Goal: Information Seeking & Learning: Learn about a topic

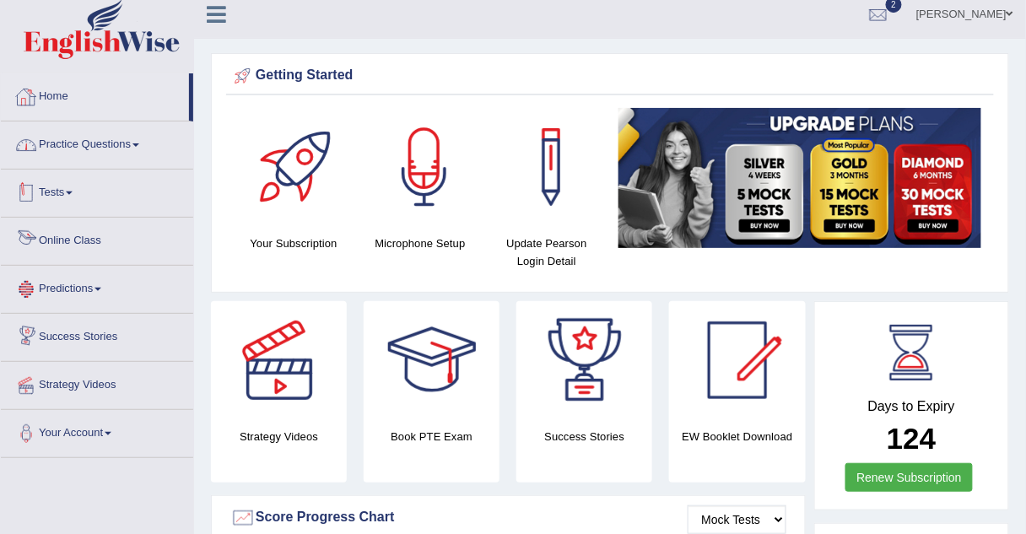
scroll to position [9, 0]
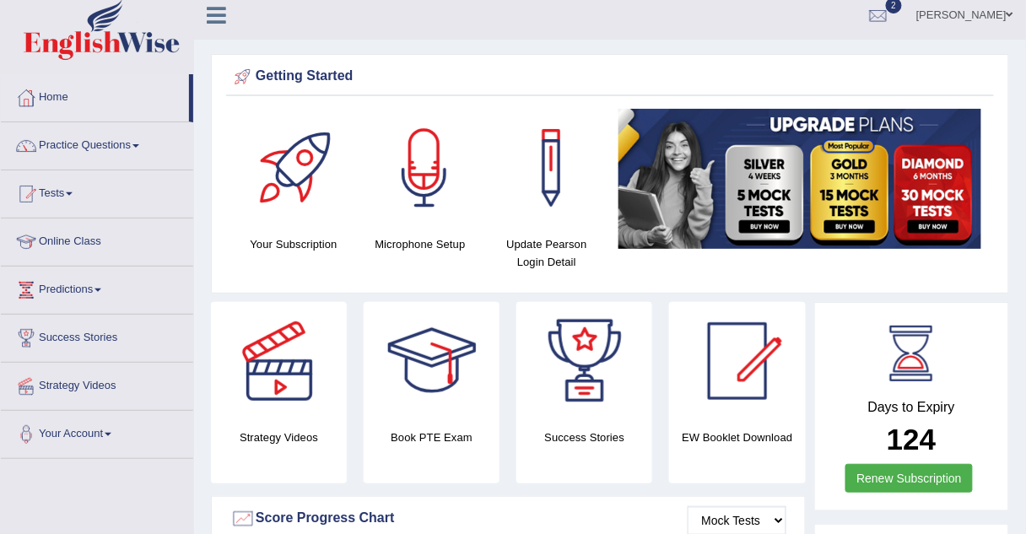
click at [85, 242] on link "Online Class" at bounding box center [97, 240] width 192 height 42
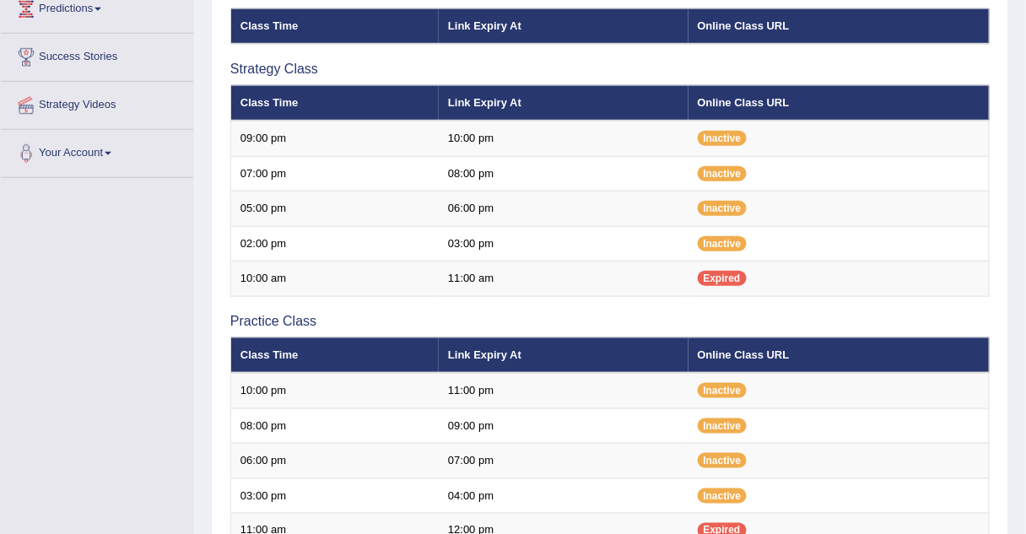
scroll to position [289, 0]
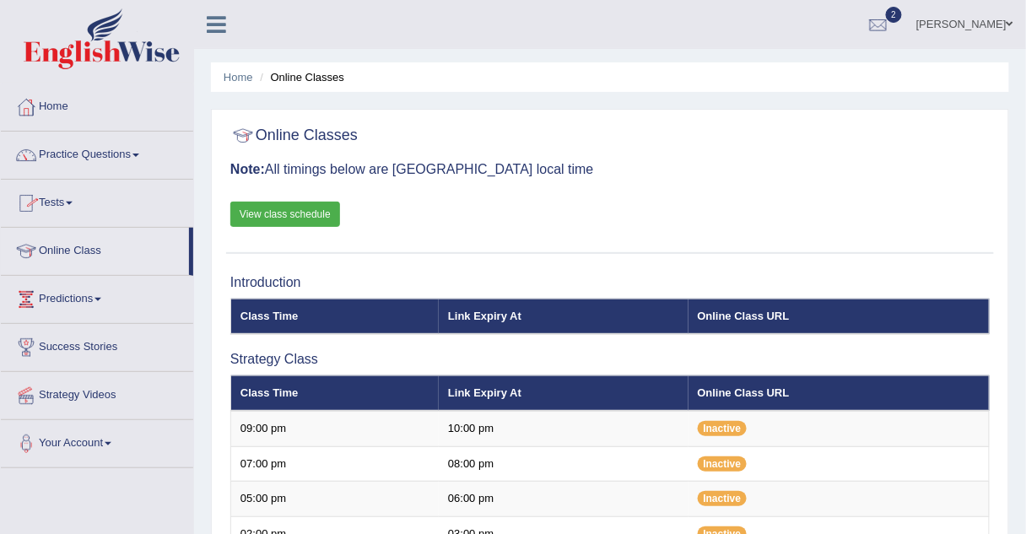
click at [74, 154] on link "Practice Questions" at bounding box center [97, 153] width 192 height 42
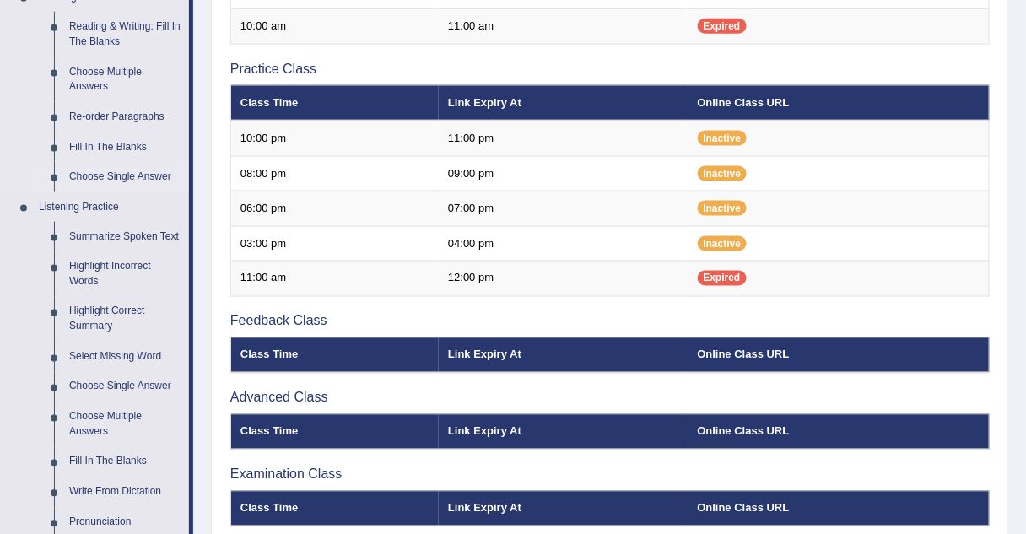
scroll to position [548, 0]
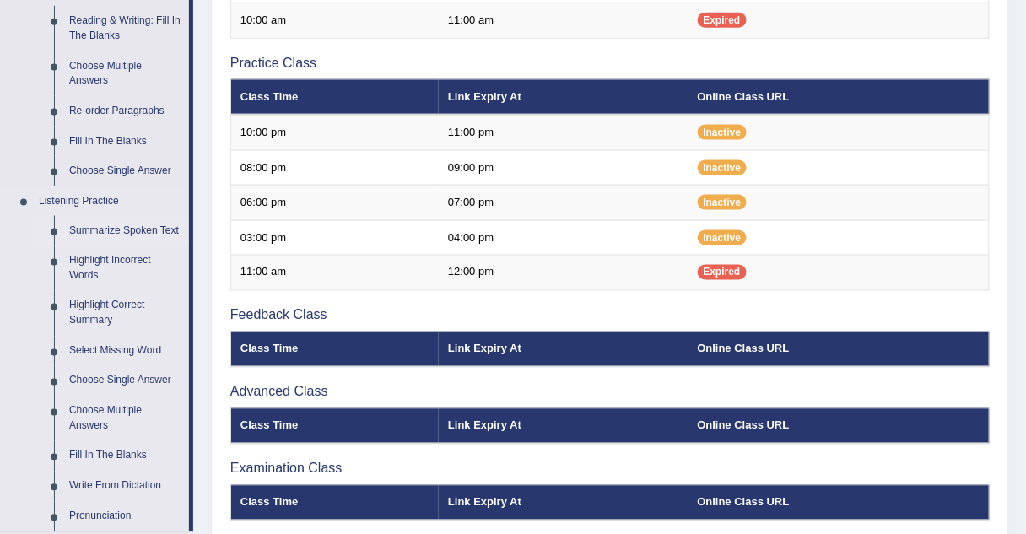
click at [97, 228] on link "Summarize Spoken Text" at bounding box center [125, 231] width 127 height 30
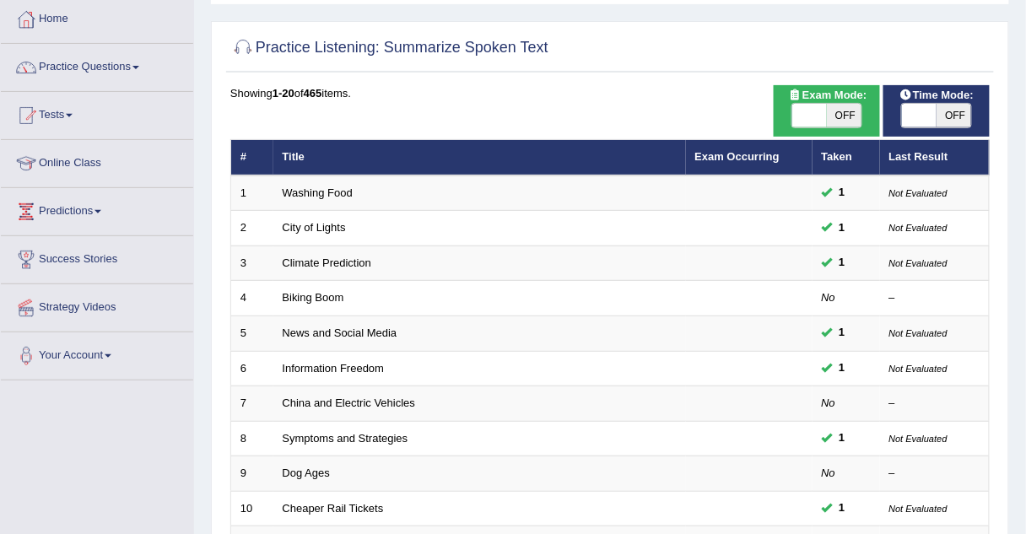
scroll to position [89, 0]
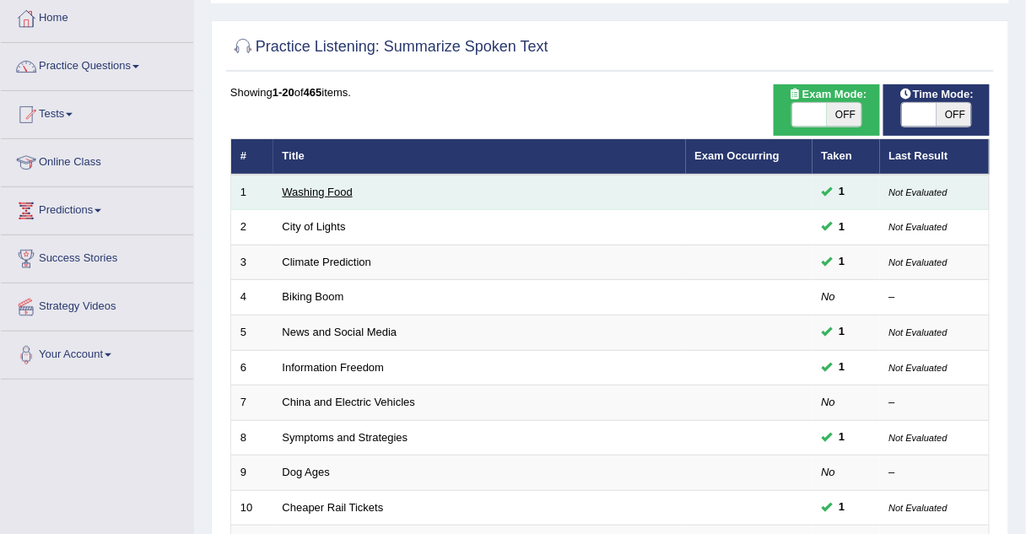
click at [325, 192] on link "Washing Food" at bounding box center [318, 192] width 70 height 13
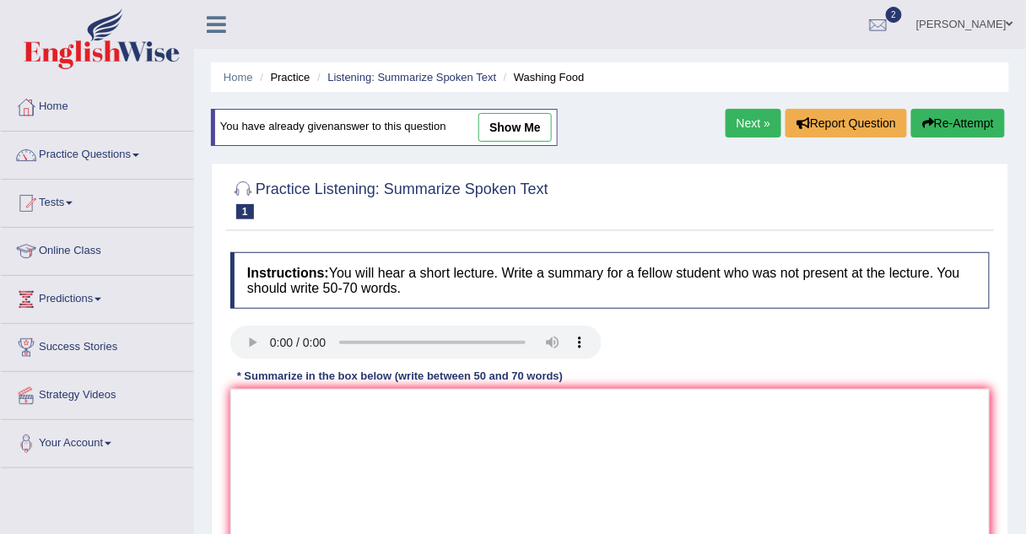
click at [502, 125] on link "show me" at bounding box center [514, 127] width 73 height 29
type textarea "The speker providede a comprehensive overviwe of food safety, highlighting seve…"
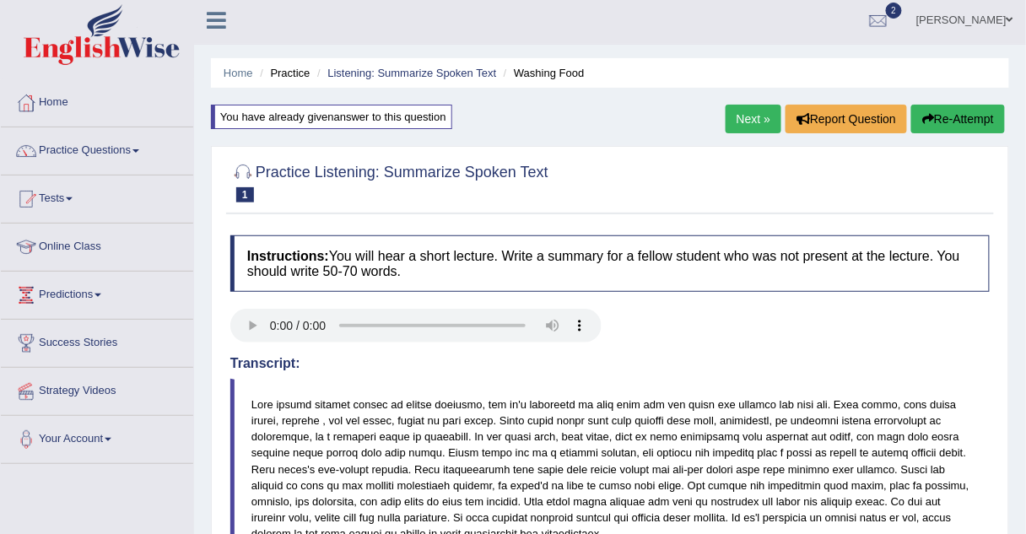
scroll to position [6, 0]
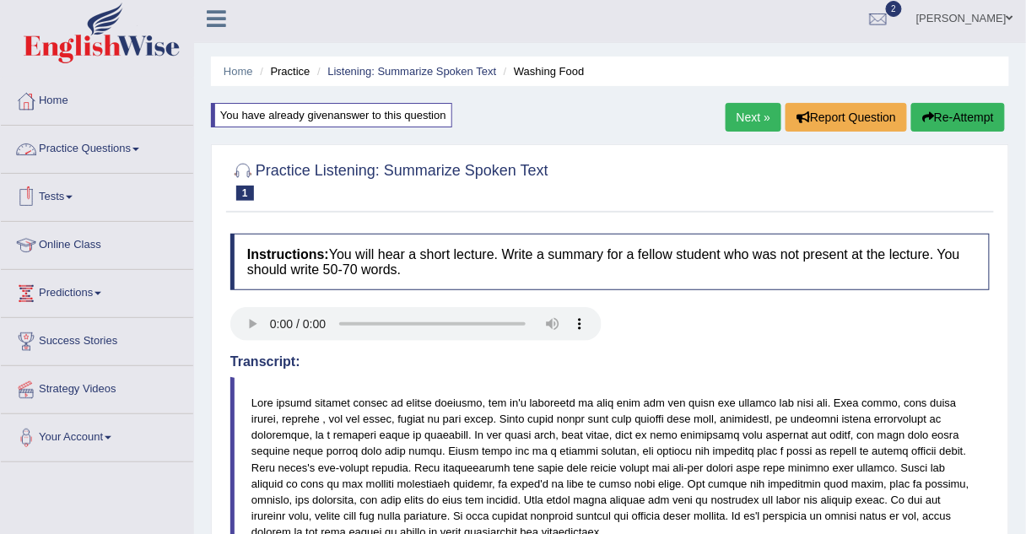
click at [106, 148] on link "Practice Questions" at bounding box center [97, 147] width 192 height 42
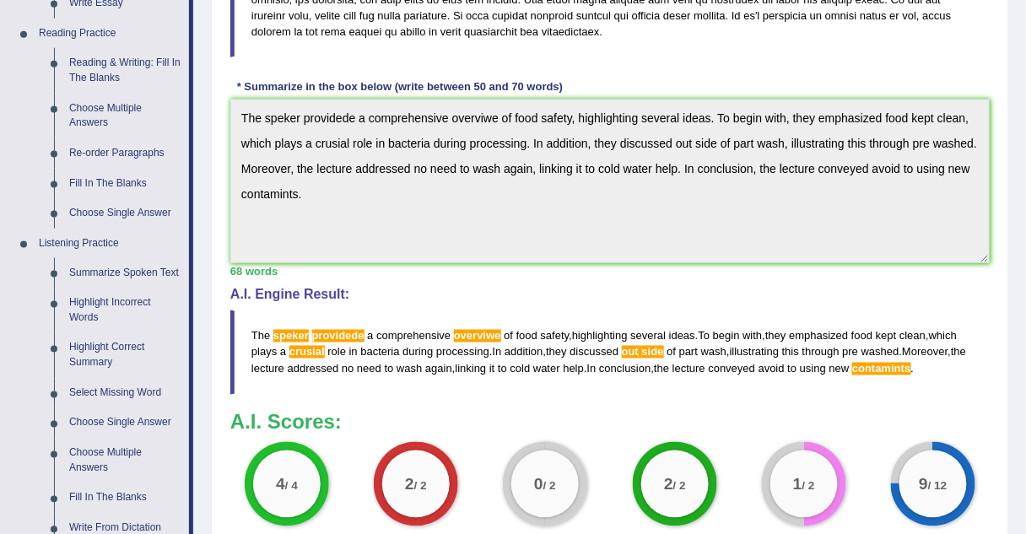
scroll to position [505, 0]
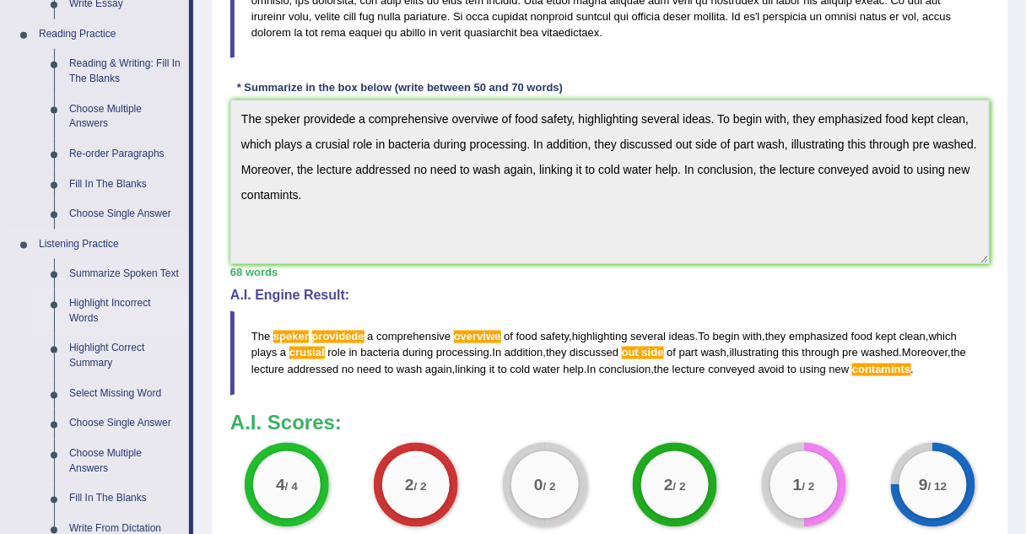
click at [84, 300] on link "Highlight Incorrect Words" at bounding box center [125, 311] width 127 height 45
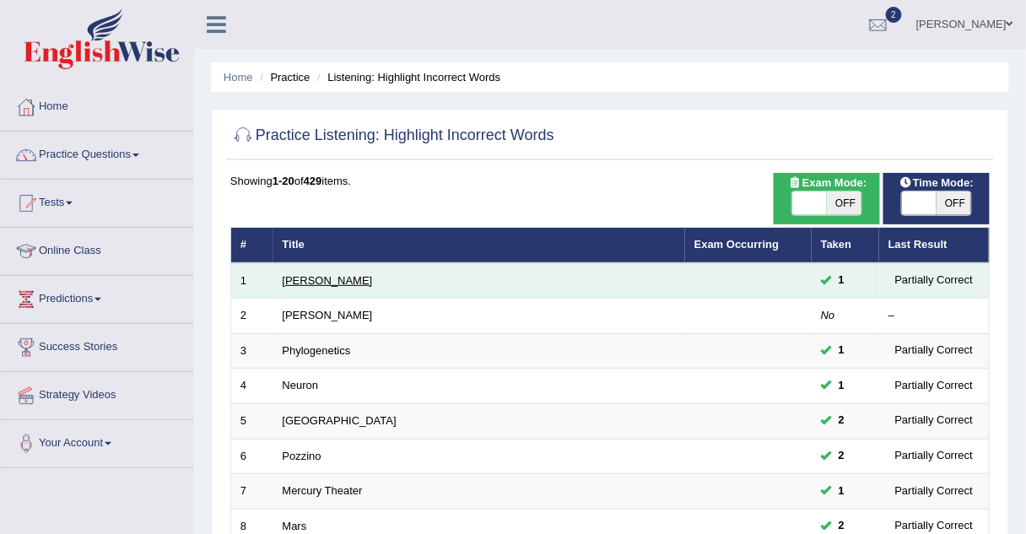
click at [289, 282] on link "[PERSON_NAME]" at bounding box center [328, 280] width 90 height 13
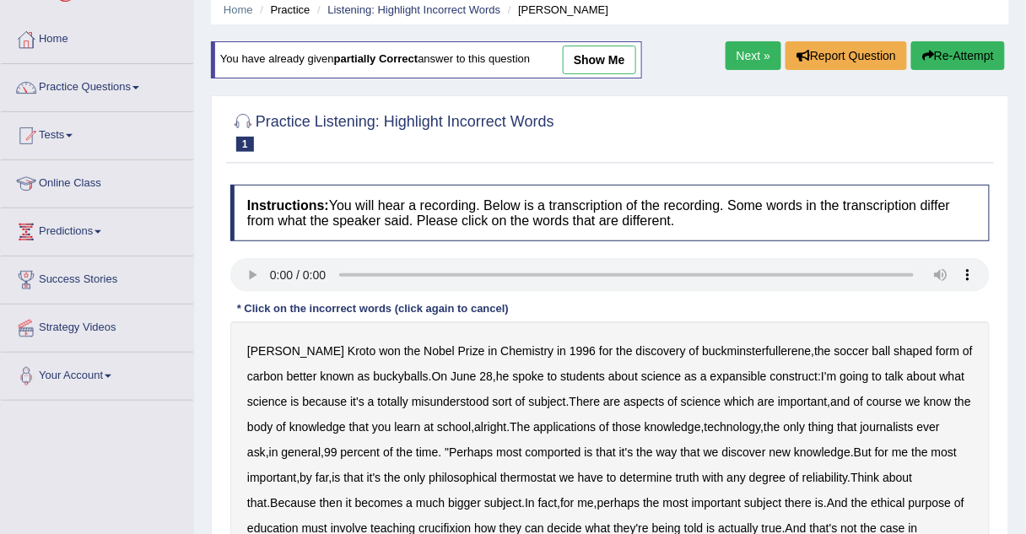
scroll to position [66, 0]
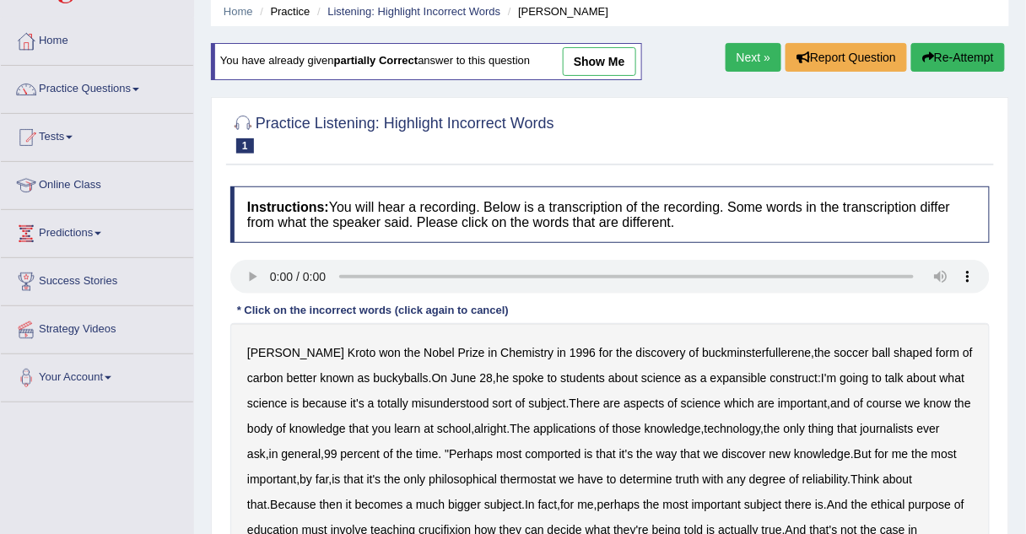
click at [575, 61] on link "show me" at bounding box center [599, 61] width 73 height 29
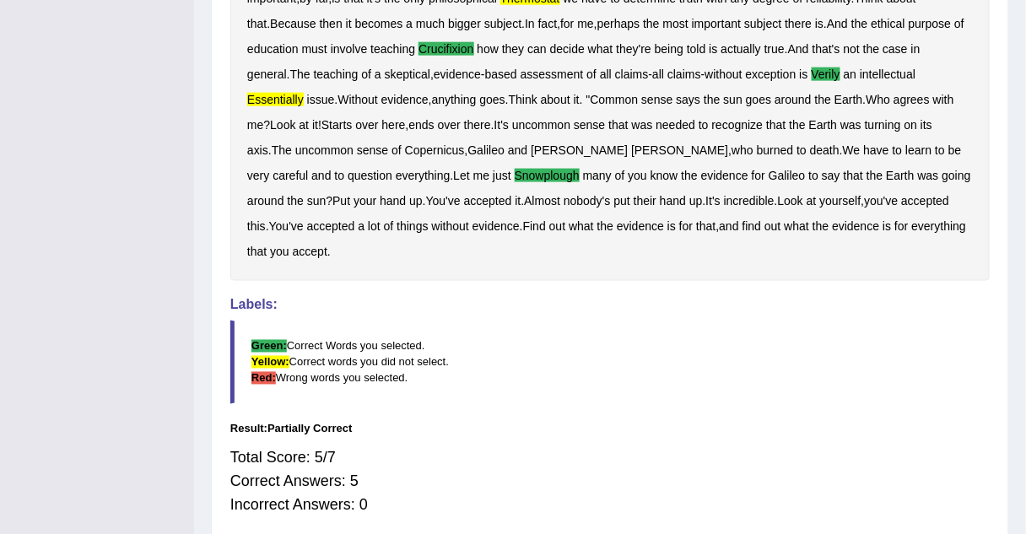
scroll to position [0, 0]
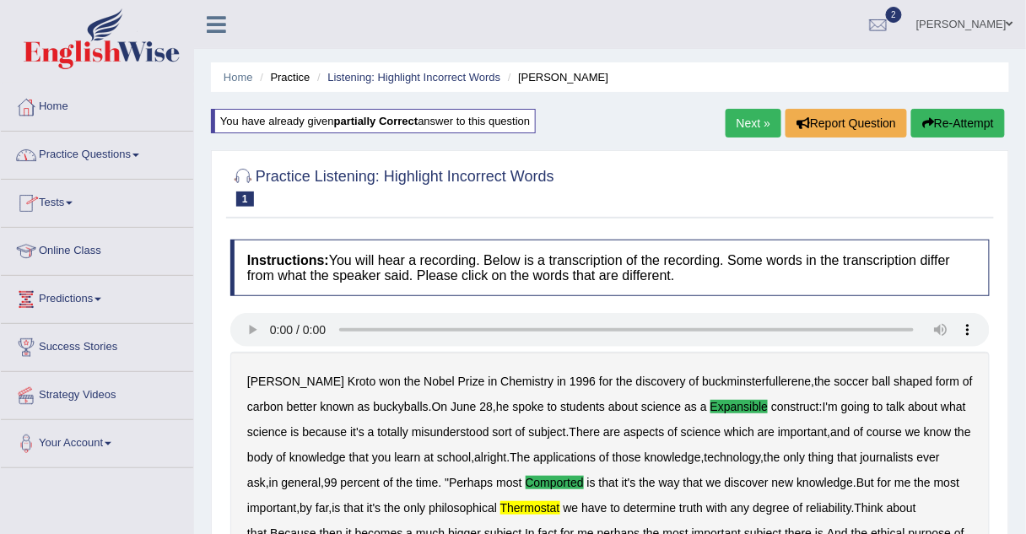
click at [111, 152] on link "Practice Questions" at bounding box center [97, 153] width 192 height 42
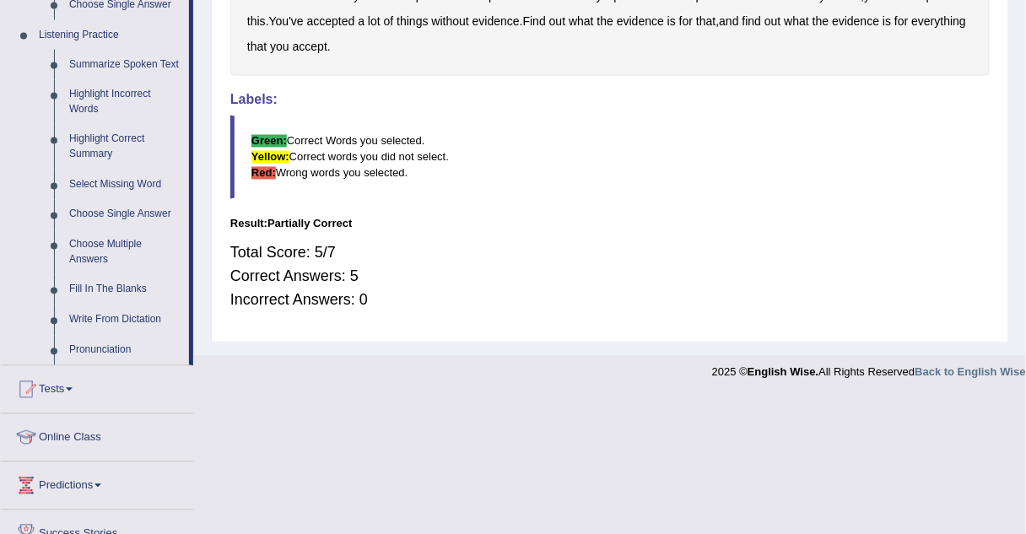
scroll to position [714, 0]
click at [78, 141] on link "Highlight Correct Summary" at bounding box center [125, 148] width 127 height 45
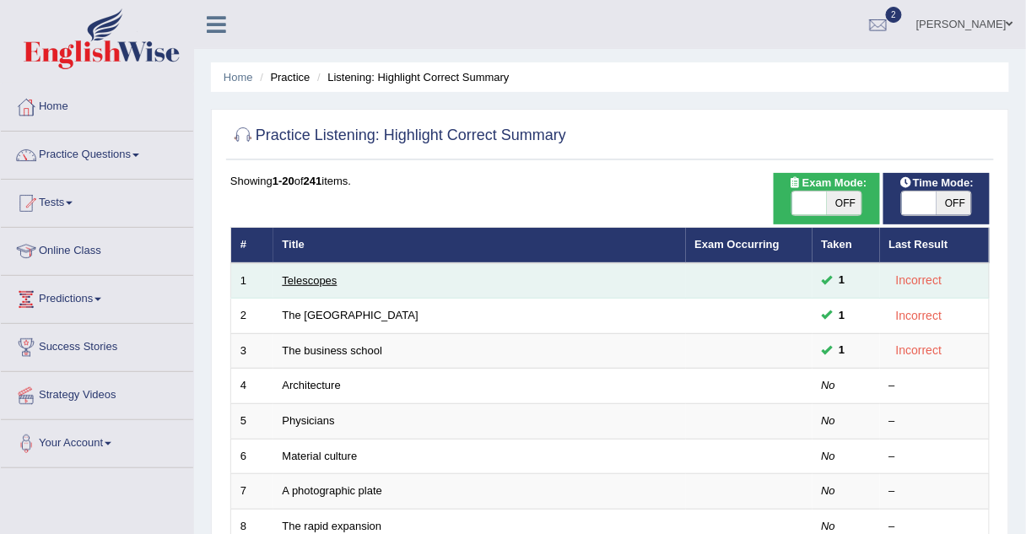
click at [309, 280] on link "Telescopes" at bounding box center [310, 280] width 55 height 13
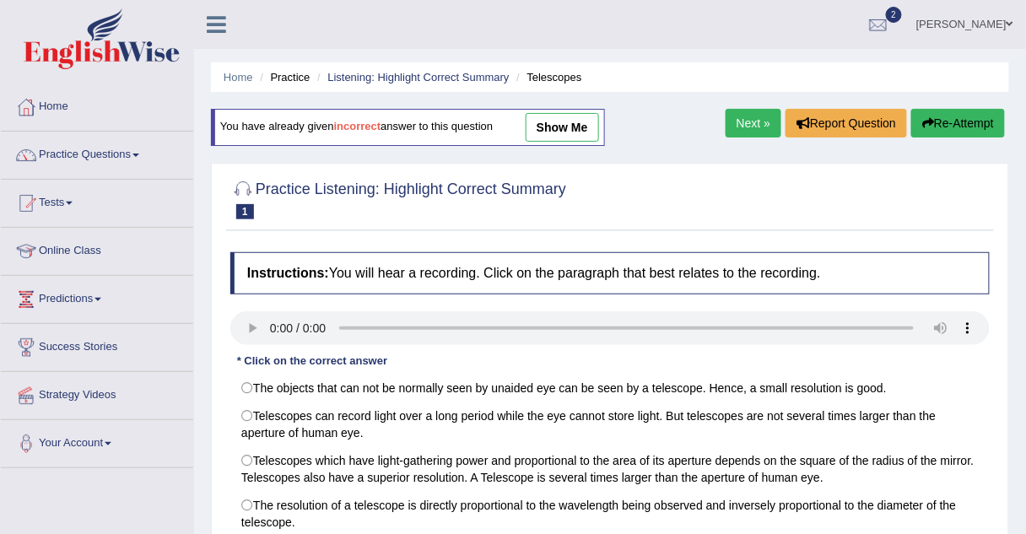
click at [112, 155] on link "Practice Questions" at bounding box center [97, 153] width 192 height 42
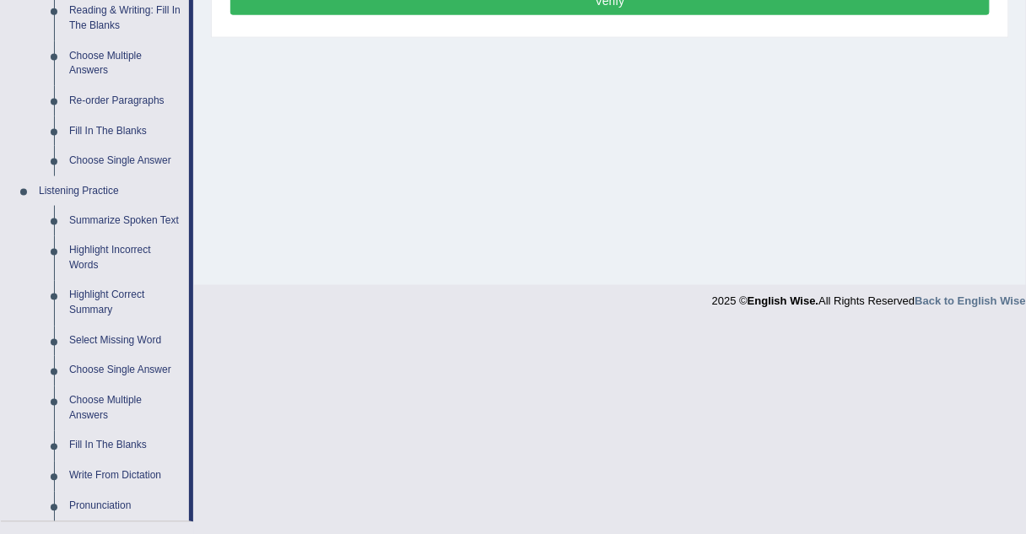
scroll to position [560, 0]
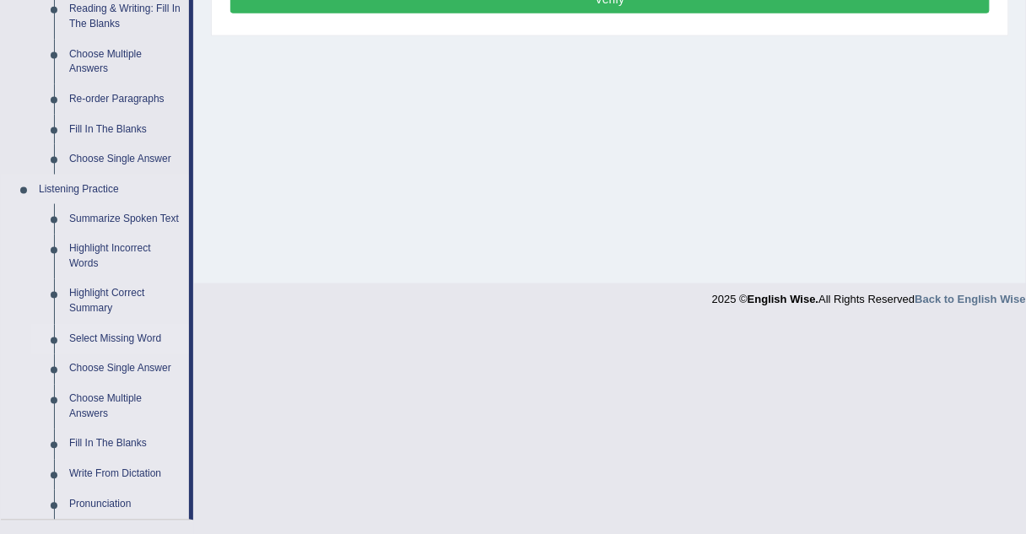
click at [91, 341] on link "Select Missing Word" at bounding box center [125, 340] width 127 height 30
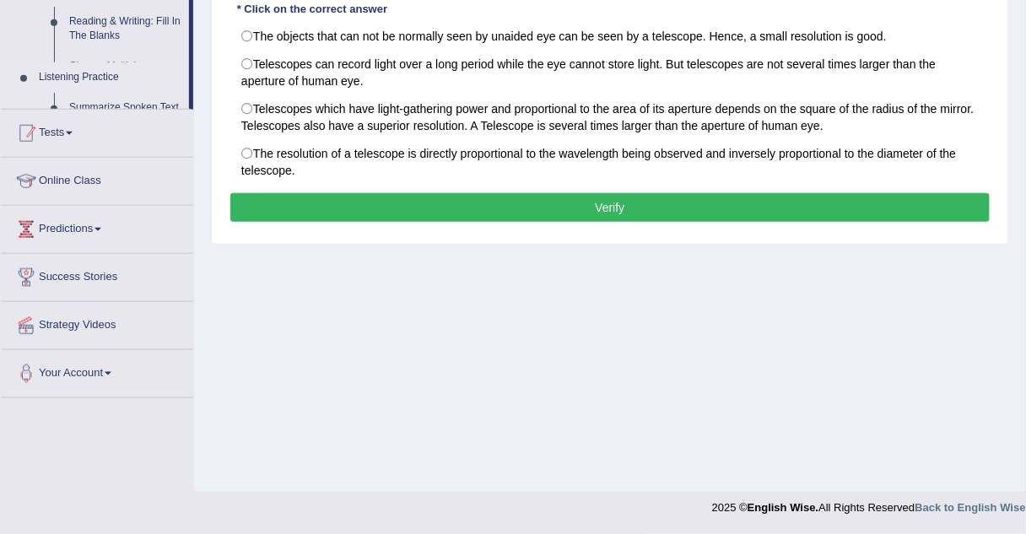
scroll to position [352, 0]
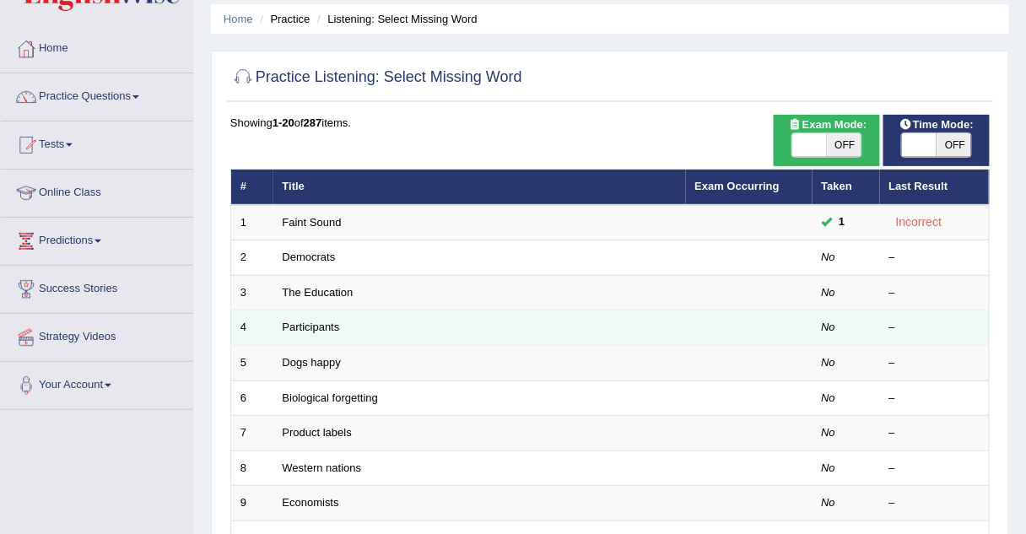
scroll to position [59, 0]
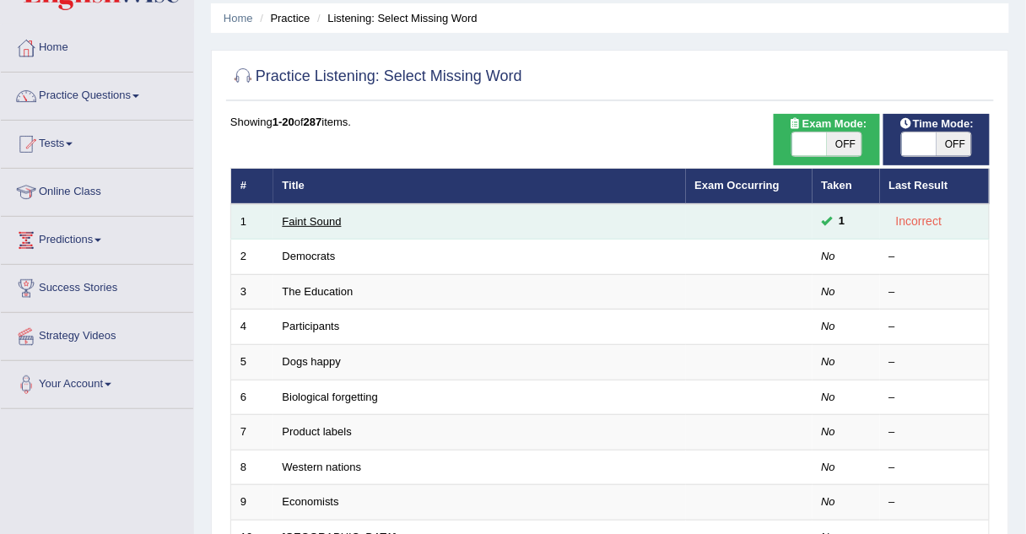
click at [288, 219] on link "Faint Sound" at bounding box center [312, 221] width 59 height 13
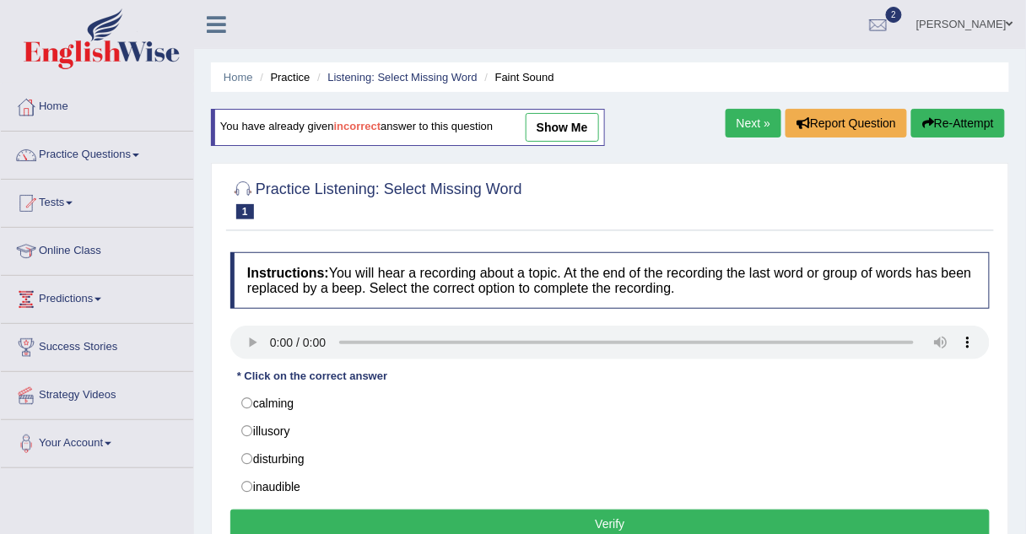
click at [554, 129] on link "show me" at bounding box center [562, 127] width 73 height 29
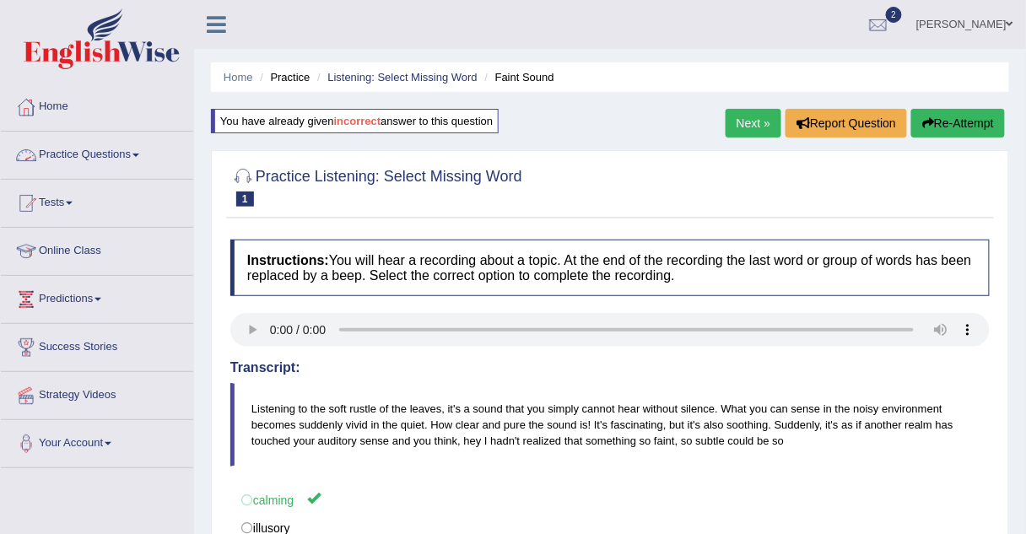
click at [85, 154] on link "Practice Questions" at bounding box center [97, 153] width 192 height 42
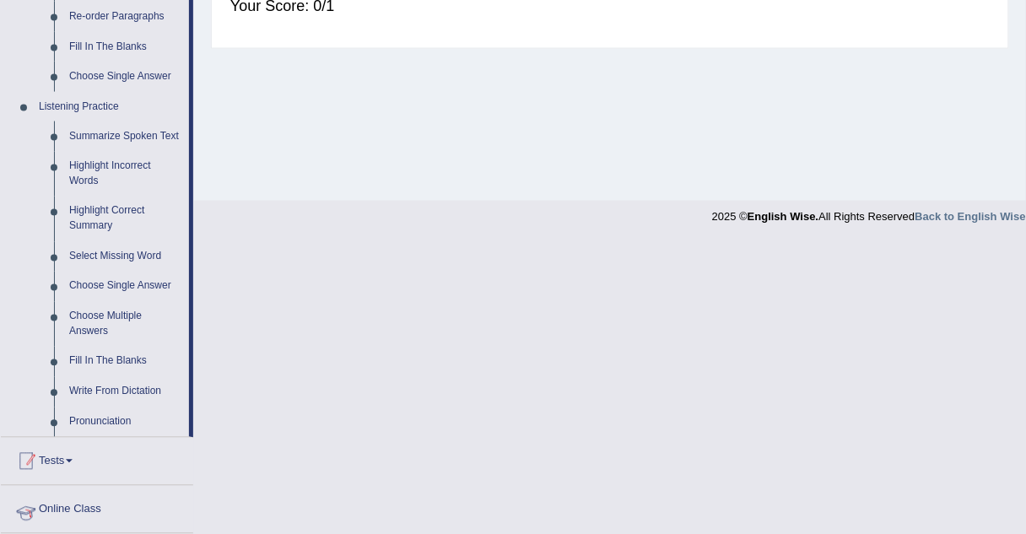
scroll to position [639, 0]
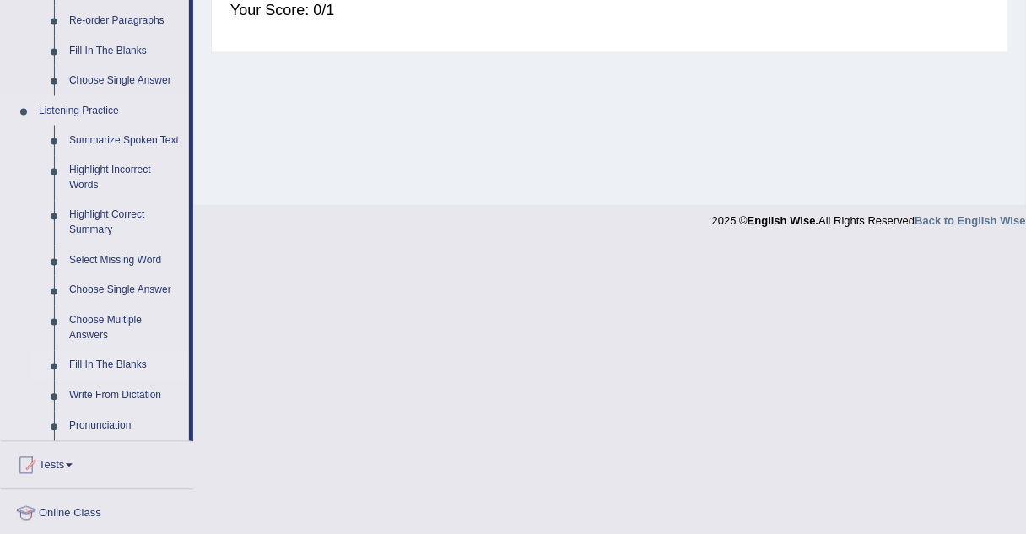
click at [95, 367] on link "Fill In The Blanks" at bounding box center [125, 366] width 127 height 30
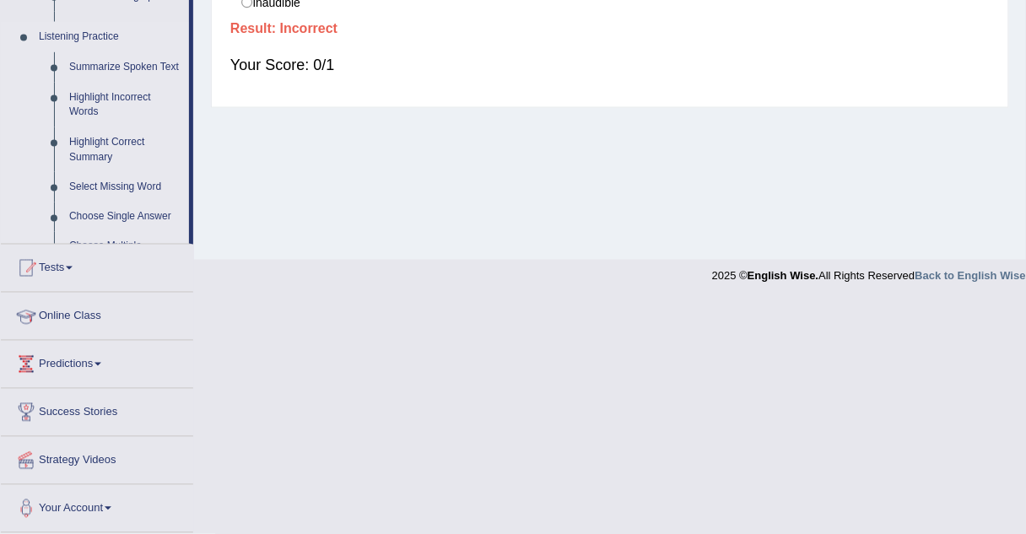
scroll to position [352, 0]
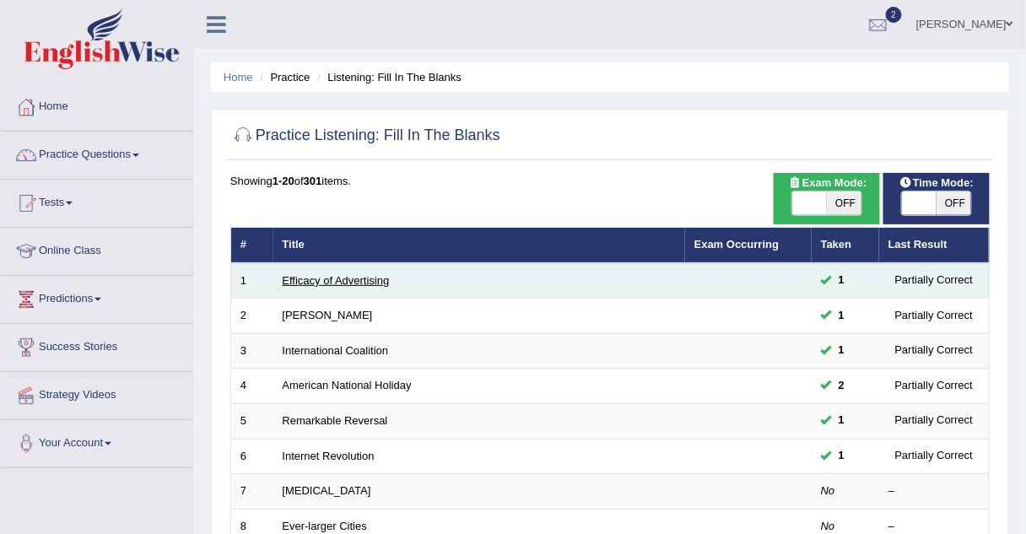
click at [301, 284] on link "Efficacy of Advertising" at bounding box center [336, 280] width 107 height 13
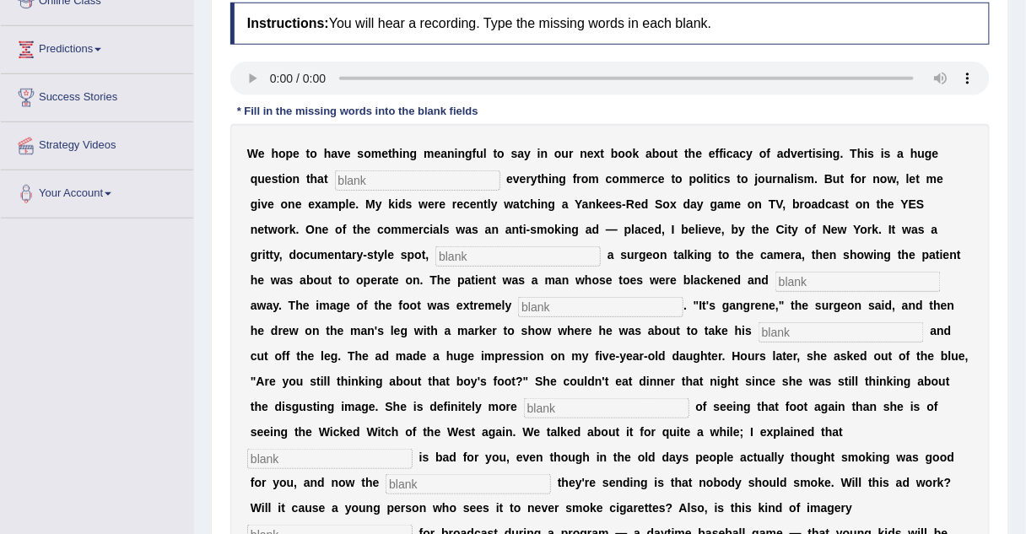
scroll to position [251, 0]
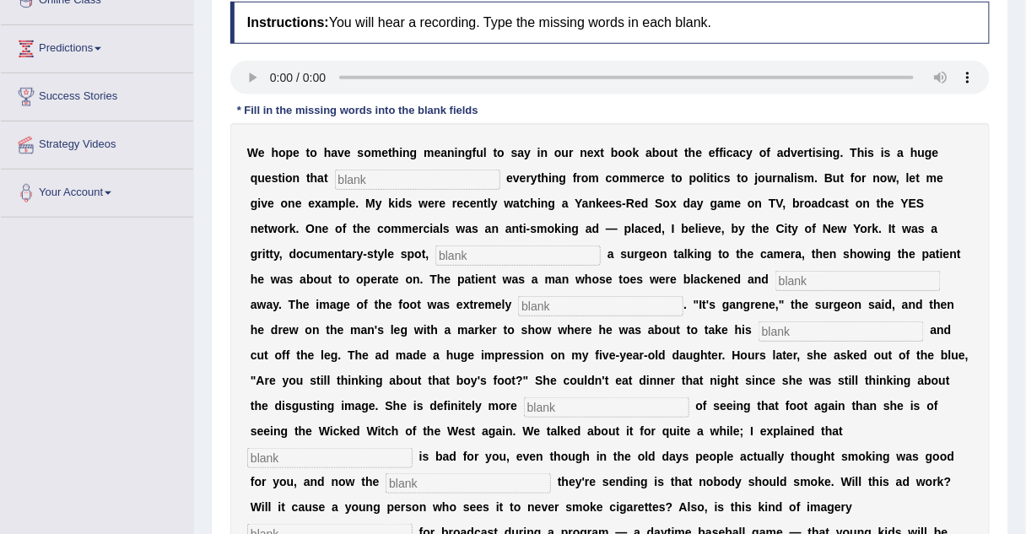
click at [335, 182] on input "text" at bounding box center [417, 180] width 165 height 20
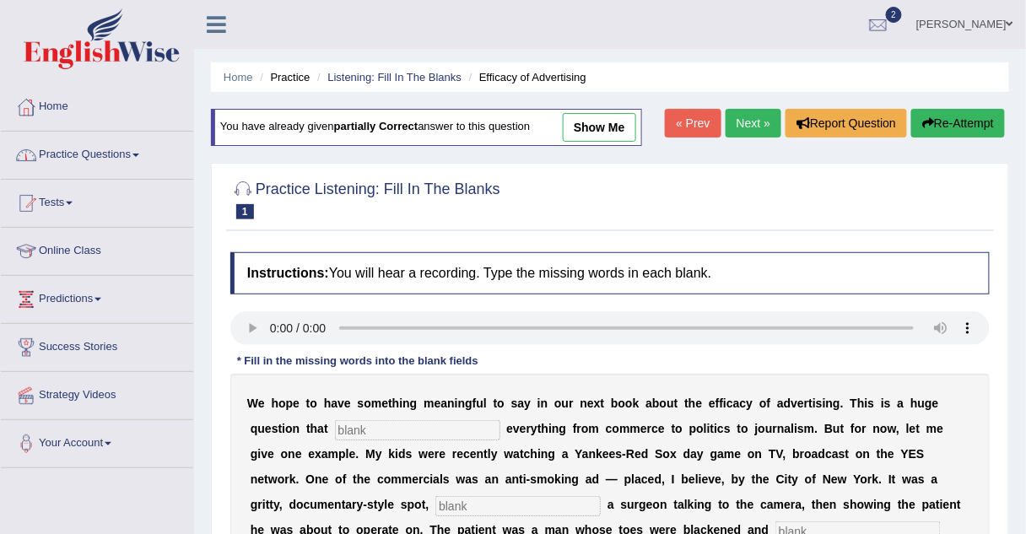
click at [95, 149] on link "Practice Questions" at bounding box center [97, 153] width 192 height 42
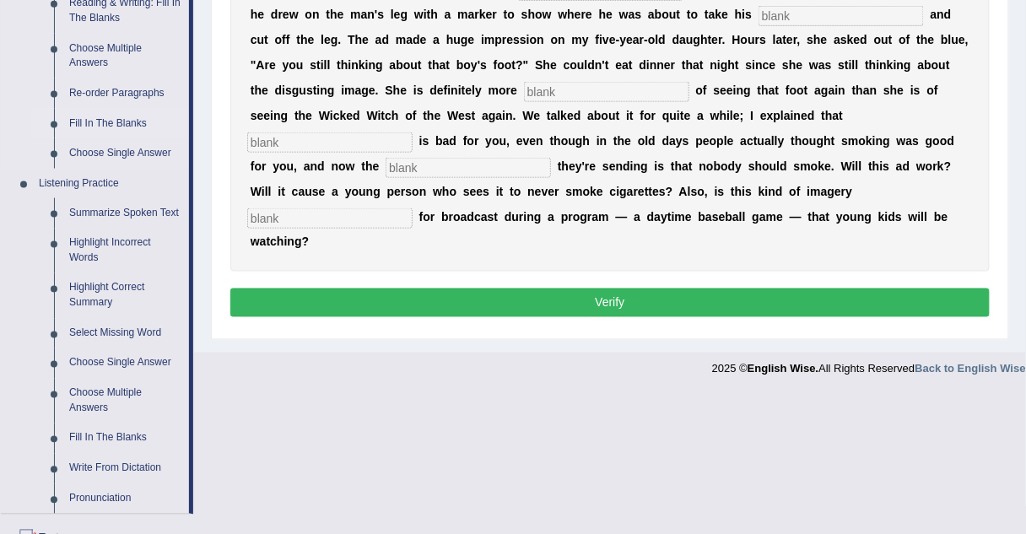
scroll to position [567, 0]
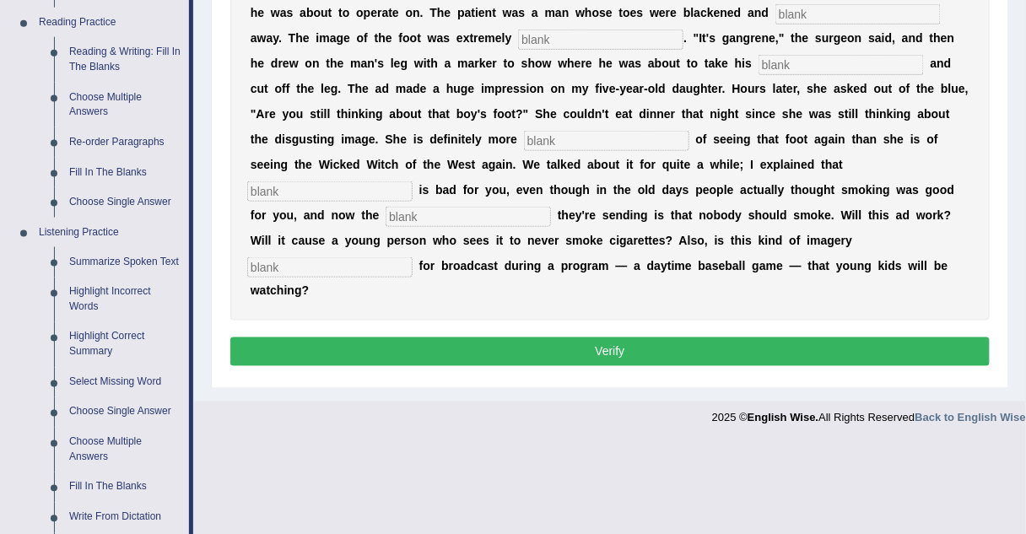
scroll to position [516, 0]
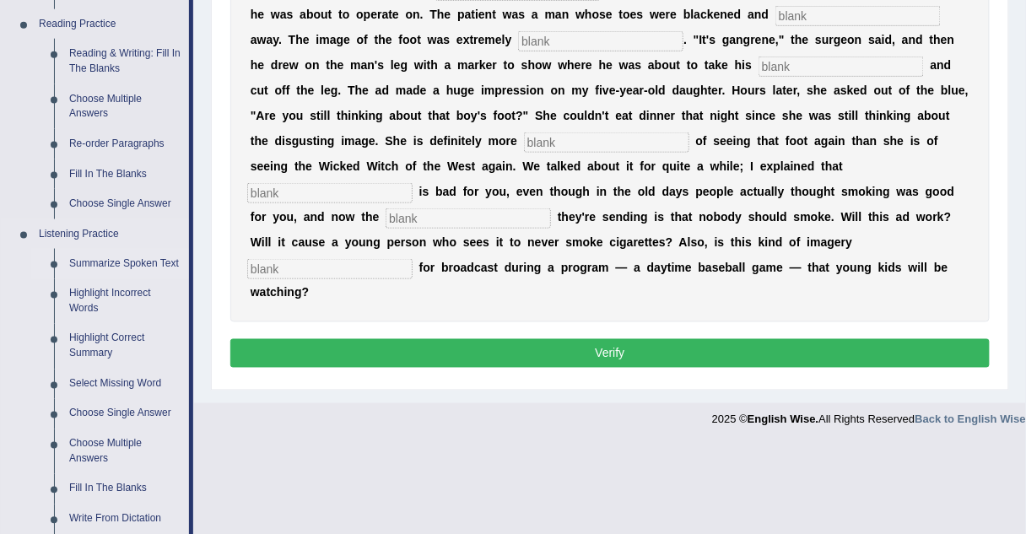
click at [109, 266] on link "Summarize Spoken Text" at bounding box center [125, 264] width 127 height 30
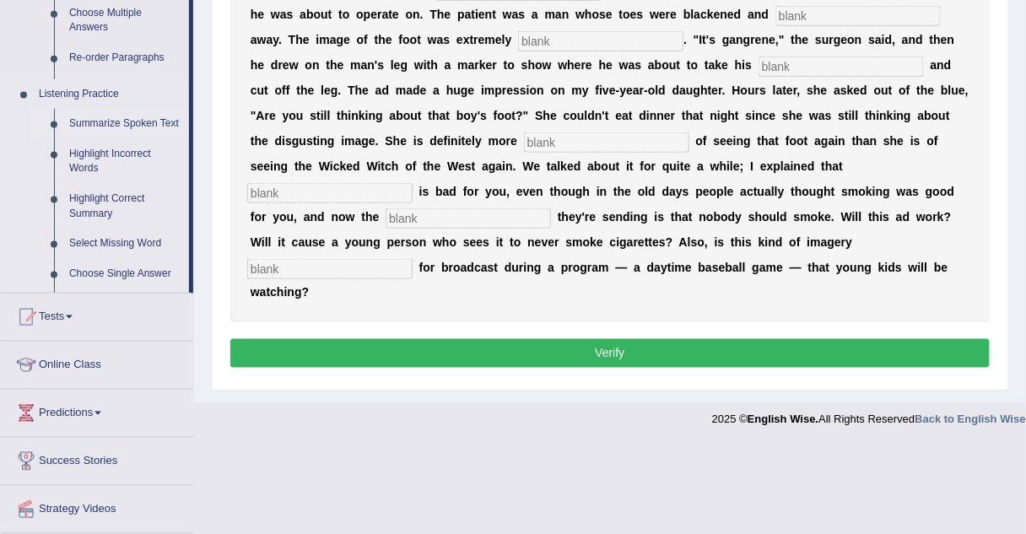
scroll to position [390, 0]
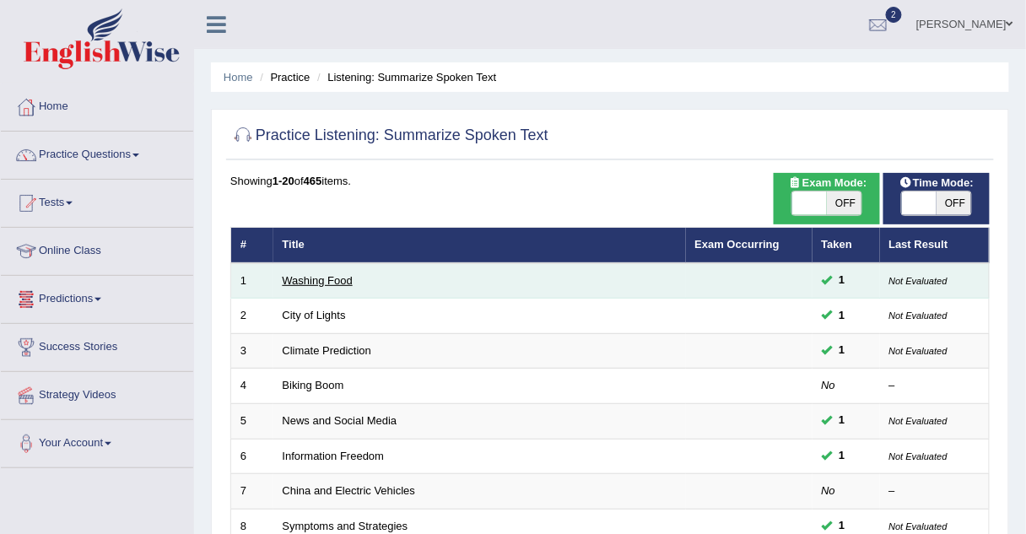
click at [321, 278] on link "Washing Food" at bounding box center [318, 280] width 70 height 13
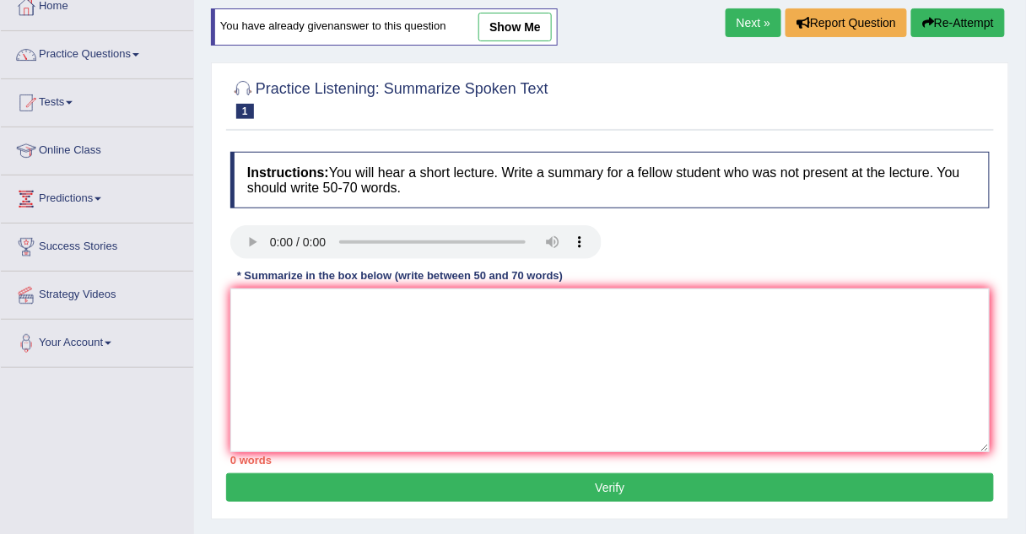
scroll to position [100, 0]
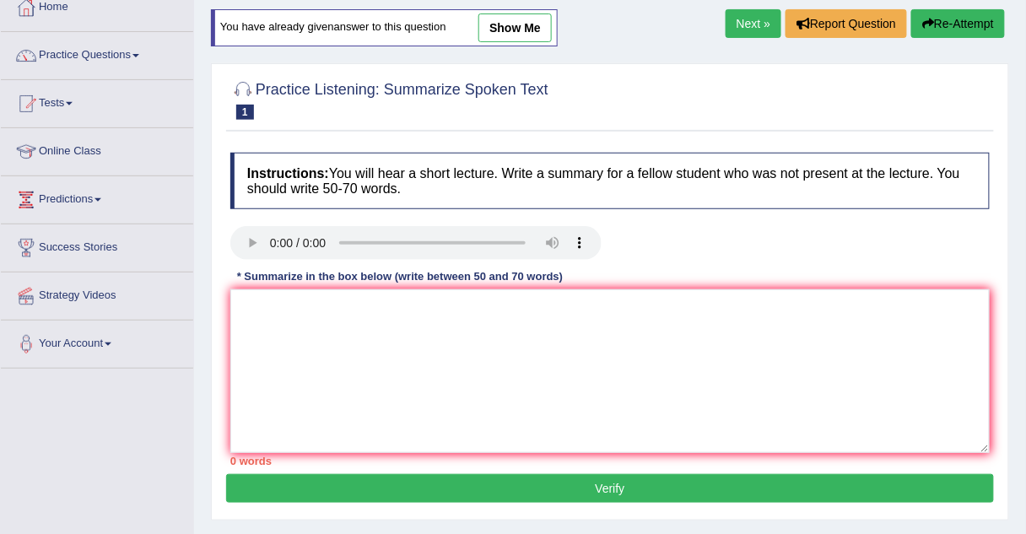
click at [505, 18] on link "show me" at bounding box center [514, 28] width 73 height 29
type textarea "The speker providede a comprehensive overviwe of food safety, highlighting seve…"
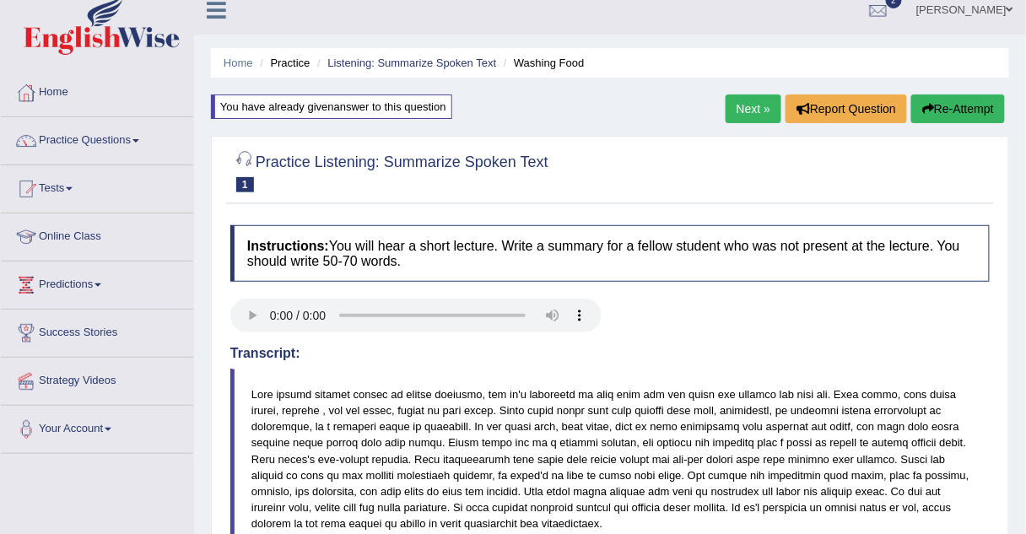
scroll to position [13, 0]
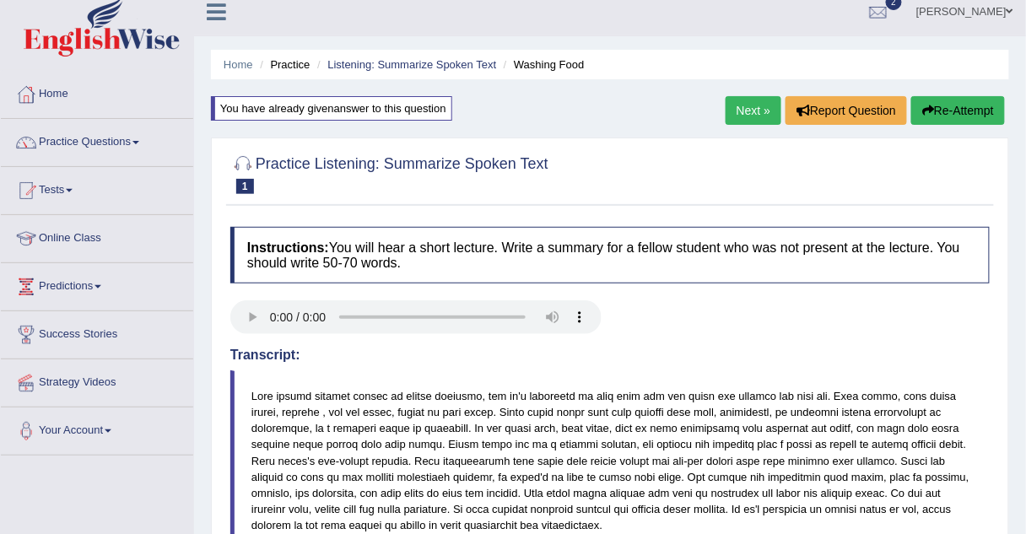
click at [72, 138] on link "Practice Questions" at bounding box center [97, 140] width 192 height 42
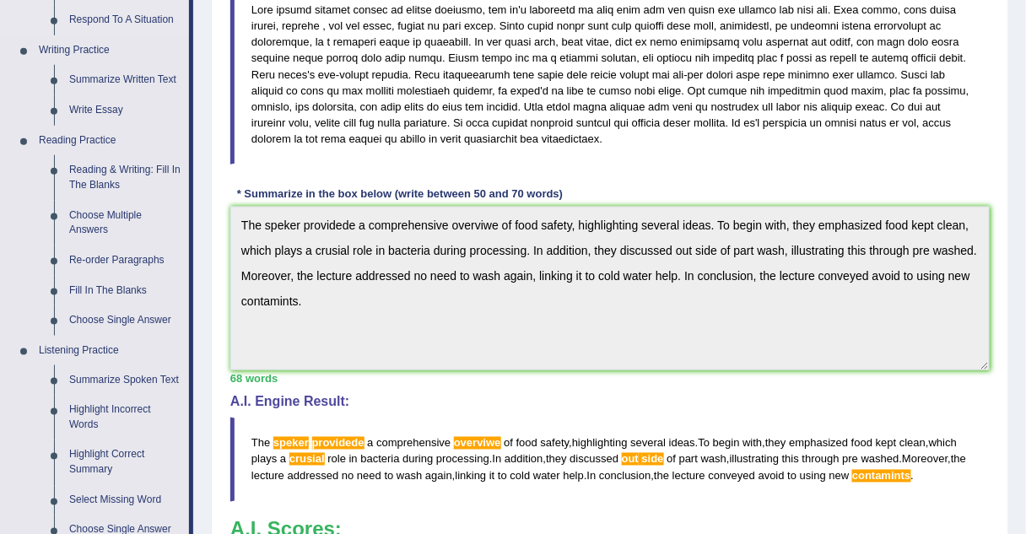
scroll to position [473, 0]
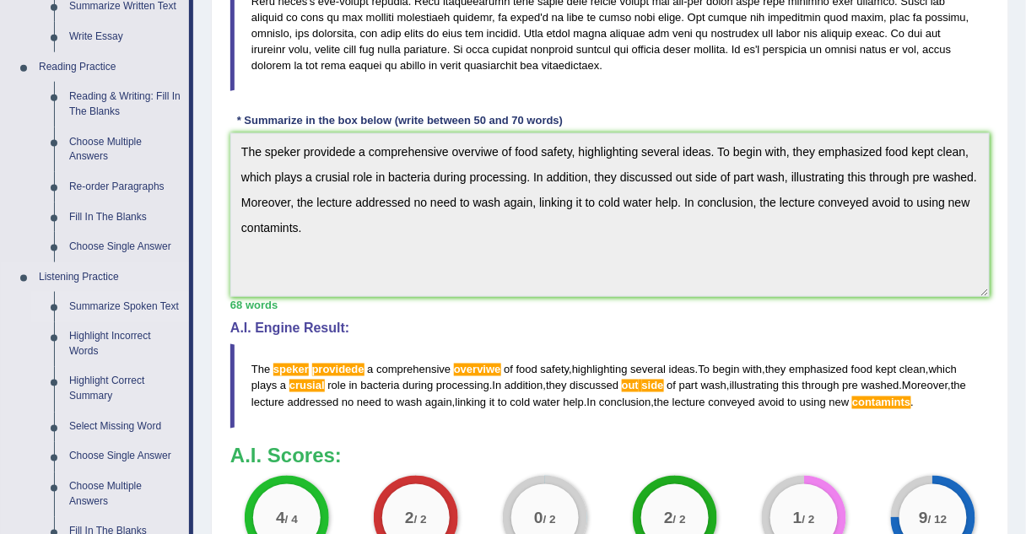
click at [111, 310] on link "Summarize Spoken Text" at bounding box center [125, 307] width 127 height 30
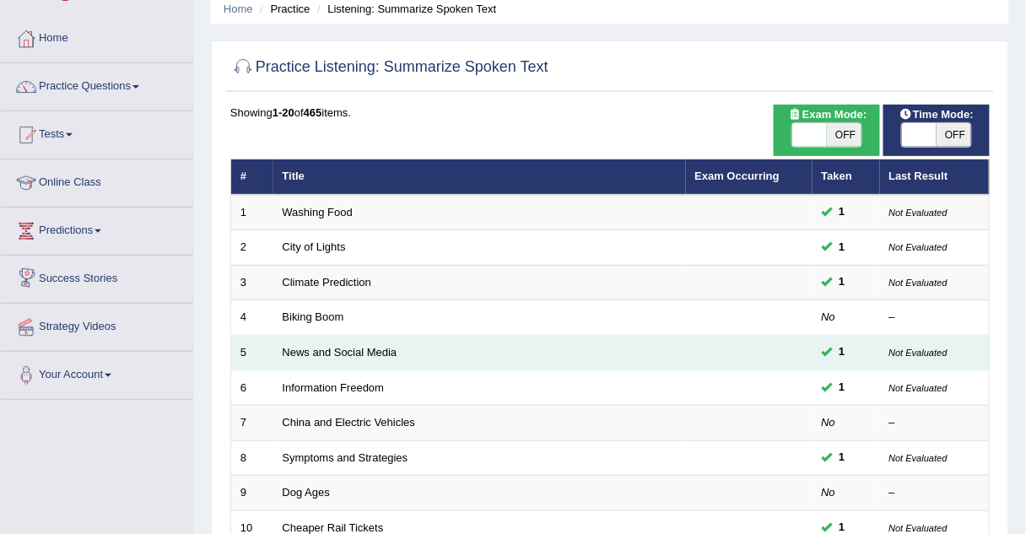
scroll to position [70, 0]
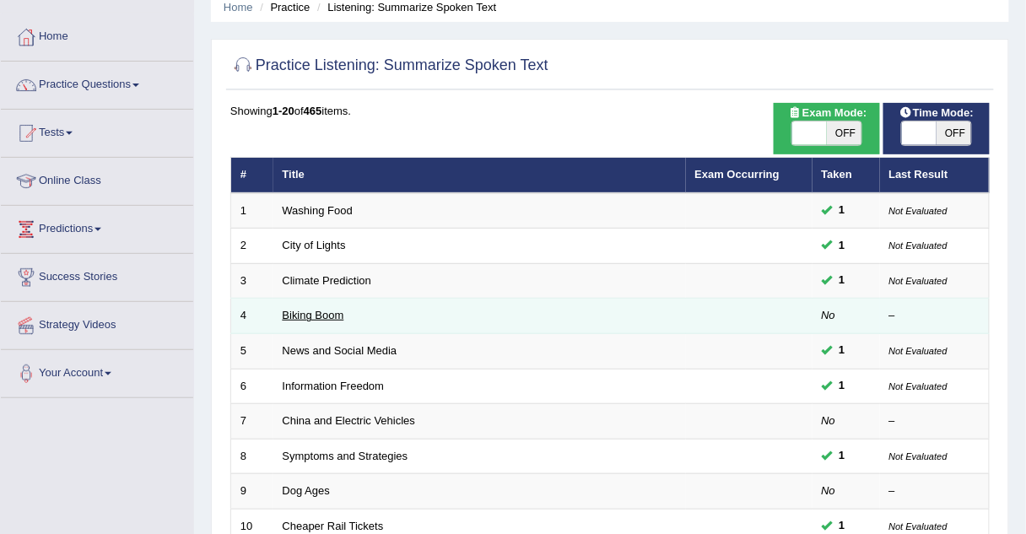
click at [296, 316] on link "Biking Boom" at bounding box center [314, 315] width 62 height 13
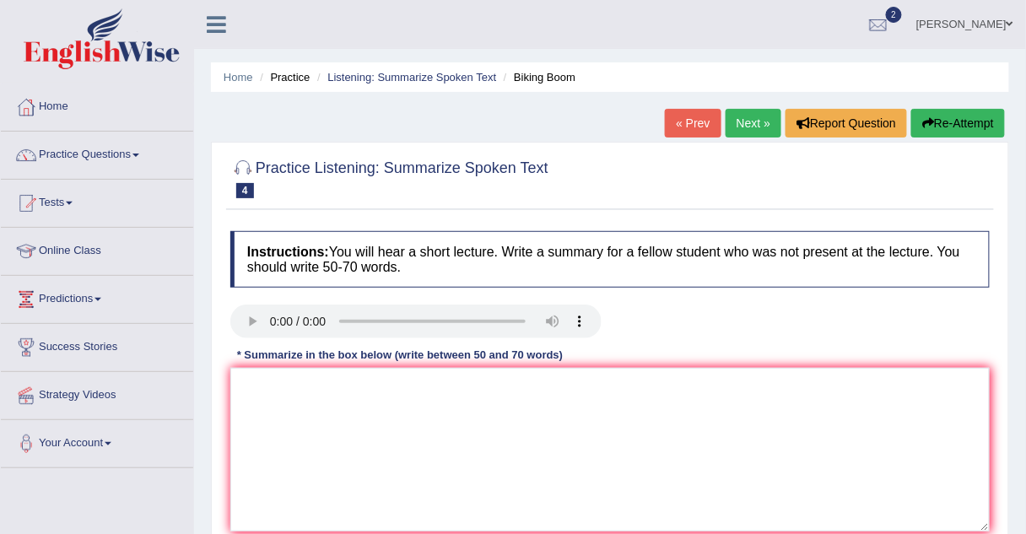
click at [690, 125] on link "« Prev" at bounding box center [693, 123] width 56 height 29
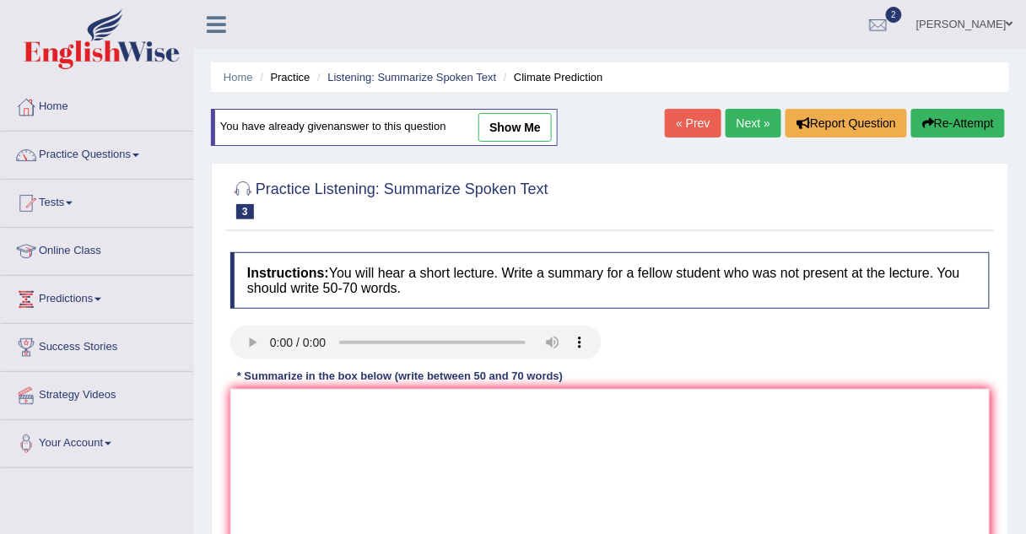
click at [546, 119] on link "show me" at bounding box center [514, 127] width 73 height 29
type textarea "The speaker provided a comprehensive overview of industrilizednation, highlight…"
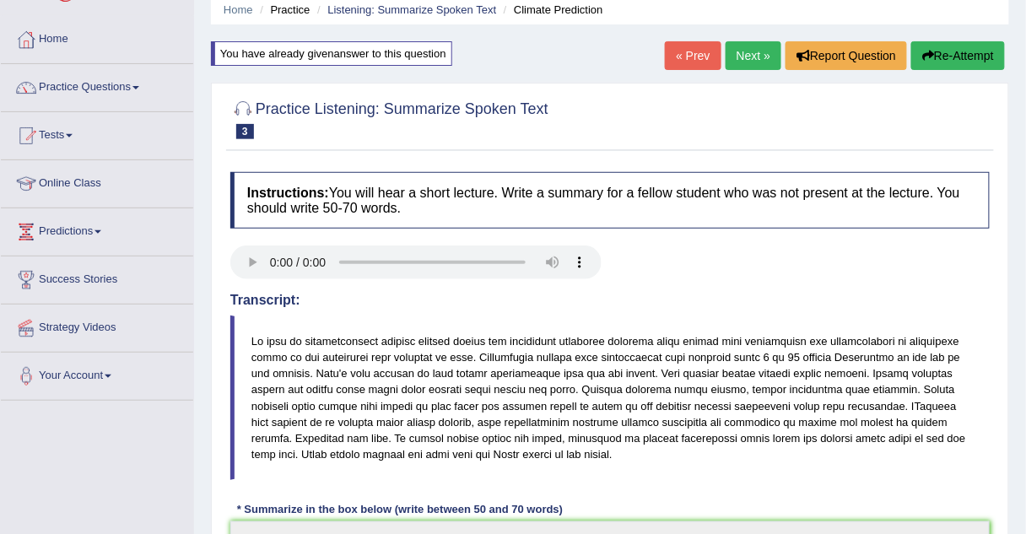
scroll to position [65, 0]
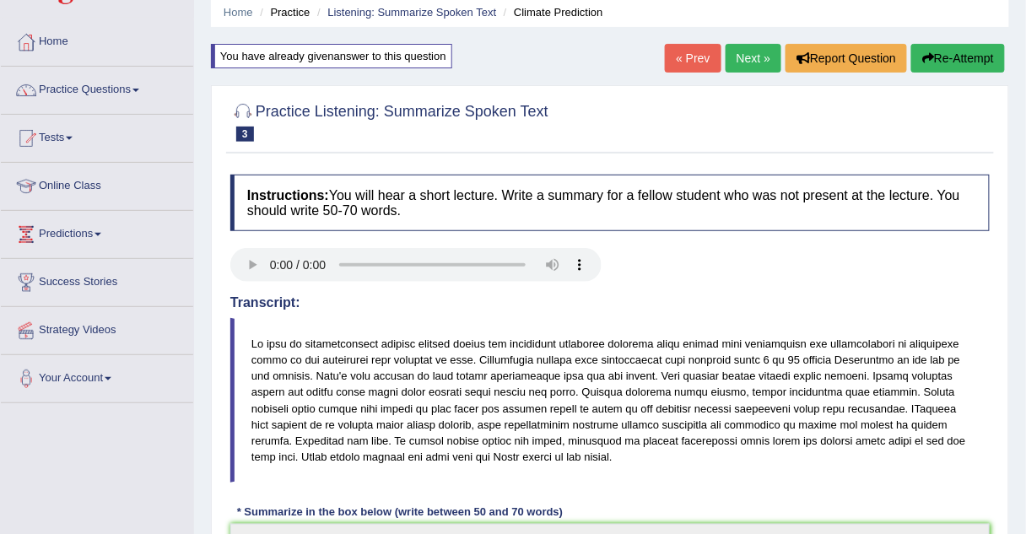
click at [745, 51] on link "Next »" at bounding box center [754, 58] width 56 height 29
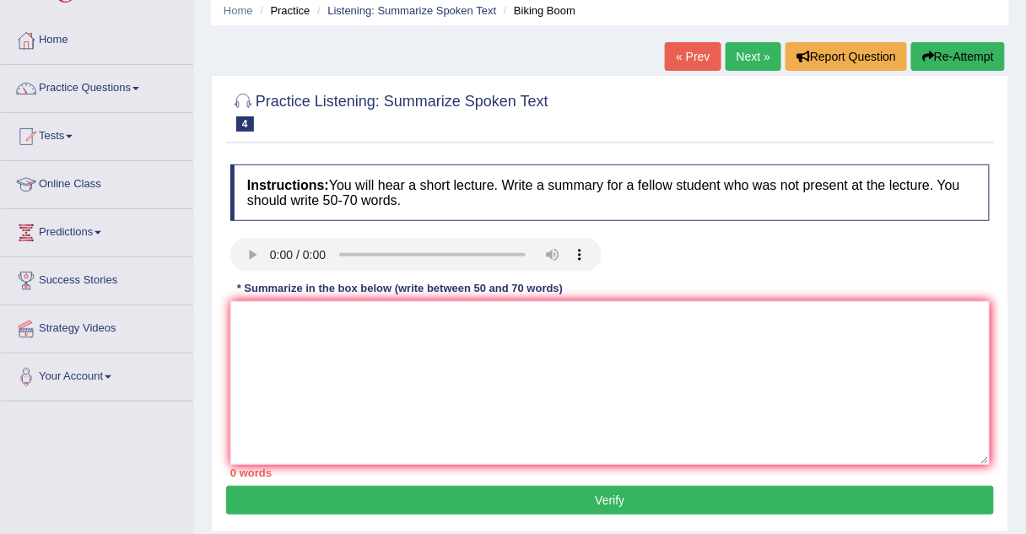
scroll to position [70, 0]
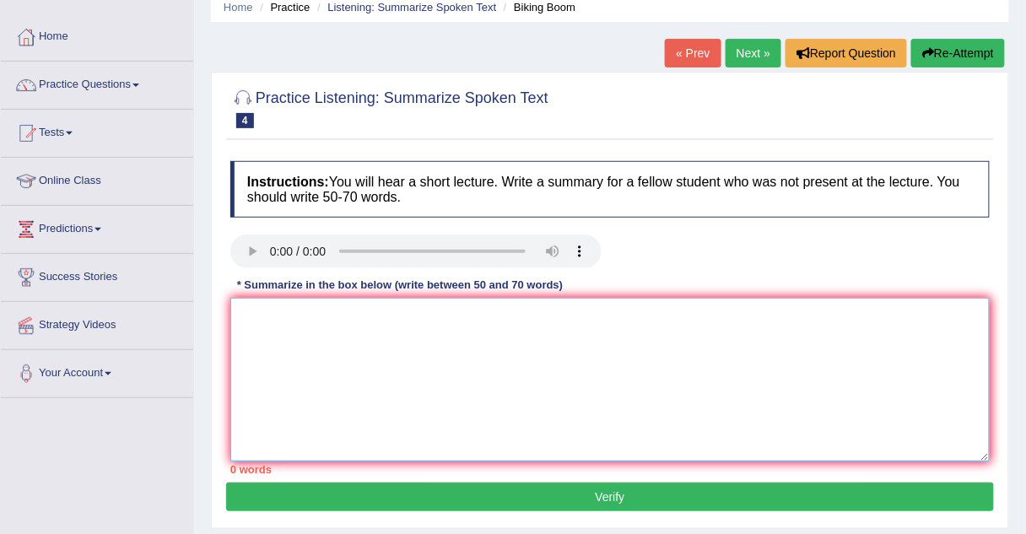
click at [250, 309] on textarea at bounding box center [609, 380] width 759 height 164
click at [129, 91] on link "Practice Questions" at bounding box center [97, 83] width 192 height 42
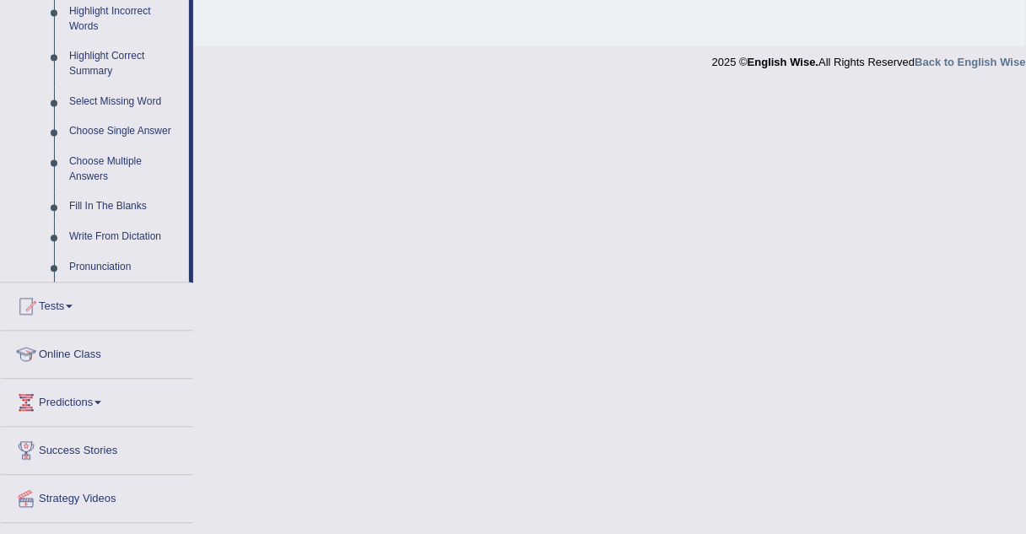
scroll to position [834, 0]
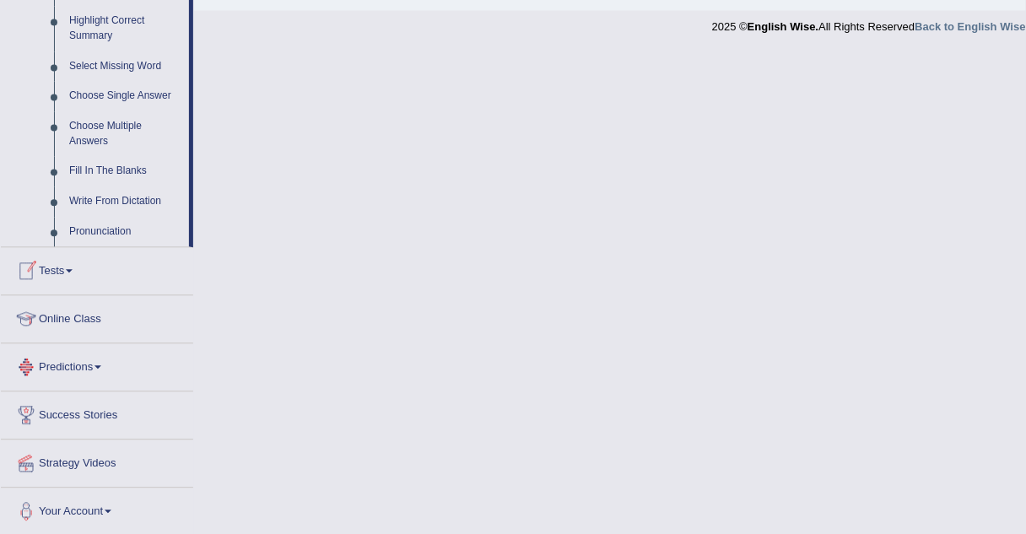
click at [55, 317] on link "Online Class" at bounding box center [97, 316] width 192 height 42
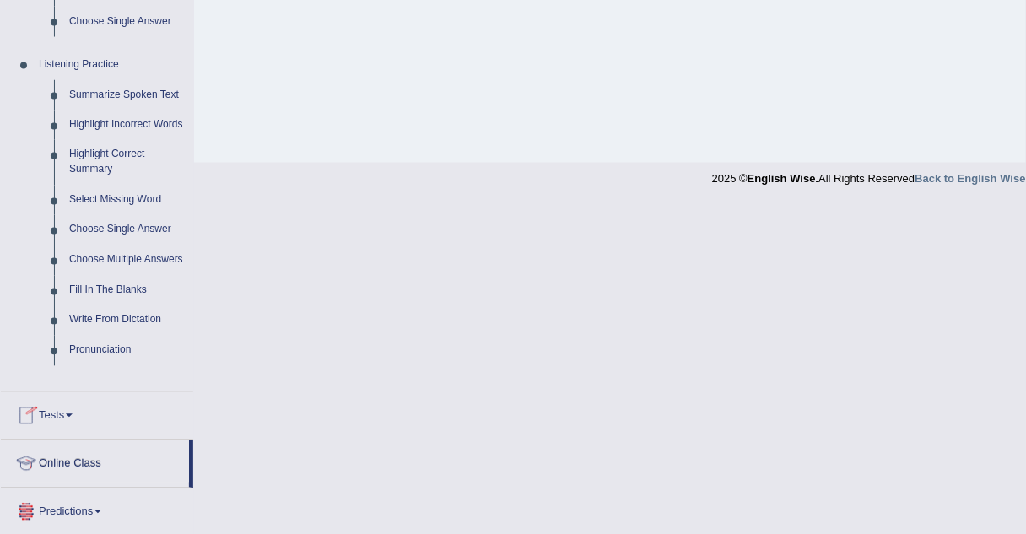
scroll to position [352, 0]
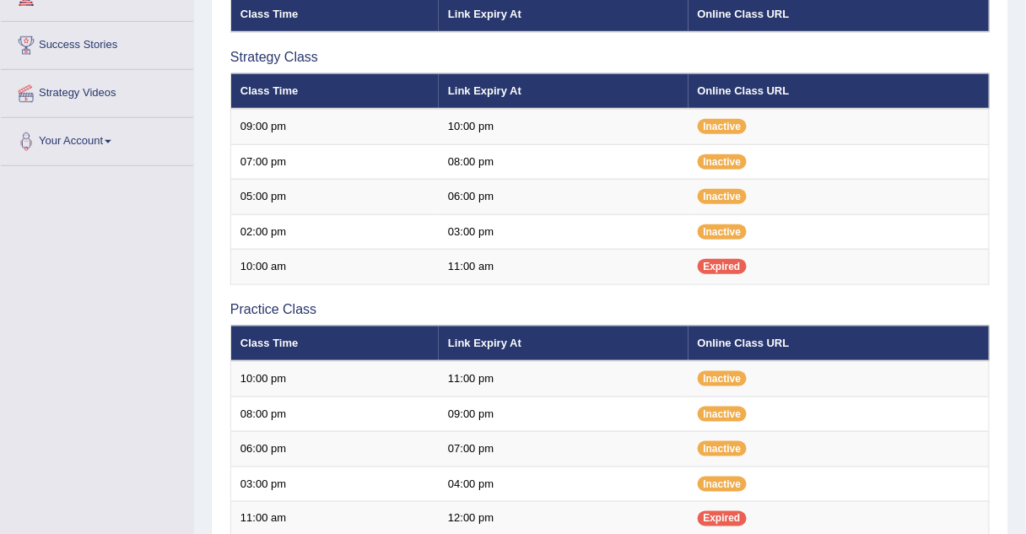
scroll to position [299, 0]
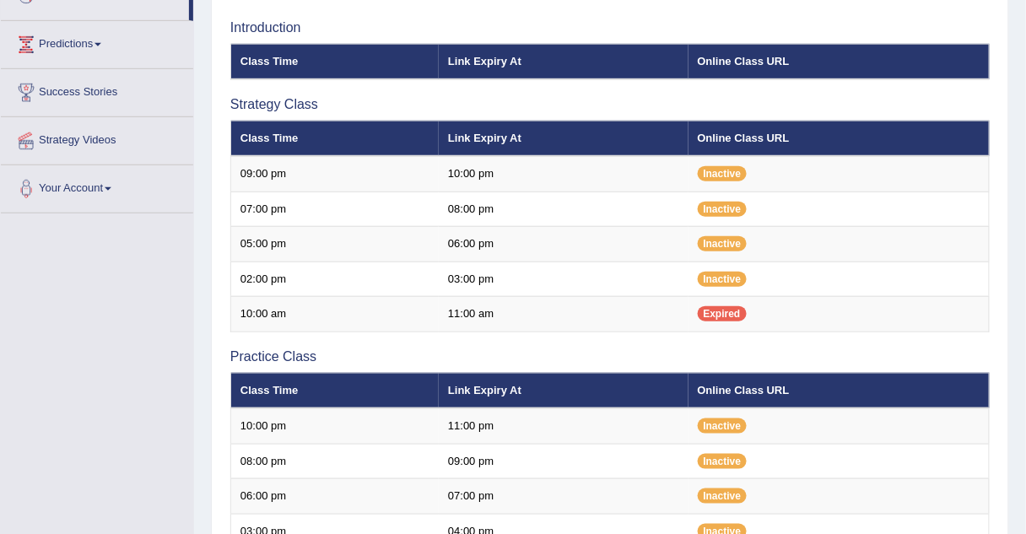
scroll to position [251, 0]
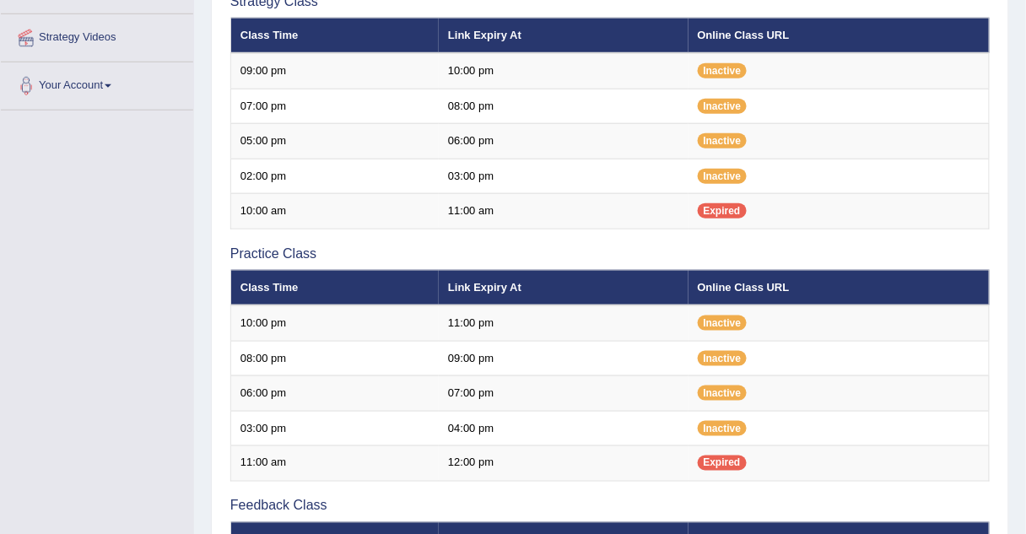
scroll to position [357, 0]
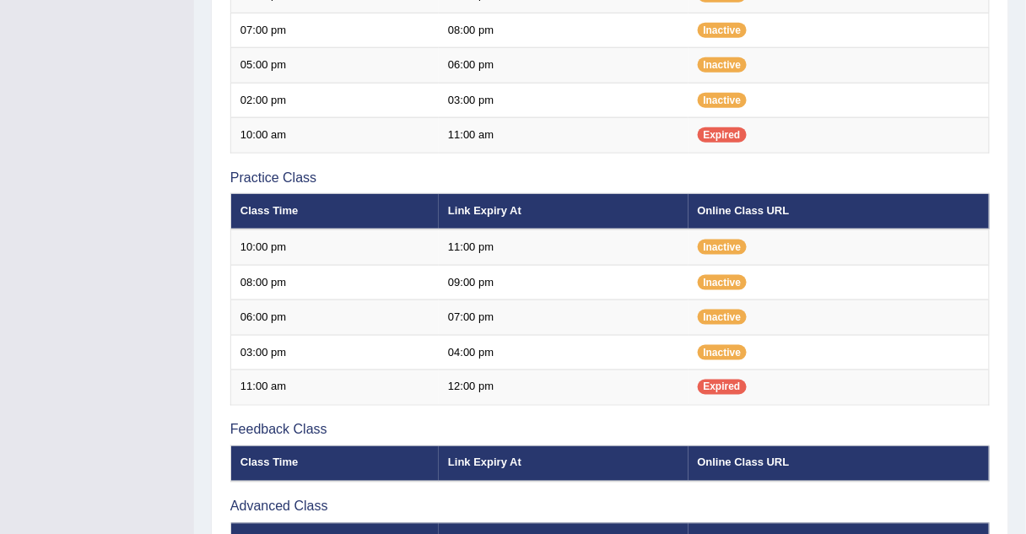
scroll to position [357, 0]
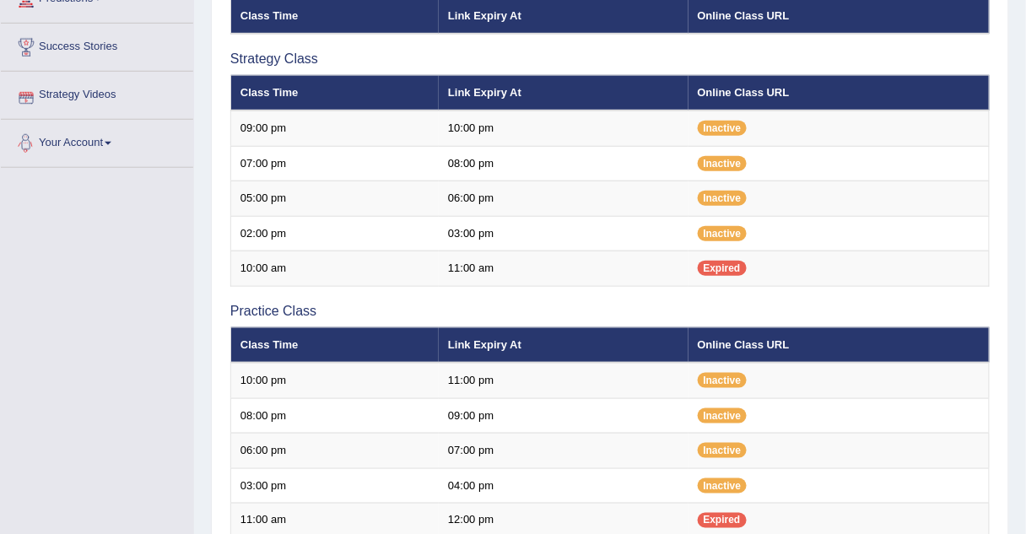
scroll to position [300, 0]
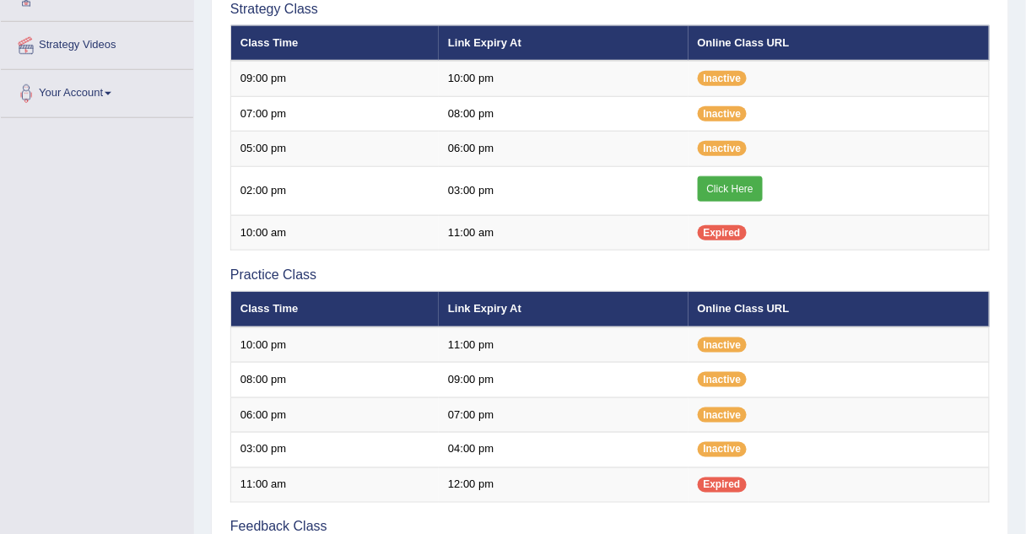
scroll to position [300, 0]
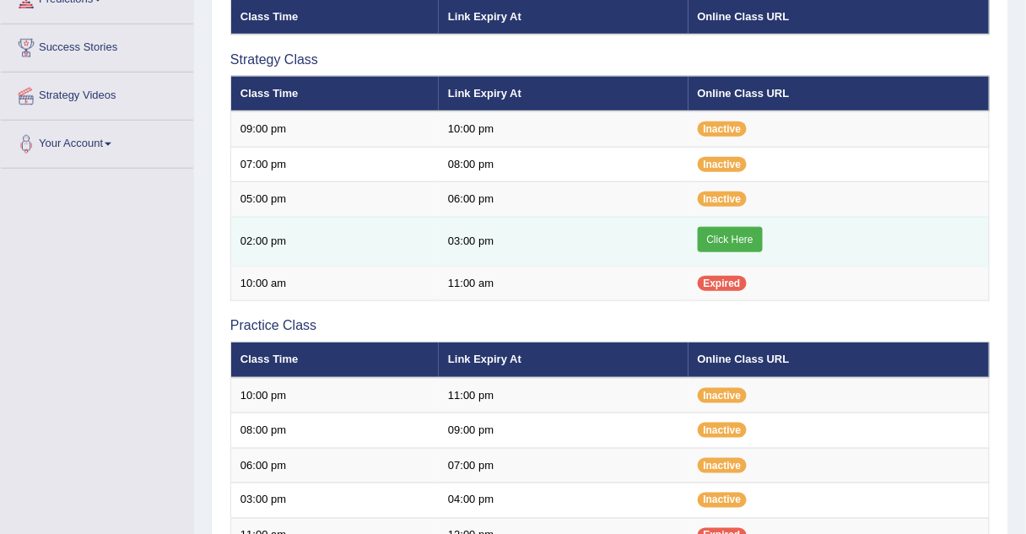
click at [724, 232] on link "Click Here" at bounding box center [730, 239] width 65 height 25
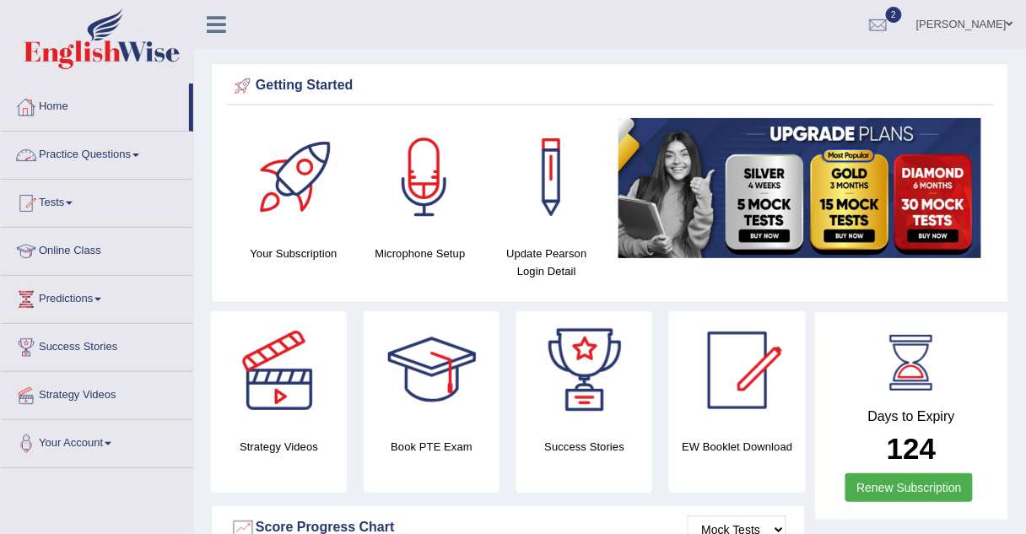
click at [53, 154] on link "Practice Questions" at bounding box center [97, 153] width 192 height 42
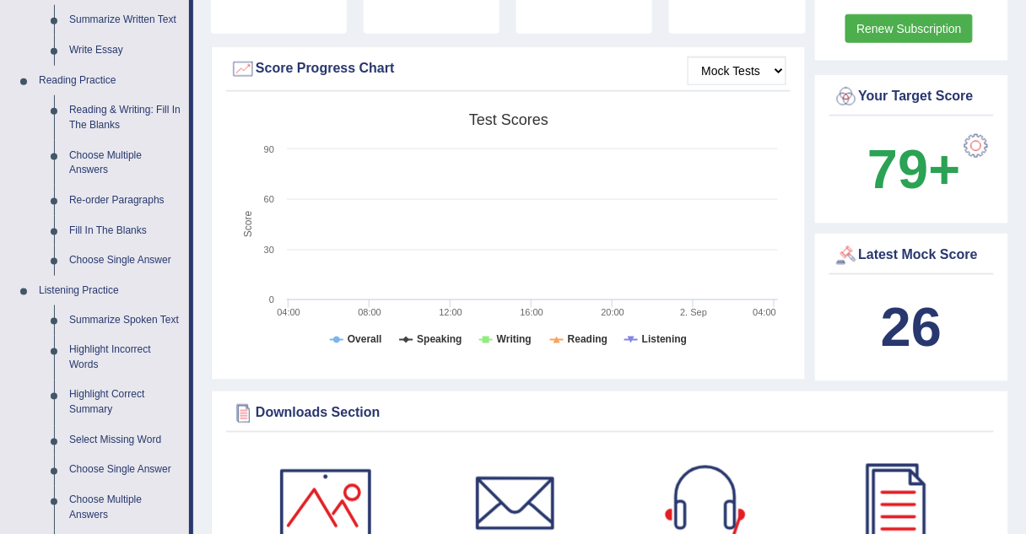
scroll to position [460, 0]
click at [84, 319] on link "Summarize Spoken Text" at bounding box center [125, 320] width 127 height 30
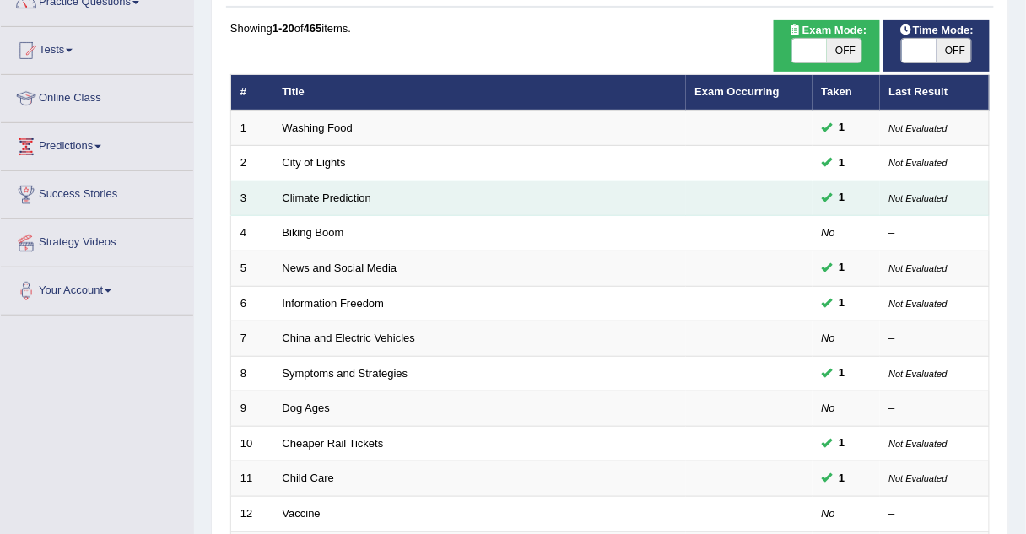
scroll to position [151, 0]
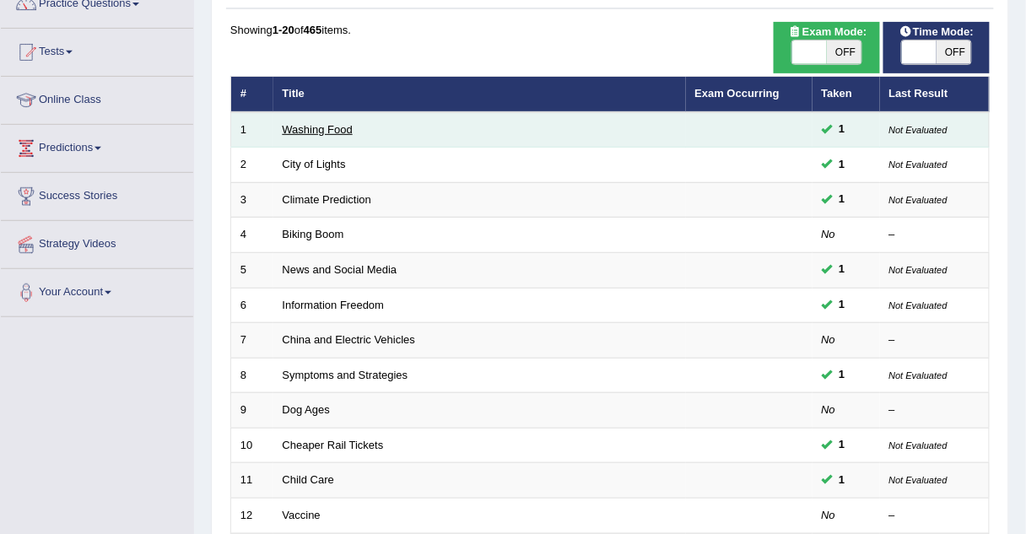
click at [304, 132] on link "Washing Food" at bounding box center [318, 129] width 70 height 13
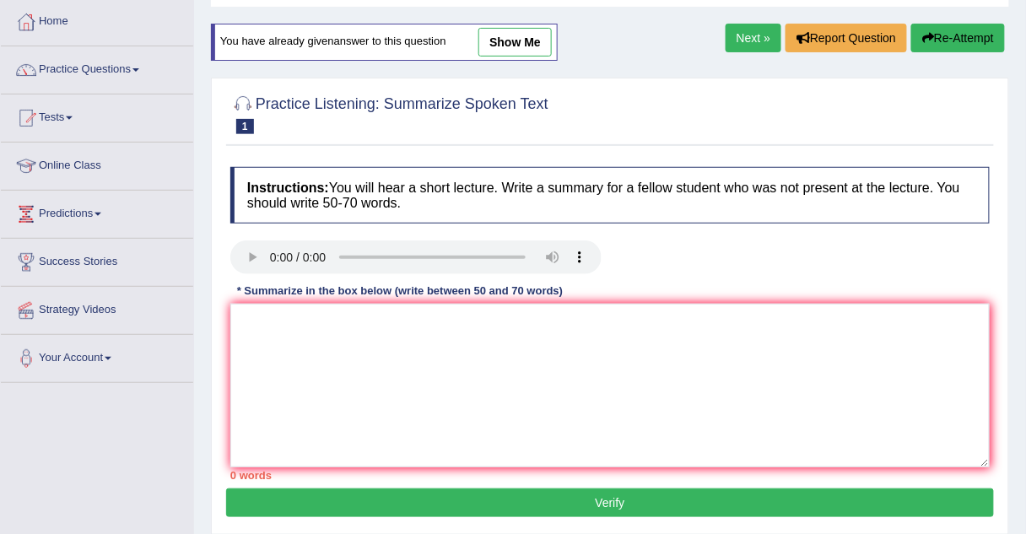
scroll to position [88, 0]
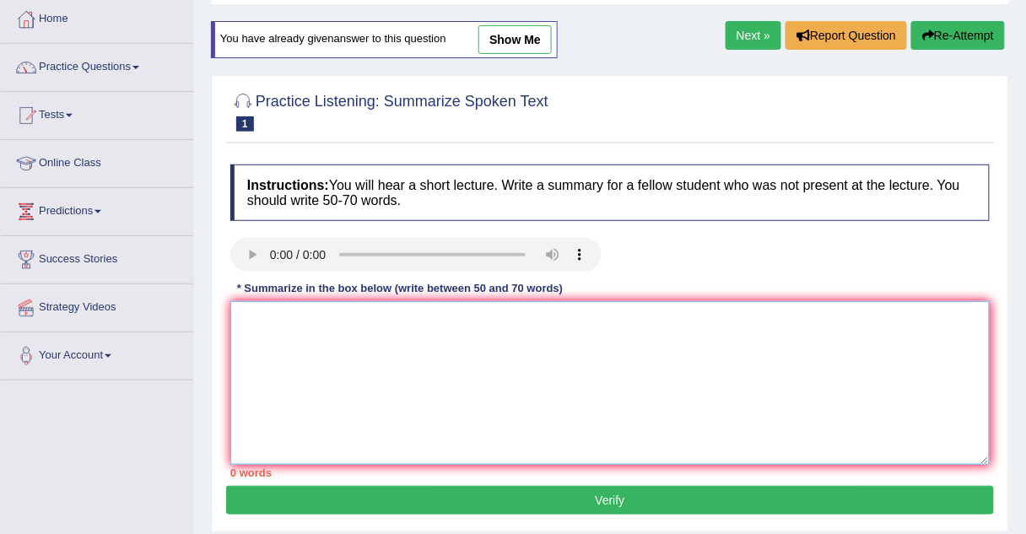
click at [249, 321] on textarea at bounding box center [609, 383] width 759 height 164
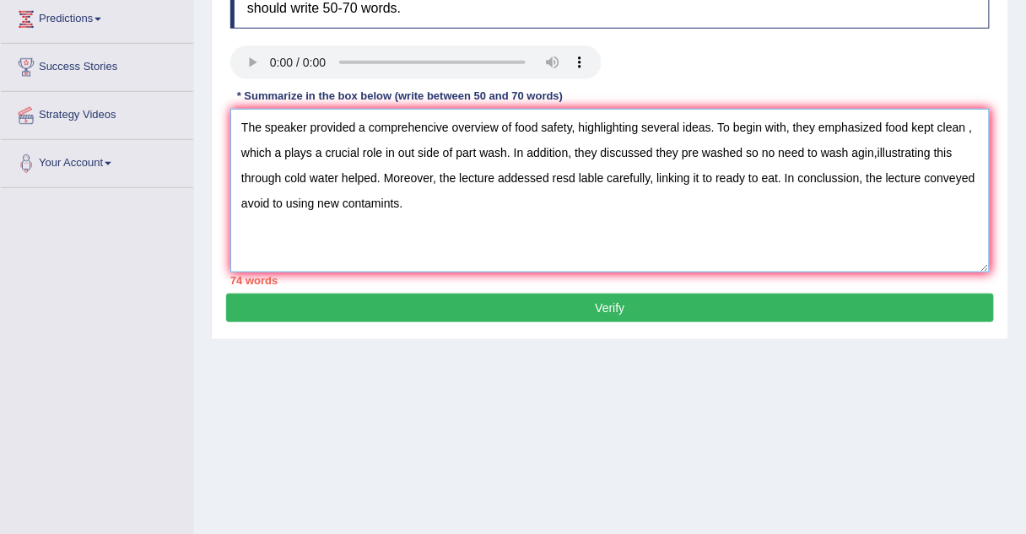
scroll to position [279, 0]
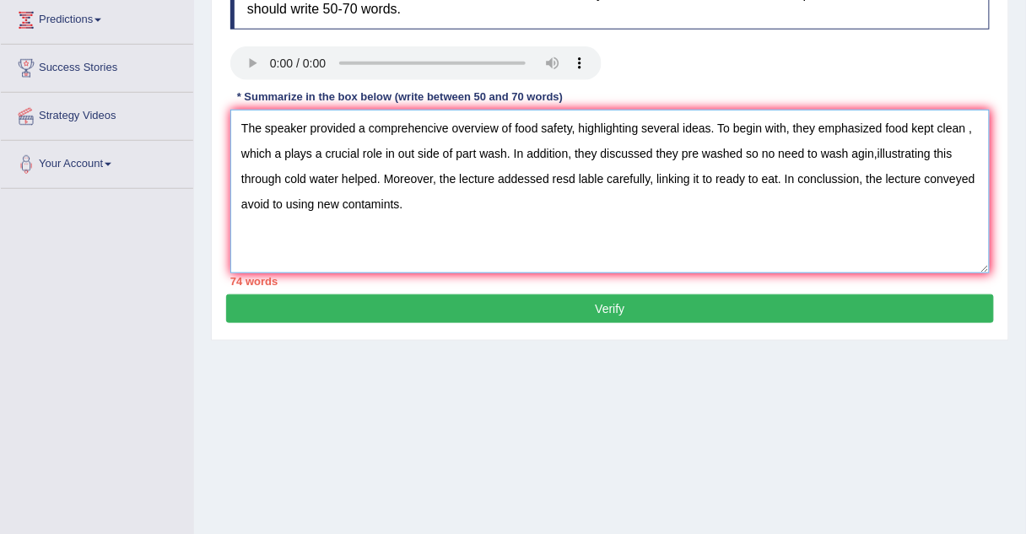
click at [446, 125] on textarea "The speaker provided a comprehencive overview of food safety, highlighting seve…" at bounding box center [609, 192] width 759 height 164
click at [573, 178] on textarea "The speaker provided a comprehensive overview of food safety, highlighting seve…" at bounding box center [609, 192] width 759 height 164
click at [627, 178] on textarea "The speaker provided a comprehensive overview of food safety, highlighting seve…" at bounding box center [609, 192] width 759 height 164
click at [435, 179] on textarea "The speaker provided a comprehensive overview of food safety, highlighting seve…" at bounding box center [609, 192] width 759 height 164
click at [548, 176] on textarea "The speaker provided a comprehensive overview of food safety, highlighting seve…" at bounding box center [609, 192] width 759 height 164
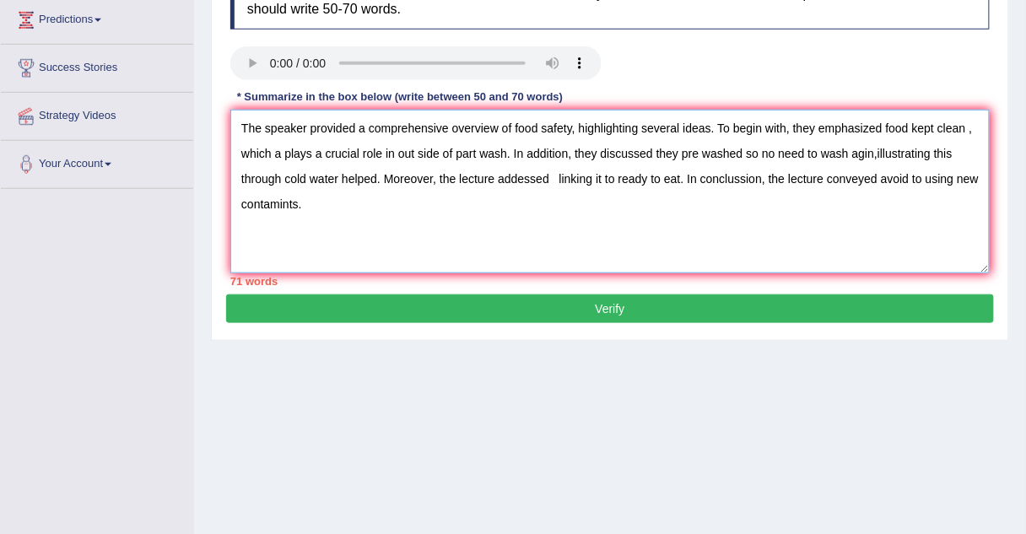
click at [679, 176] on textarea "The speaker provided a comprehensive overview of food safety, highlighting seve…" at bounding box center [609, 192] width 759 height 164
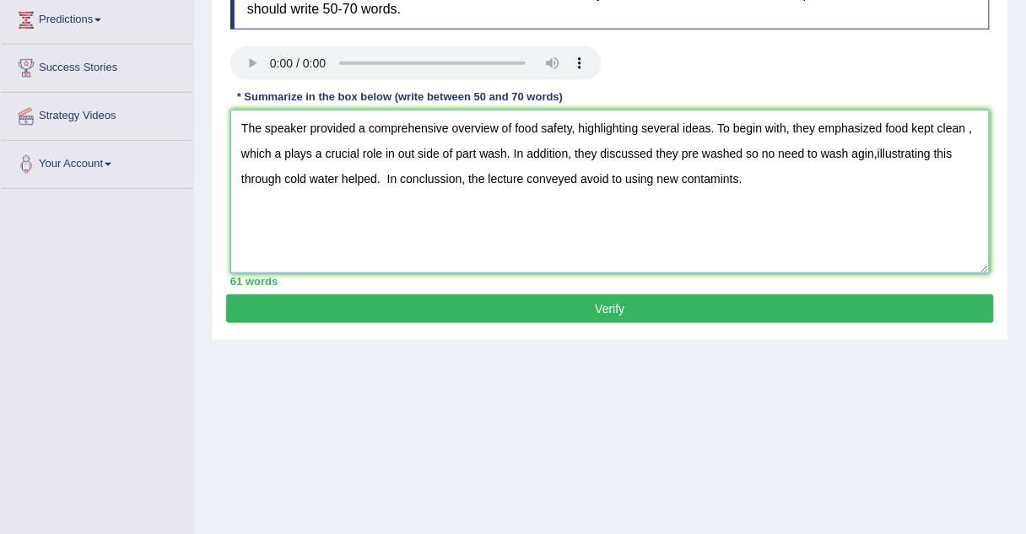
click at [446, 179] on textarea "The speaker provided a comprehensive overview of food safety, highlighting seve…" at bounding box center [609, 192] width 759 height 164
type textarea "The speaker provided a comprehensive overview of food safety, highlighting seve…"
click at [463, 302] on button "Verify" at bounding box center [610, 308] width 768 height 29
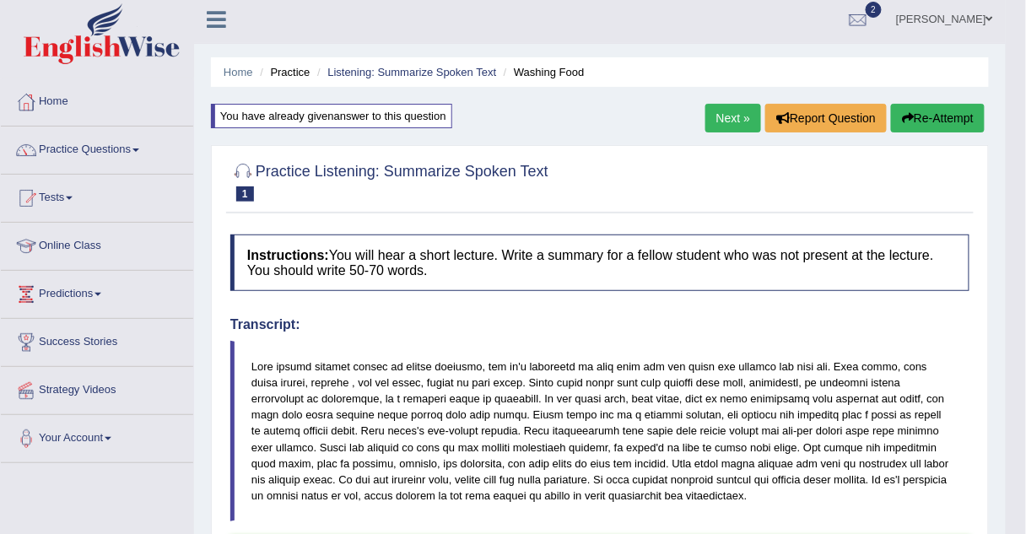
scroll to position [0, 0]
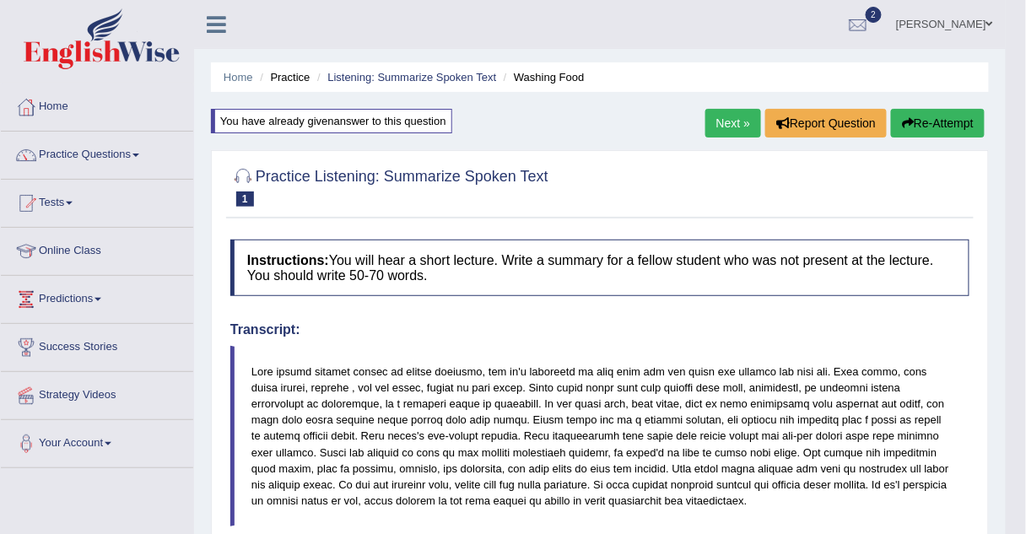
click at [727, 125] on link "Next »" at bounding box center [733, 123] width 56 height 29
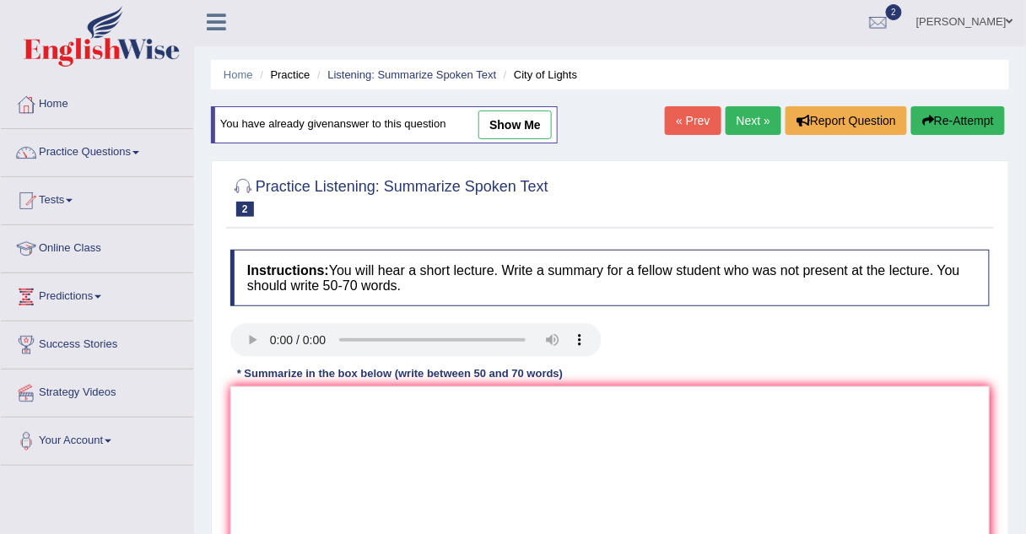
scroll to position [3, 0]
click at [66, 154] on link "Practice Questions" at bounding box center [97, 150] width 192 height 42
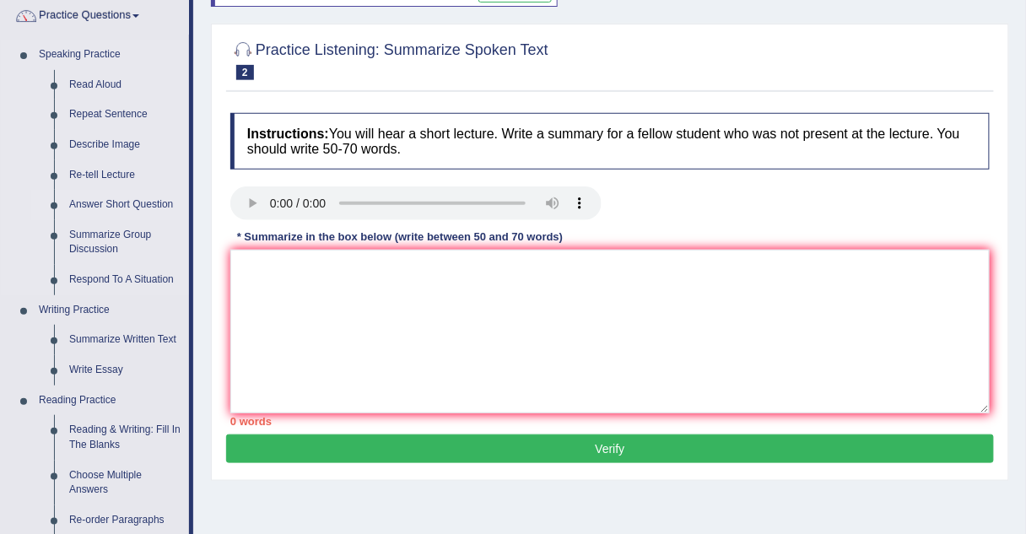
scroll to position [0, 0]
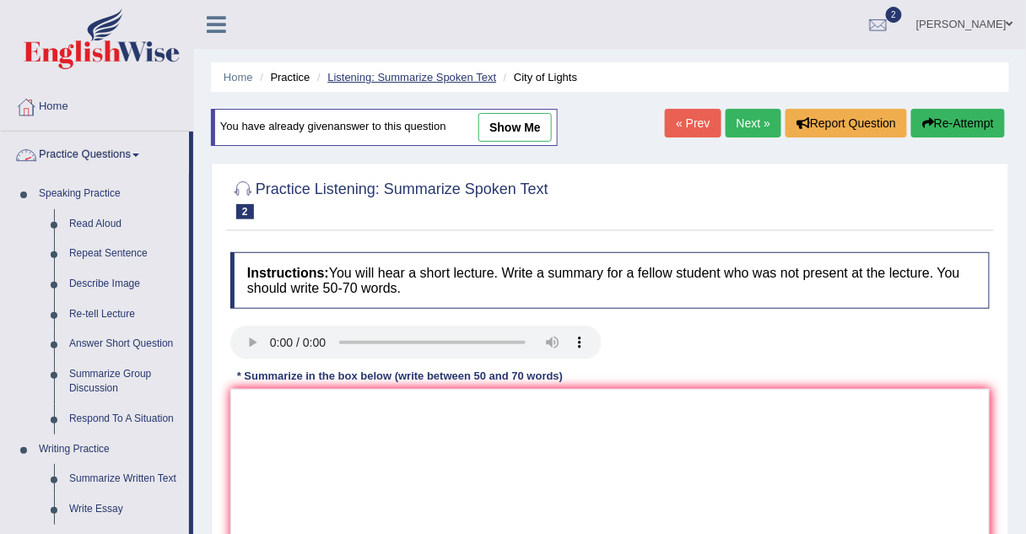
click at [362, 74] on link "Listening: Summarize Spoken Text" at bounding box center [411, 77] width 169 height 13
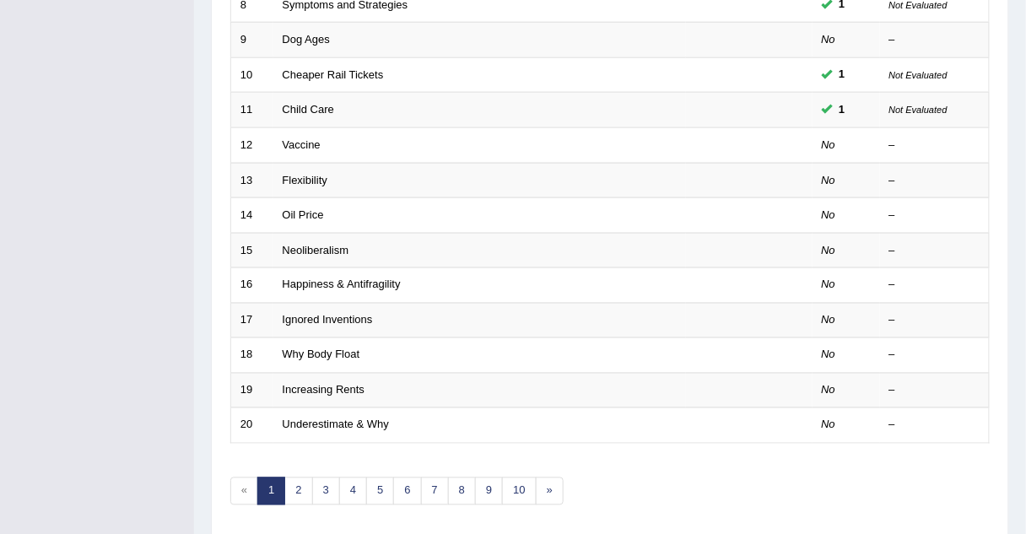
scroll to position [522, 0]
click at [290, 487] on link "2" at bounding box center [298, 491] width 28 height 28
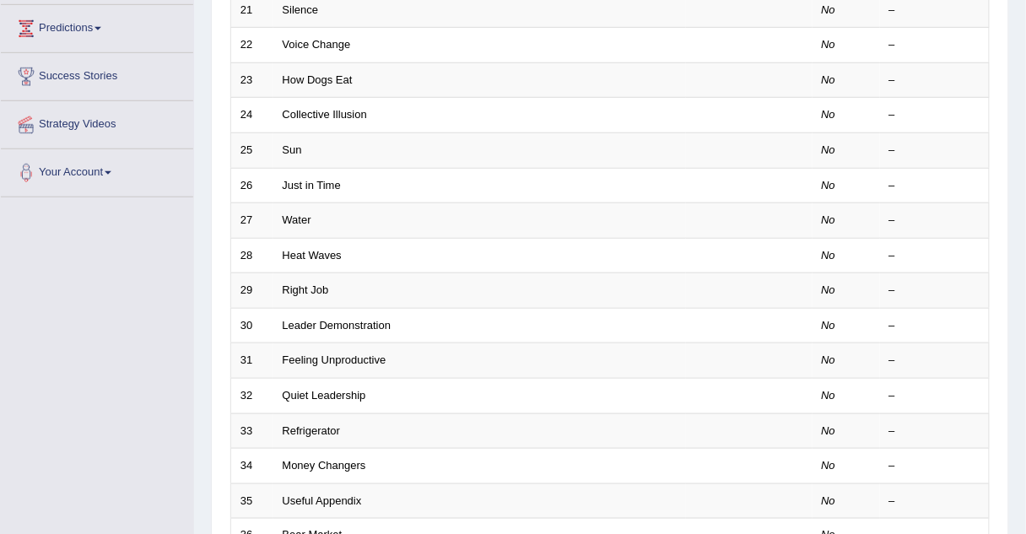
scroll to position [270, 0]
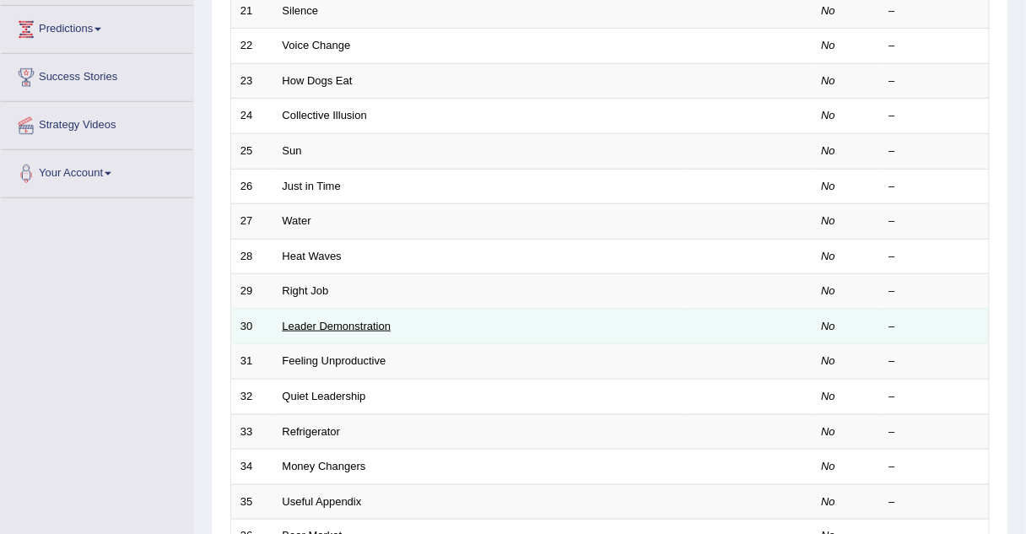
click at [298, 321] on link "Leader Demonstration" at bounding box center [337, 326] width 109 height 13
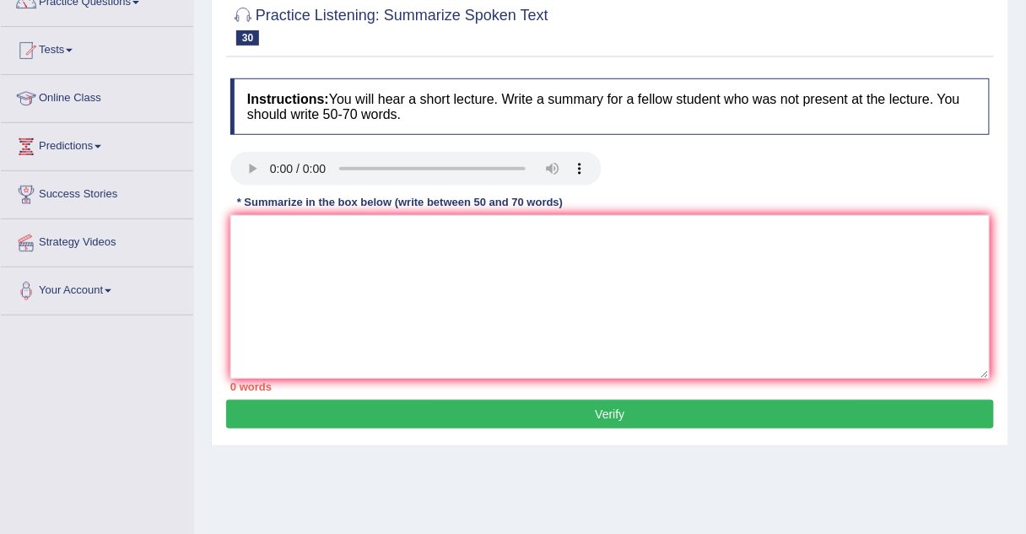
scroll to position [156, 0]
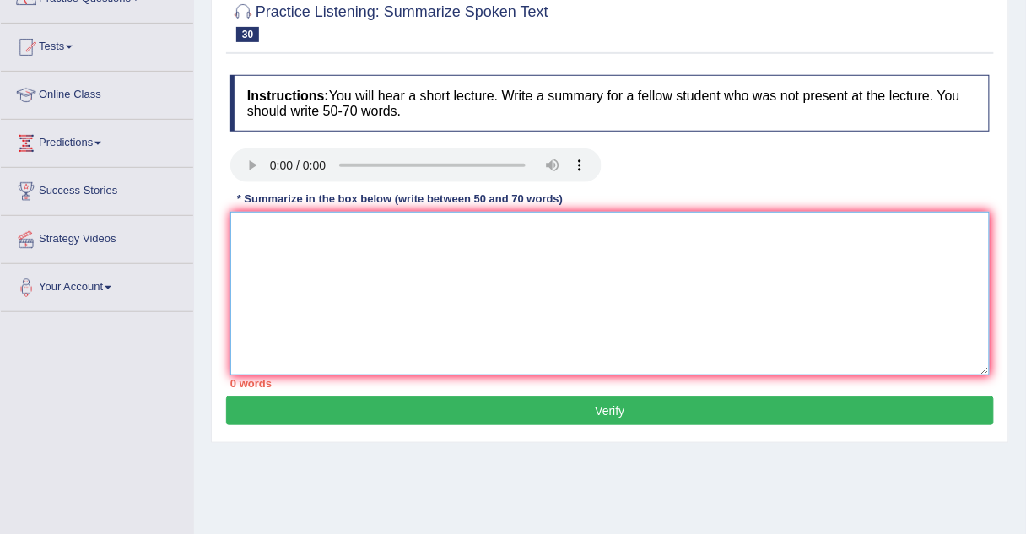
click at [251, 227] on textarea at bounding box center [609, 294] width 759 height 164
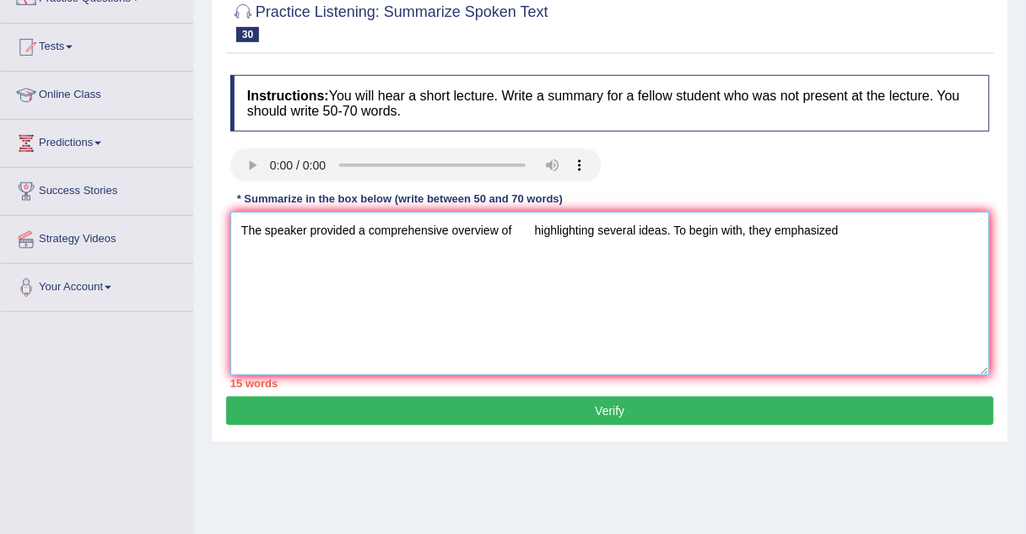
click at [840, 230] on textarea "The speaker provided a comprehensive overview of highlighting several ideas. To…" at bounding box center [609, 294] width 759 height 164
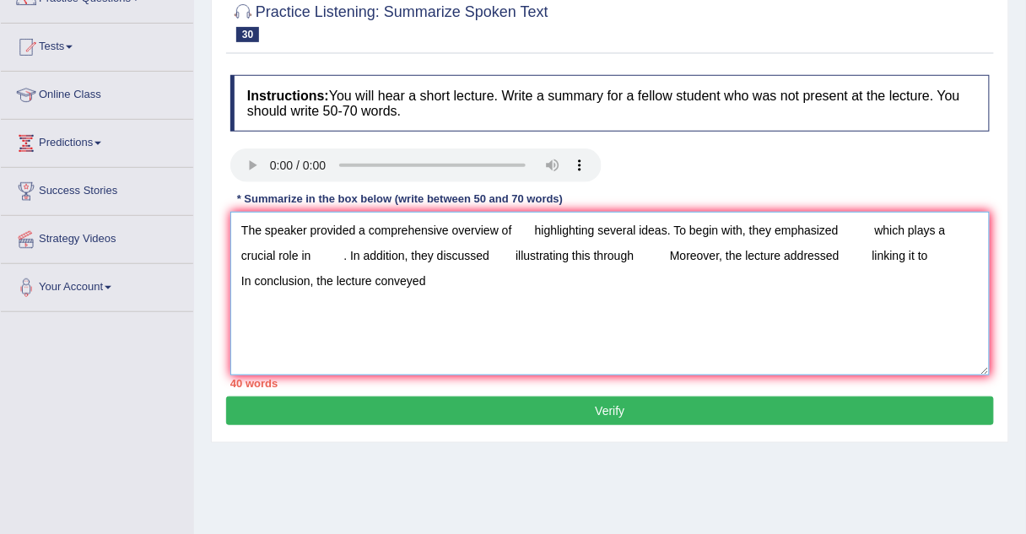
click at [515, 231] on textarea "The speaker provided a comprehensive overview of highlighting several ideas. To…" at bounding box center [609, 294] width 759 height 164
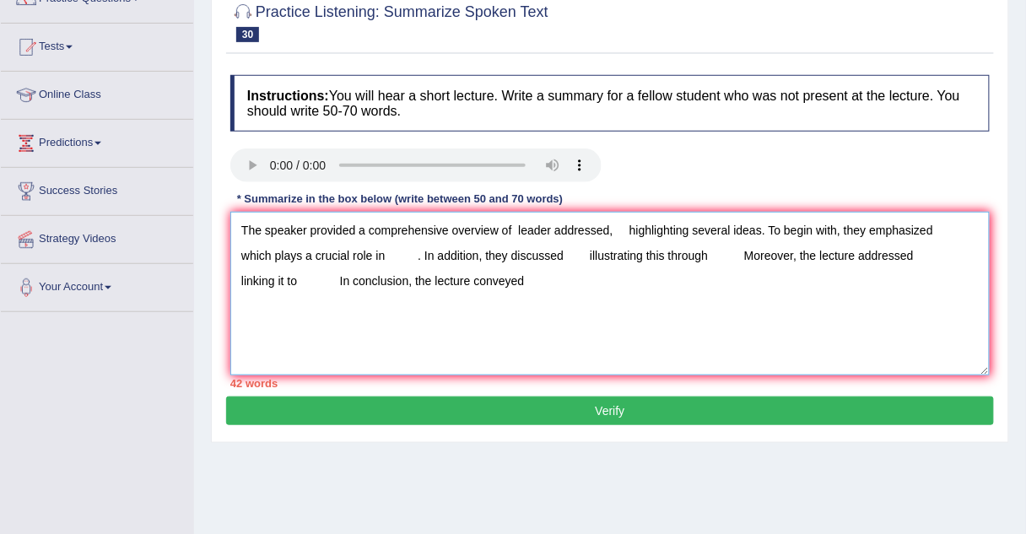
click at [619, 230] on textarea "The speaker provided a comprehensive overview of leader addressed, highlighting…" at bounding box center [609, 294] width 759 height 164
click at [611, 230] on textarea "The speaker provided a comprehensive overview of leader addressed, highlighting…" at bounding box center [609, 294] width 759 height 164
click at [820, 230] on textarea "The speaker provided a comprehensive overview of leader addressed, highlighting…" at bounding box center [609, 294] width 759 height 164
click at [822, 229] on textarea "The speaker provided a comprehensive overview of leader addressed, highlighting…" at bounding box center [609, 294] width 759 height 164
click at [921, 235] on textarea "The speaker provided a comprehensive overview of leader addressed, highlighting…" at bounding box center [609, 294] width 759 height 164
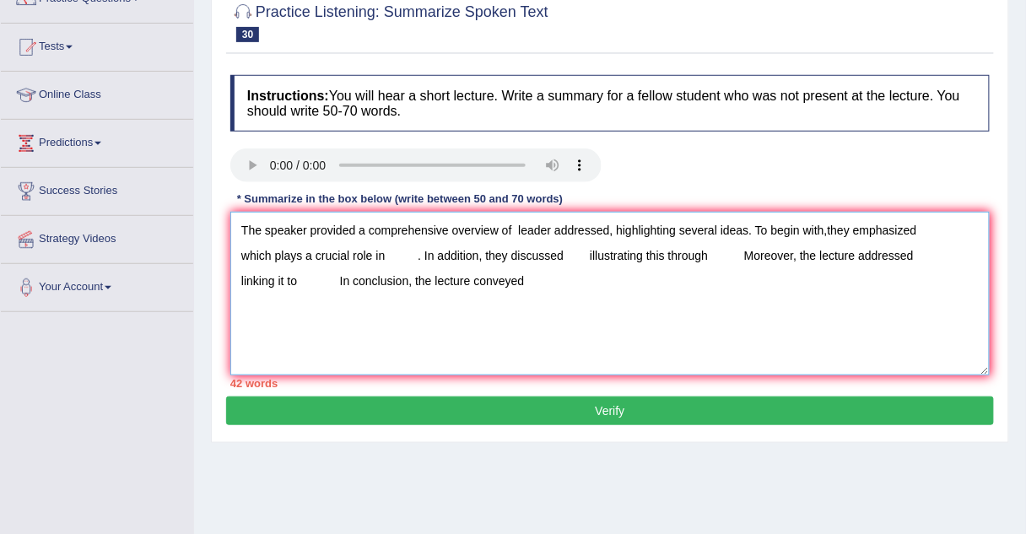
click at [910, 230] on textarea "The speaker provided a comprehensive overview of leader addressed, highlighting…" at bounding box center [609, 294] width 759 height 164
click at [964, 235] on textarea "The speaker provided a comprehensive overview of leader addressed, highlighting…" at bounding box center [609, 294] width 759 height 164
click at [976, 232] on textarea "The speaker provided a comprehensive overview of leader addressed, highlighting…" at bounding box center [609, 294] width 759 height 164
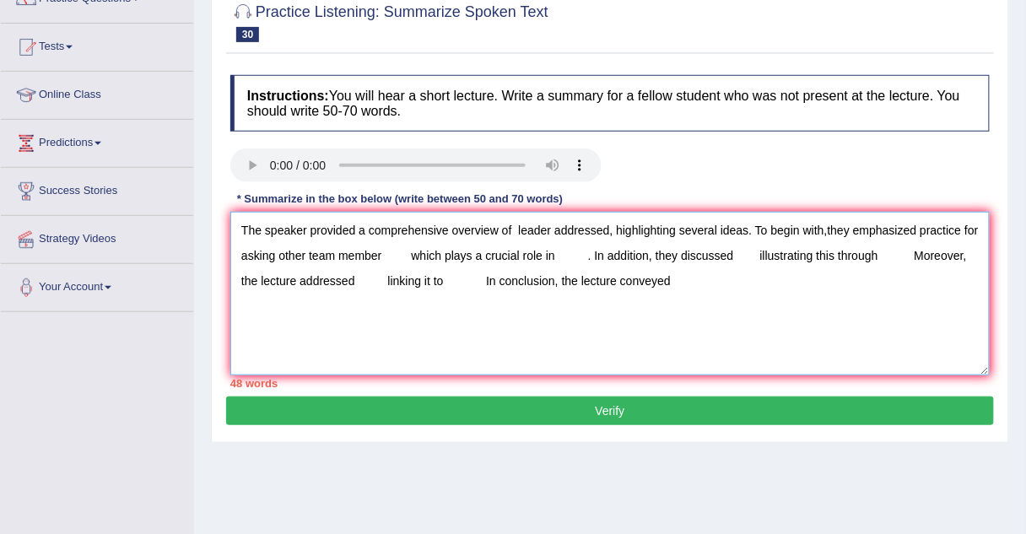
click at [976, 232] on textarea "The speaker provided a comprehensive overview of leader addressed, highlighting…" at bounding box center [609, 294] width 759 height 164
click at [385, 251] on textarea "The speaker provided a comprehensive overview of leader addressed, highlighting…" at bounding box center [609, 294] width 759 height 164
click at [403, 254] on textarea "The speaker provided a comprehensive overview of leader addressed, highlighting…" at bounding box center [609, 294] width 759 height 164
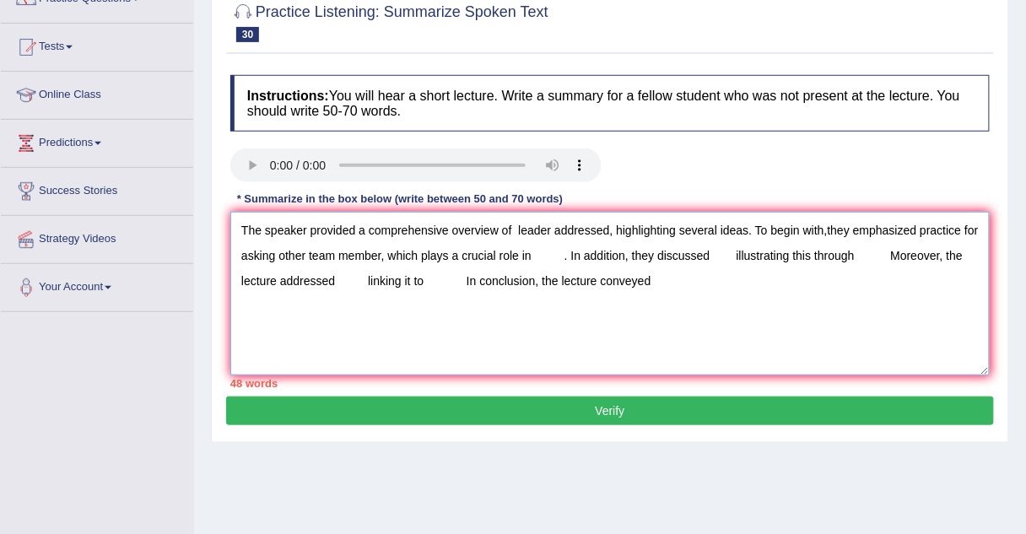
click at [533, 252] on textarea "The speaker provided a comprehensive overview of leader addressed, highlighting…" at bounding box center [609, 294] width 759 height 164
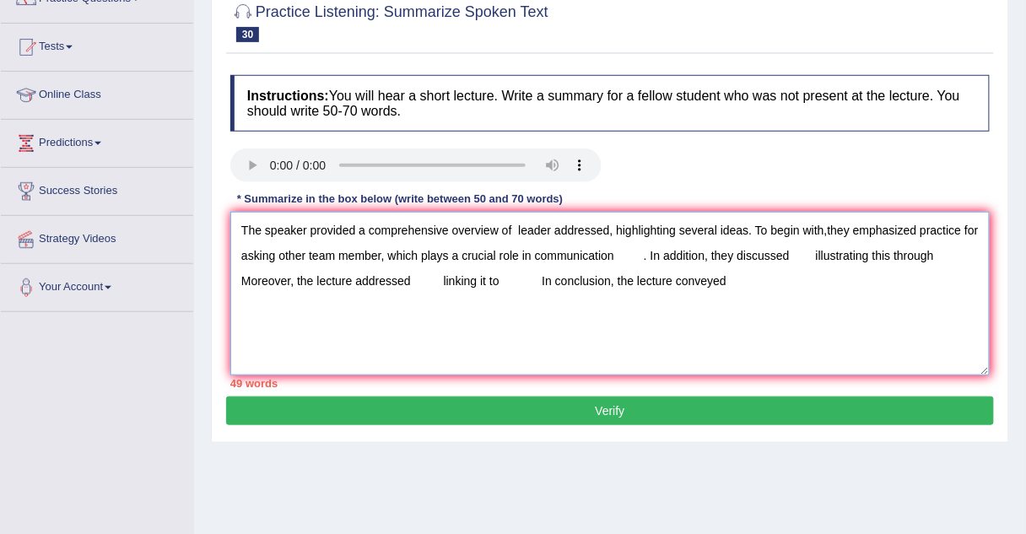
click at [642, 253] on textarea "The speaker provided a comprehensive overview of leader addressed, highlighting…" at bounding box center [609, 294] width 759 height 164
click at [617, 256] on textarea "The speaker provided a comprehensive overview of leader addressed, highlighting…" at bounding box center [609, 294] width 759 height 164
click at [762, 254] on textarea "The speaker provided a comprehensive overview of leader addressed, highlighting…" at bounding box center [609, 294] width 759 height 164
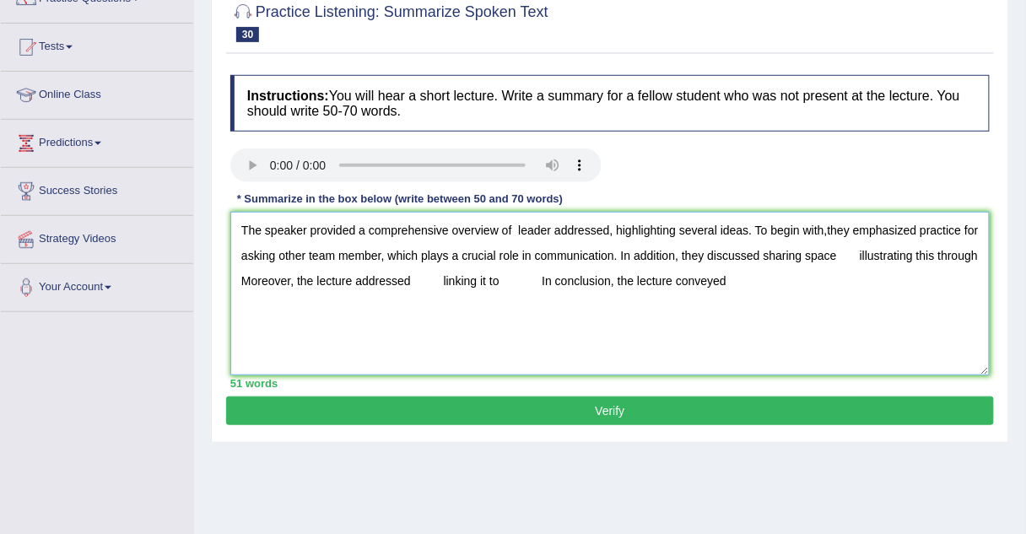
click at [851, 253] on textarea "The speaker provided a comprehensive overview of leader addressed, highlighting…" at bounding box center [609, 294] width 759 height 164
click at [840, 254] on textarea "The speaker provided a comprehensive overview of leader addressed, highlighting…" at bounding box center [609, 294] width 759 height 164
click at [962, 255] on textarea "The speaker provided a comprehensive overview of leader addressed, highlighting…" at bounding box center [609, 294] width 759 height 164
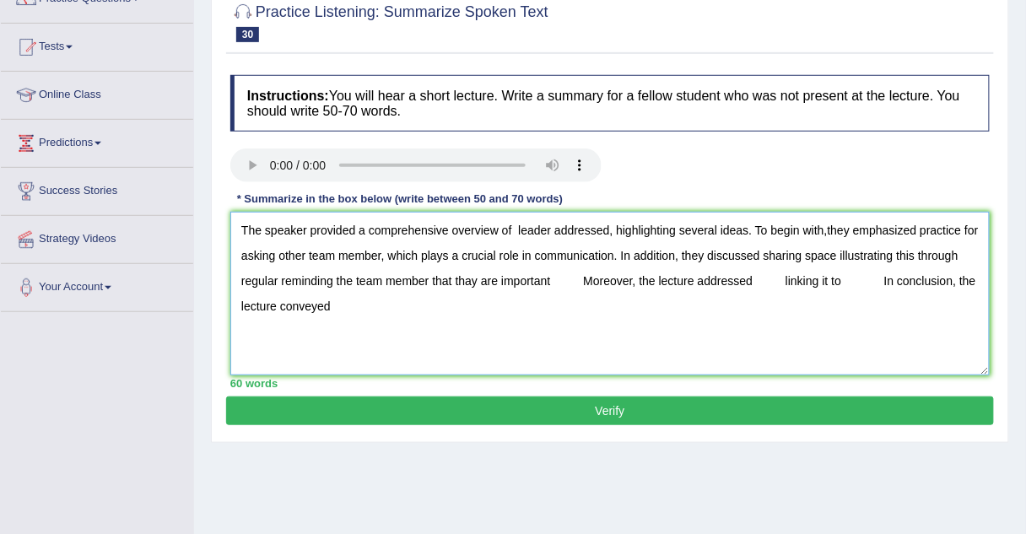
click at [579, 279] on textarea "The speaker provided a comprehensive overview of leader addressed, highlighting…" at bounding box center [609, 294] width 759 height 164
click at [727, 277] on textarea "The speaker provided a comprehensive overview of leader addressed, highlighting…" at bounding box center [609, 294] width 759 height 164
click at [814, 281] on textarea "The speaker provided a comprehensive overview of leader addressed, highlighting…" at bounding box center [609, 294] width 759 height 164
click at [857, 279] on textarea "The speaker provided a comprehensive overview of leader addressed, highlighting…" at bounding box center [609, 294] width 759 height 164
click at [851, 280] on textarea "The speaker provided a comprehensive overview of leader addressed, highlighting…" at bounding box center [609, 294] width 759 height 164
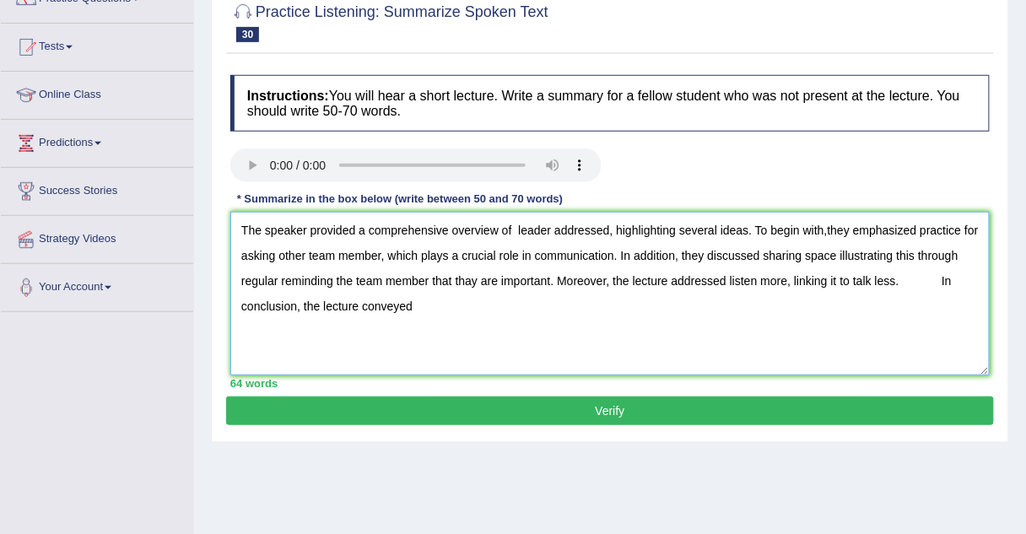
click at [932, 277] on textarea "The speaker provided a comprehensive overview of leader addressed, highlighting…" at bounding box center [609, 294] width 759 height 164
click at [913, 280] on textarea "The speaker provided a comprehensive overview of leader addressed, highlighting…" at bounding box center [609, 294] width 759 height 164
click at [368, 310] on textarea "The speaker provided a comprehensive overview of leader addressed, highlighting…" at bounding box center [609, 294] width 759 height 164
click at [384, 305] on textarea "The speaker provided a comprehensive overview of leader addressed, highlighting…" at bounding box center [609, 294] width 759 height 164
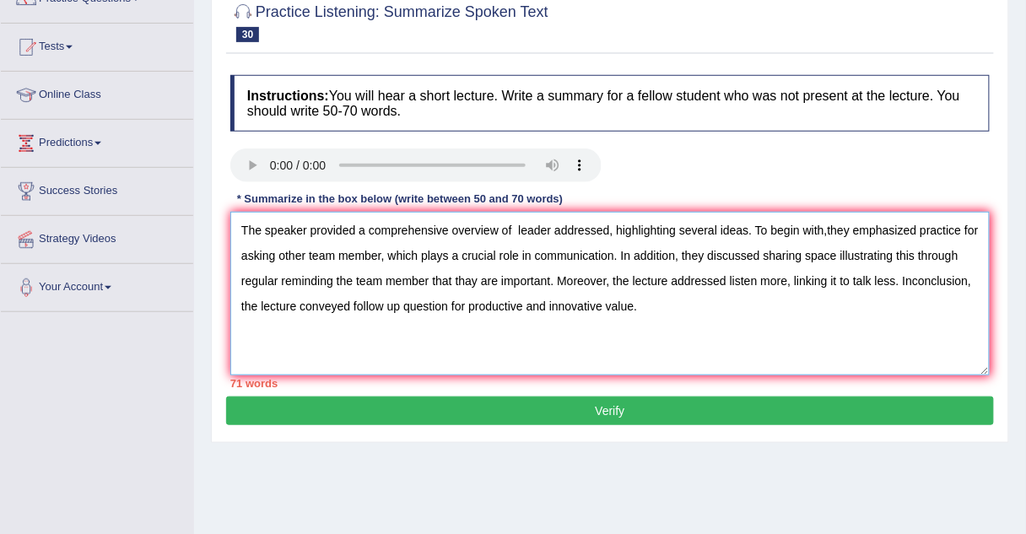
click at [384, 305] on textarea "The speaker provided a comprehensive overview of leader addressed, highlighting…" at bounding box center [609, 294] width 759 height 164
click at [388, 305] on textarea "The speaker provided a comprehensive overview of leader addressed, highlighting…" at bounding box center [609, 294] width 759 height 164
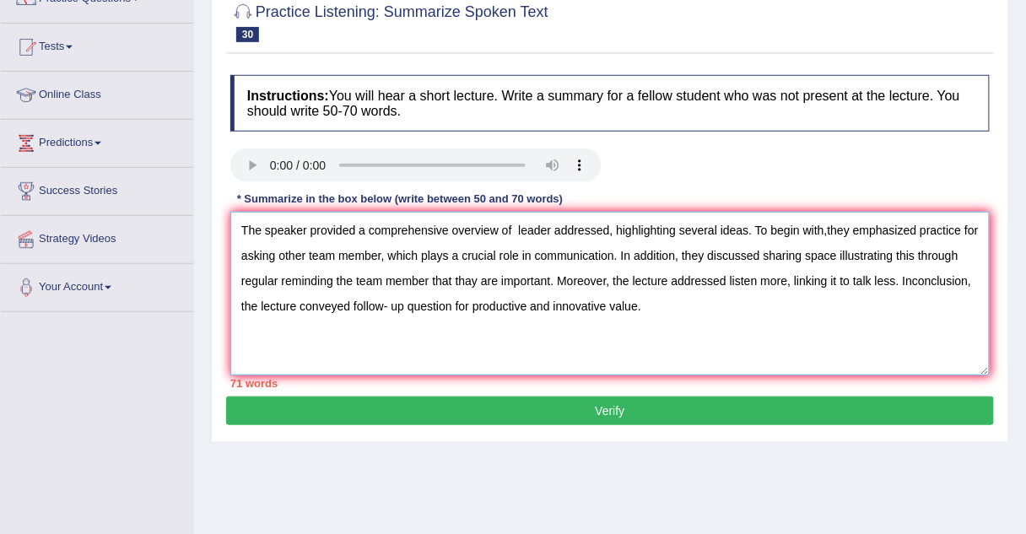
click at [401, 305] on textarea "The speaker provided a comprehensive overview of leader addressed, highlighting…" at bounding box center [609, 294] width 759 height 164
click at [709, 294] on textarea "The speaker provided a comprehensive overview of leader addressed, highlighting…" at bounding box center [609, 294] width 759 height 164
click at [364, 229] on textarea "The speaker provided a comprehensive overview of leader addressed, highlighting…" at bounding box center [609, 294] width 759 height 164
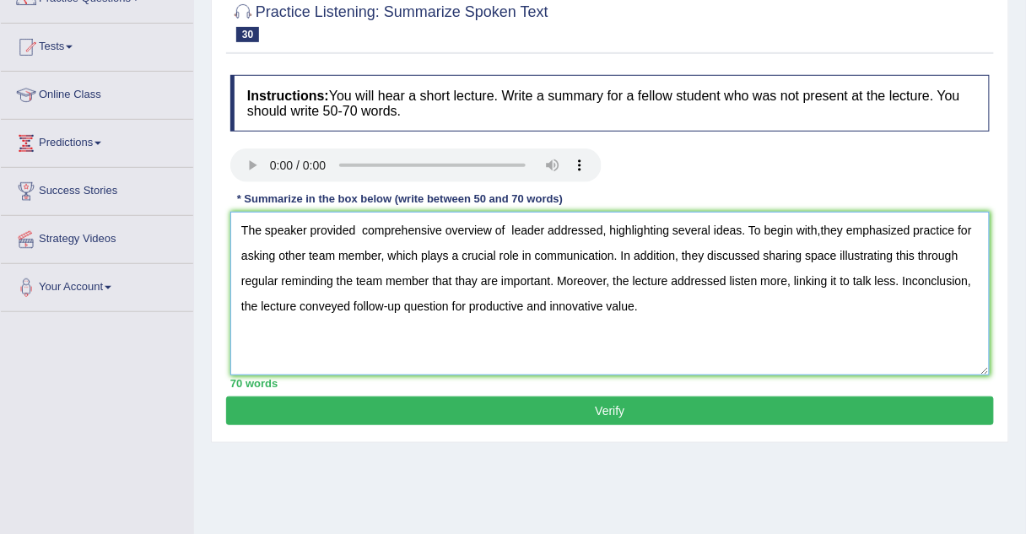
type textarea "The speaker provided comprehensive overview of leader addressed, highlighting s…"
click at [419, 415] on button "Verify" at bounding box center [610, 411] width 768 height 29
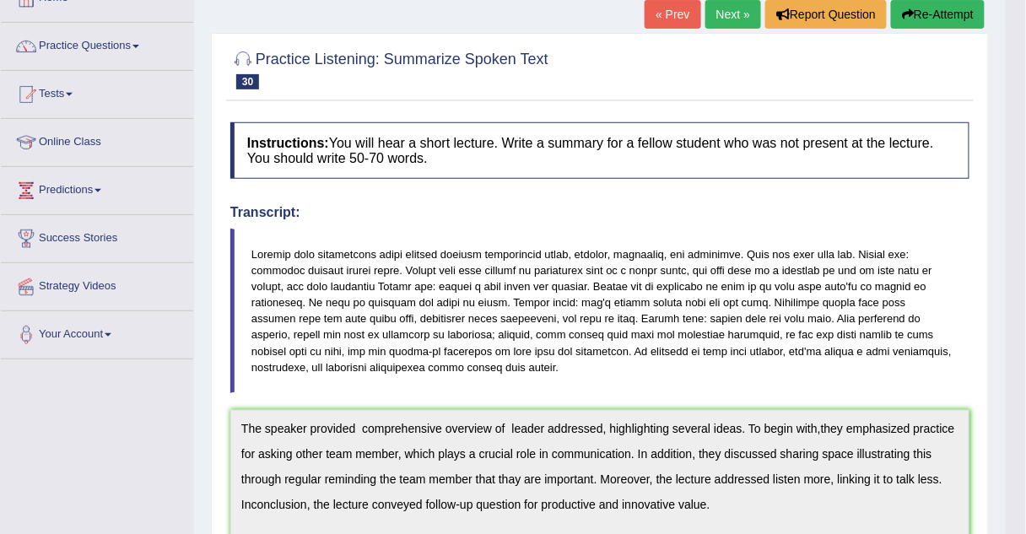
scroll to position [25, 0]
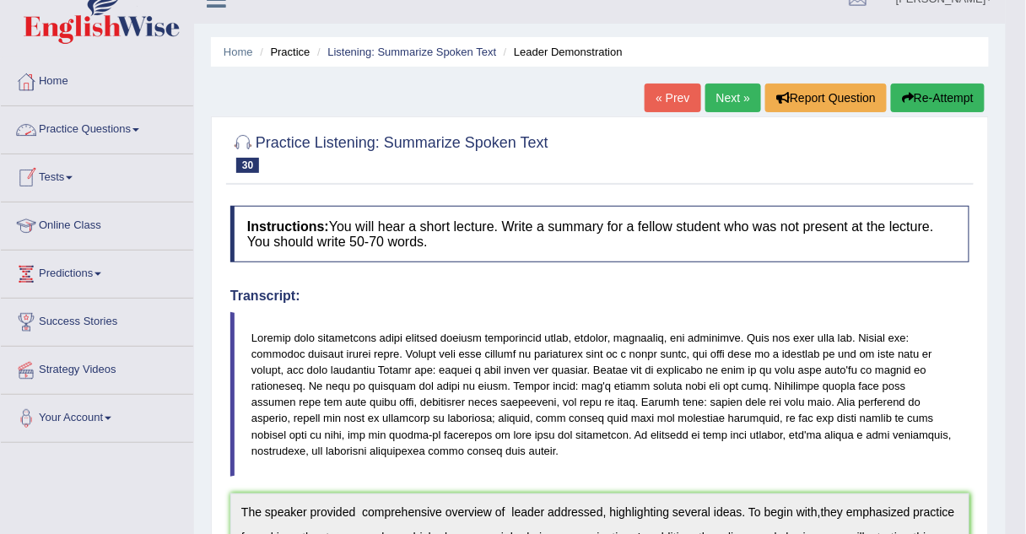
click at [84, 126] on link "Practice Questions" at bounding box center [97, 127] width 192 height 42
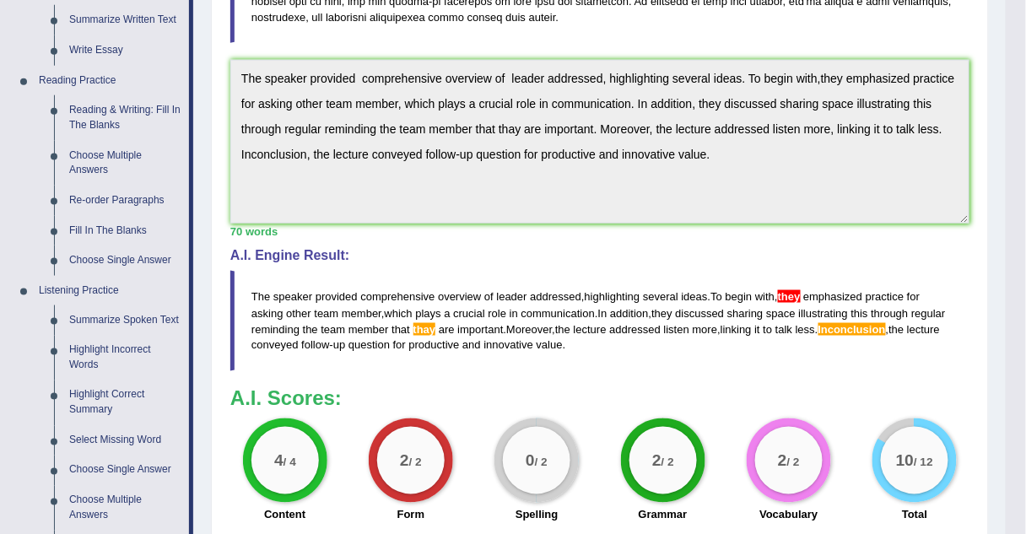
scroll to position [464, 0]
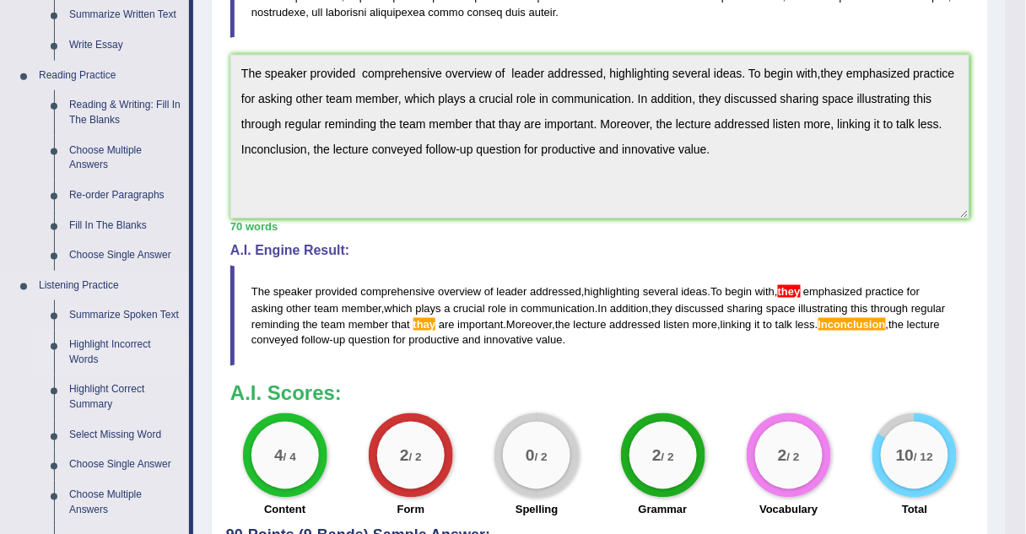
click at [89, 345] on link "Highlight Incorrect Words" at bounding box center [125, 353] width 127 height 45
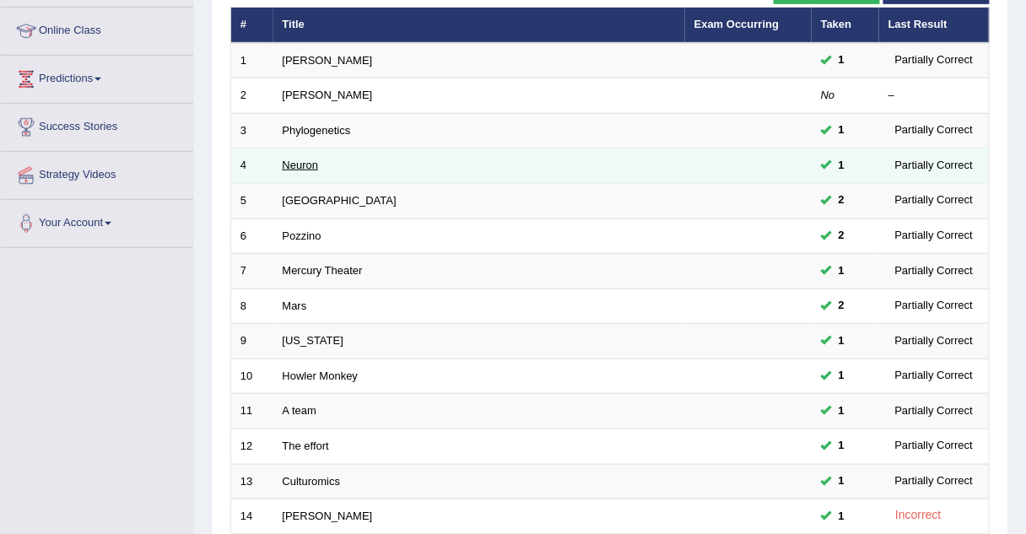
scroll to position [170, 0]
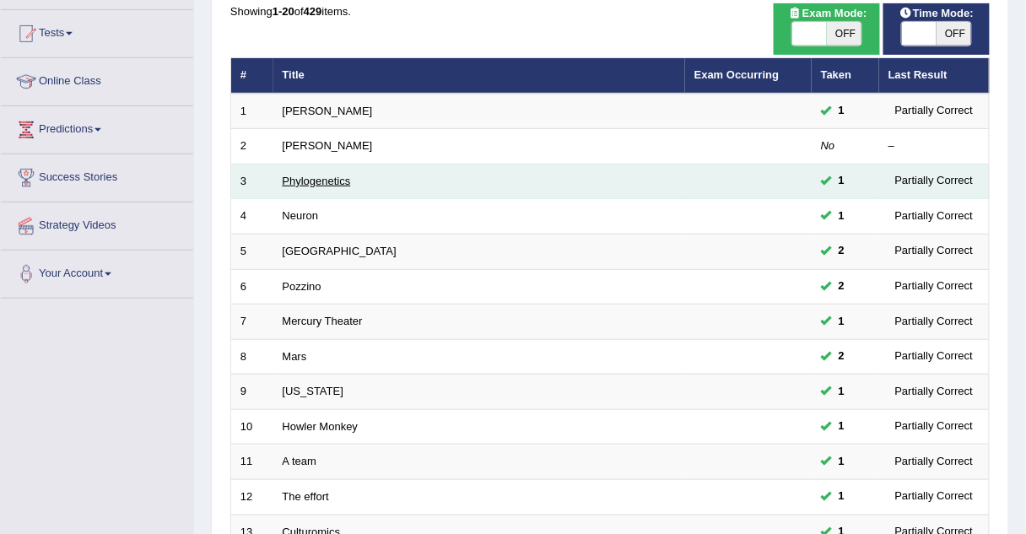
click at [292, 180] on link "Phylogenetics" at bounding box center [317, 181] width 68 height 13
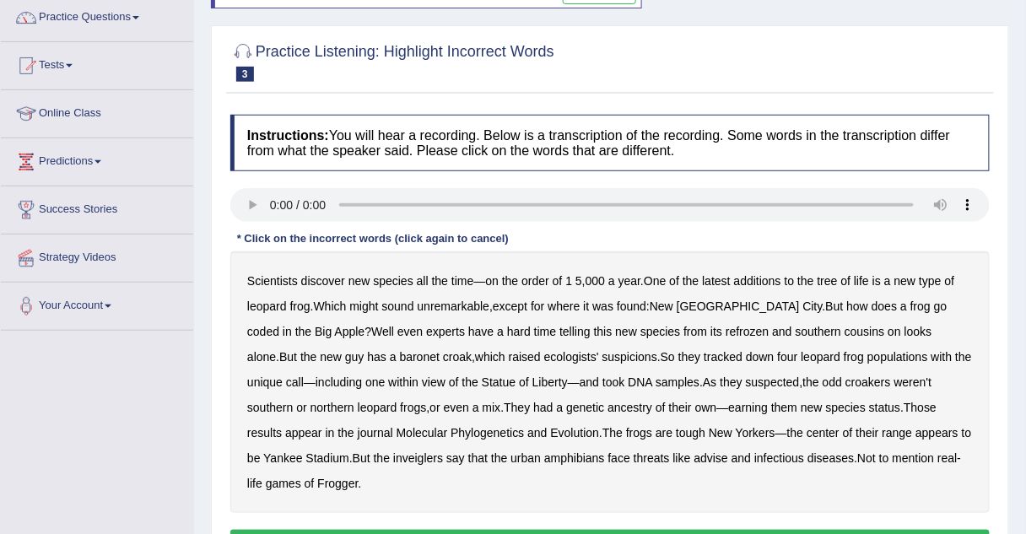
scroll to position [147, 0]
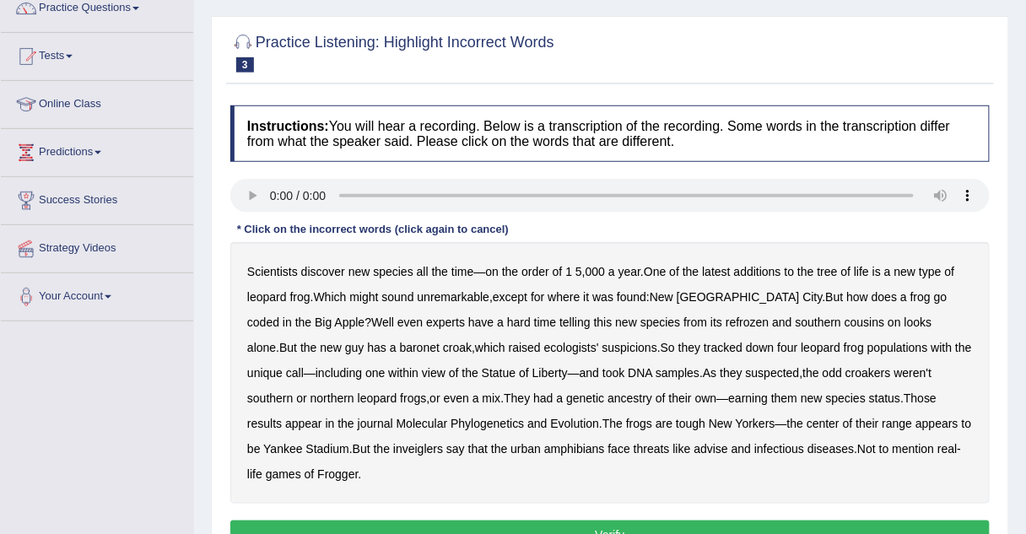
click at [726, 317] on b "refrozen" at bounding box center [747, 323] width 43 height 14
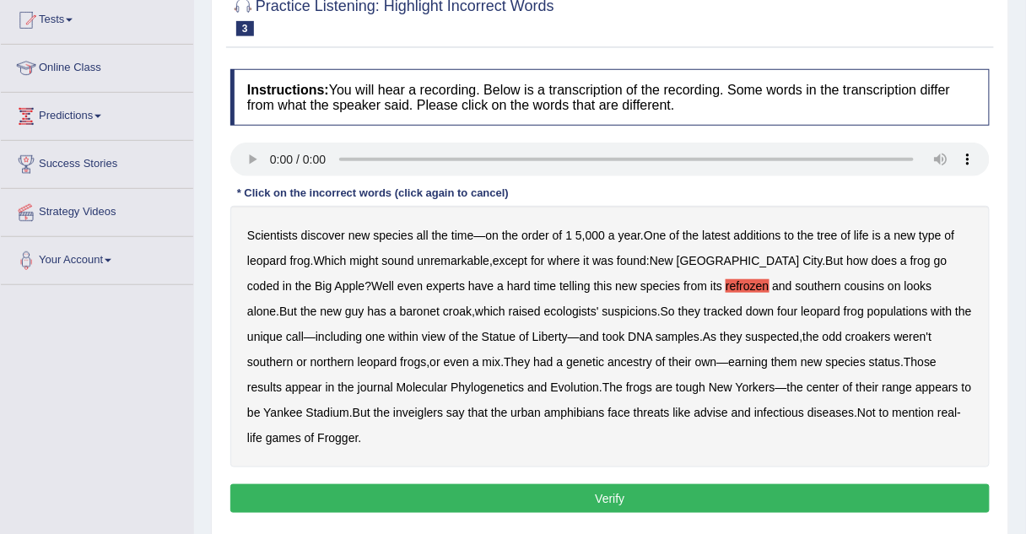
scroll to position [184, 0]
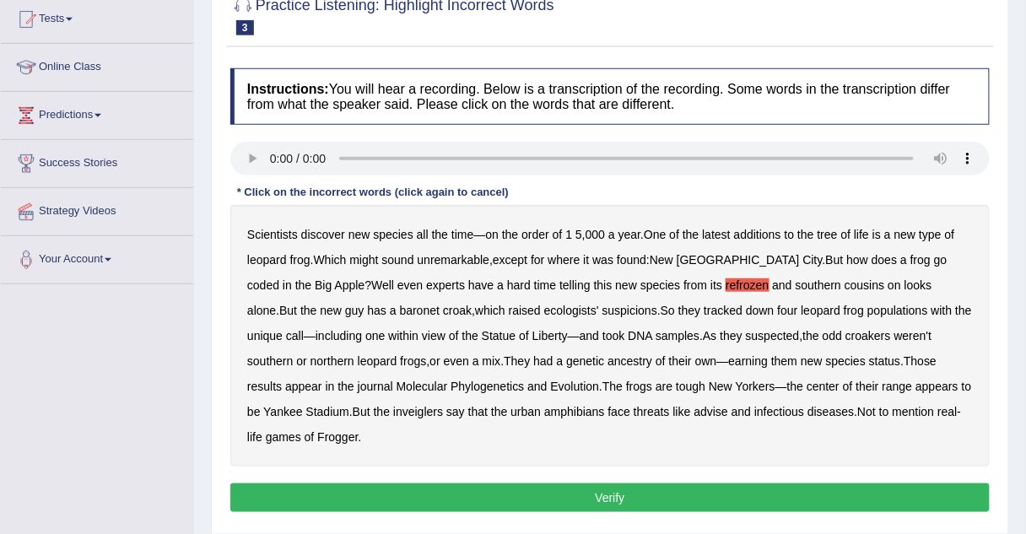
click at [393, 415] on b "inveiglers" at bounding box center [418, 412] width 50 height 14
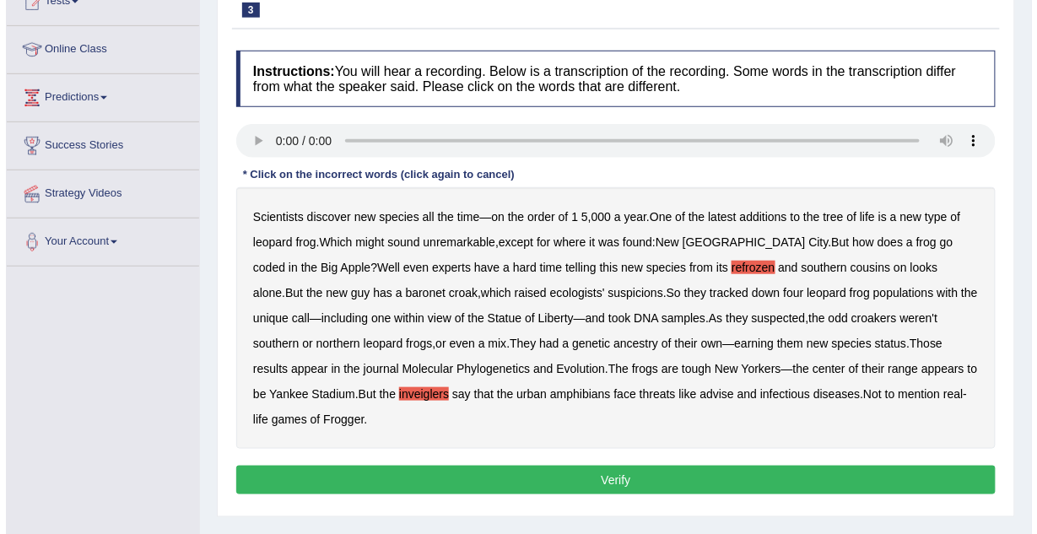
scroll to position [199, 0]
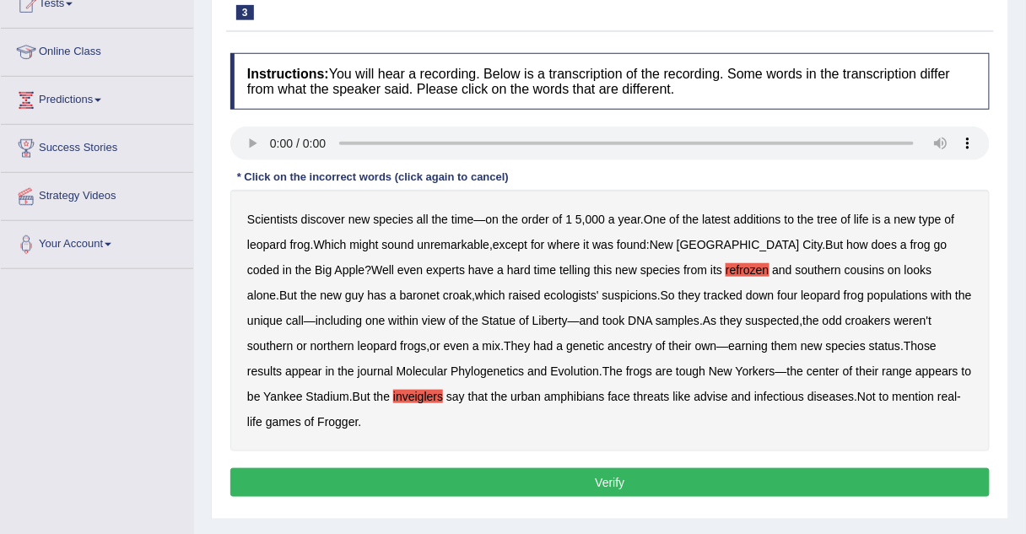
click at [516, 480] on button "Verify" at bounding box center [609, 482] width 759 height 29
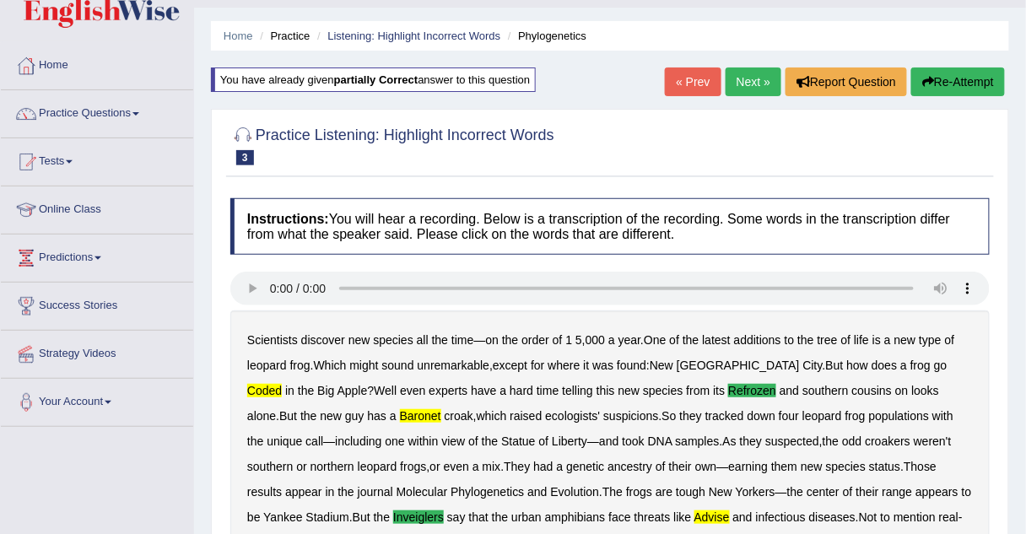
scroll to position [41, 0]
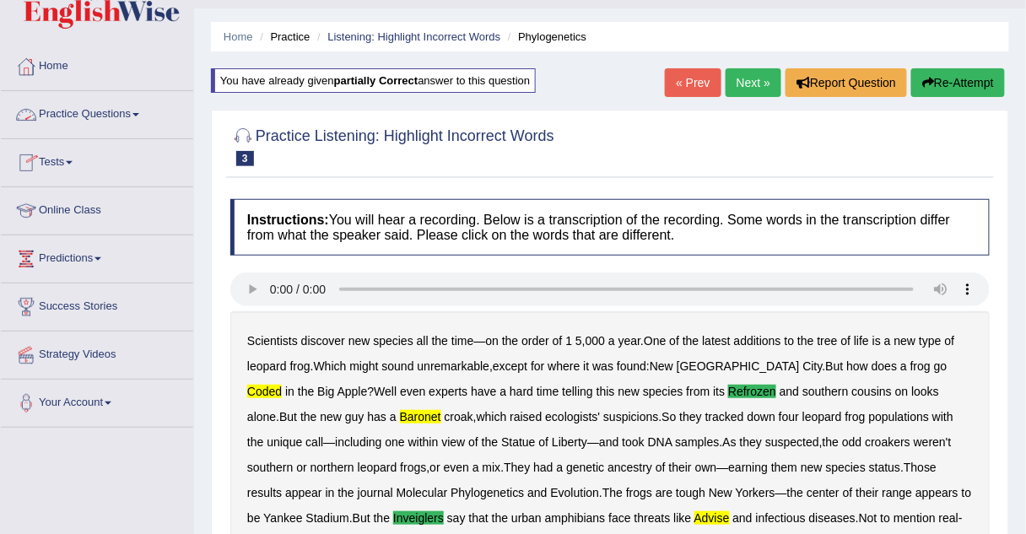
click at [99, 112] on link "Practice Questions" at bounding box center [97, 112] width 192 height 42
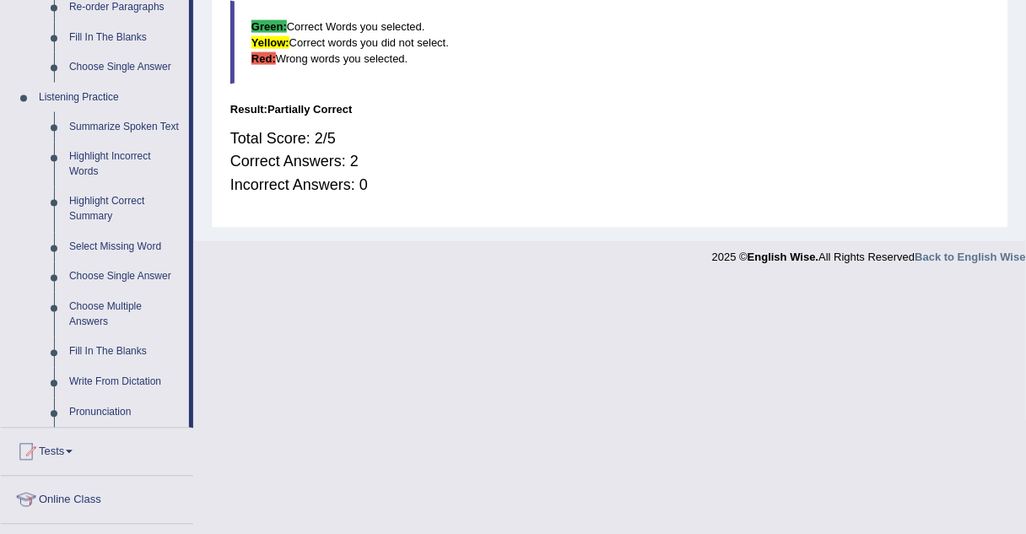
scroll to position [652, 0]
click at [94, 202] on link "Highlight Correct Summary" at bounding box center [125, 209] width 127 height 45
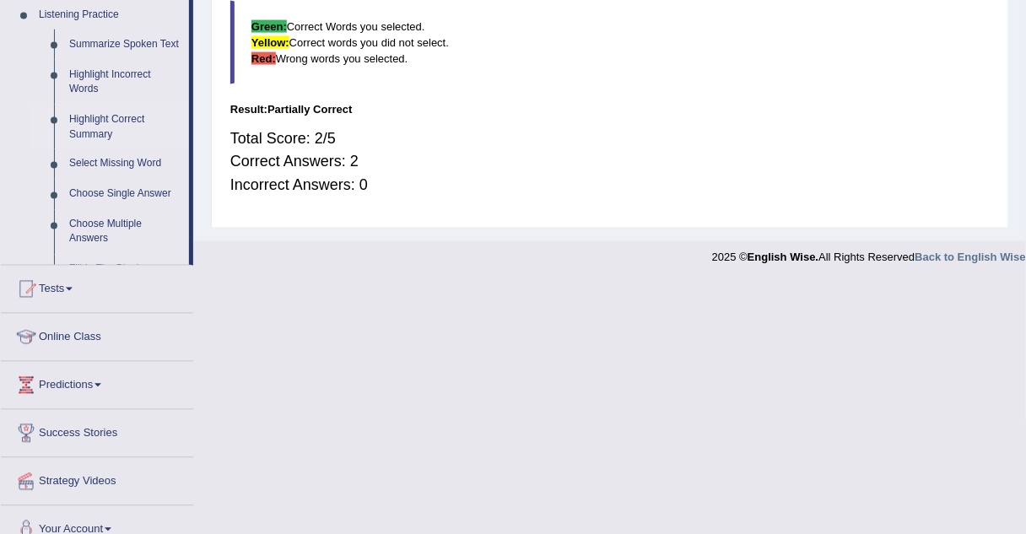
scroll to position [519, 0]
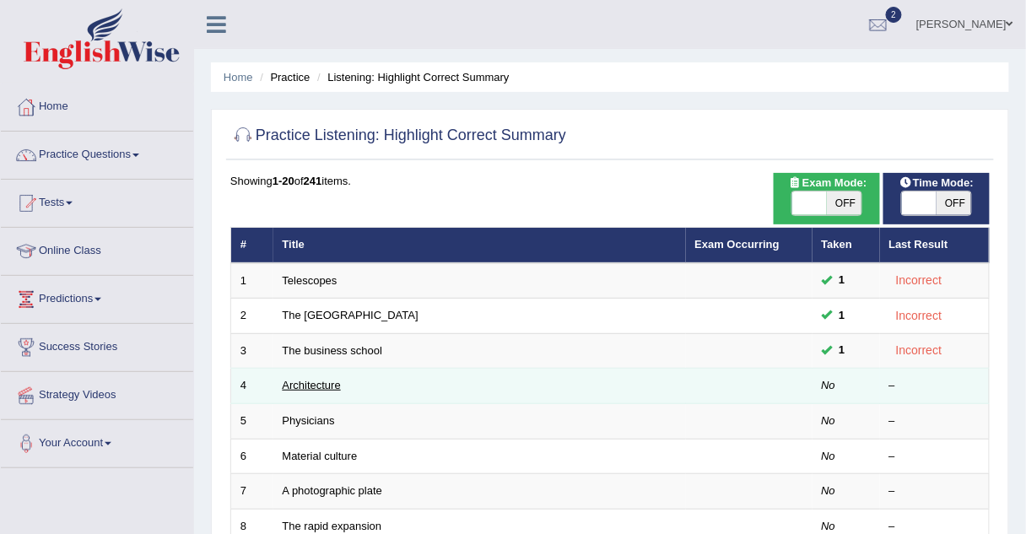
click at [327, 381] on link "Architecture" at bounding box center [312, 385] width 58 height 13
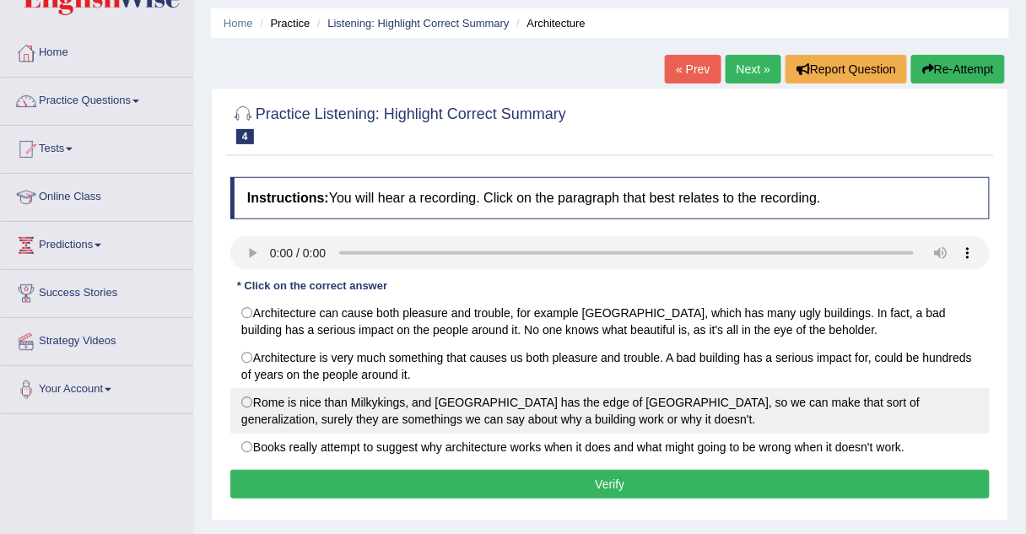
scroll to position [54, 0]
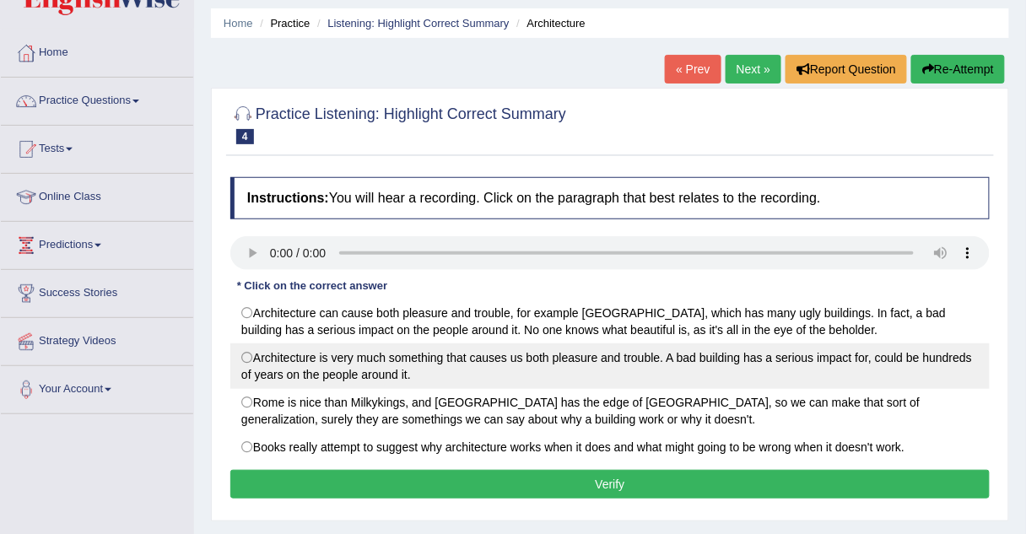
click at [247, 358] on label "Architecture is very much something that causes us both pleasure and trouble. A…" at bounding box center [609, 366] width 759 height 46
radio input "true"
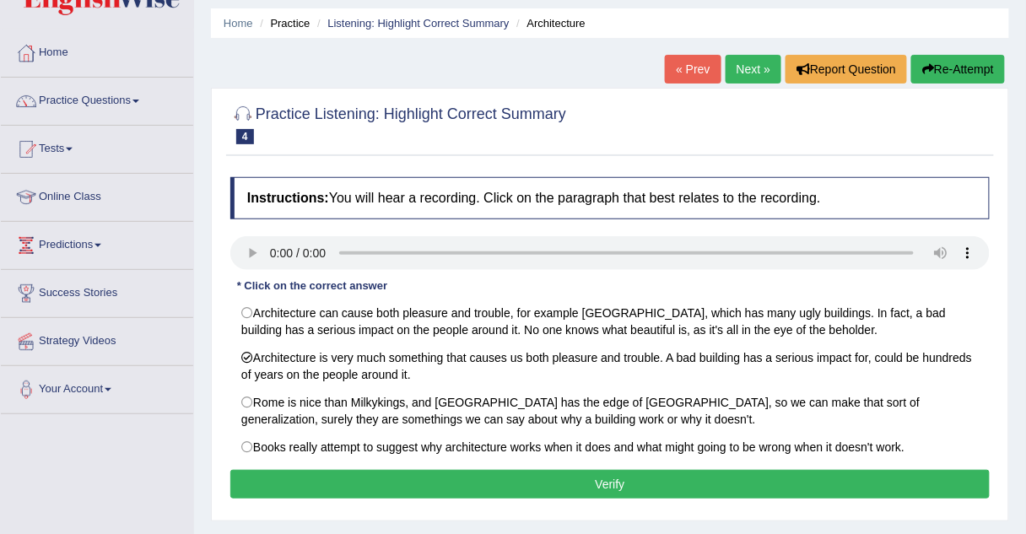
click at [281, 481] on button "Verify" at bounding box center [609, 484] width 759 height 29
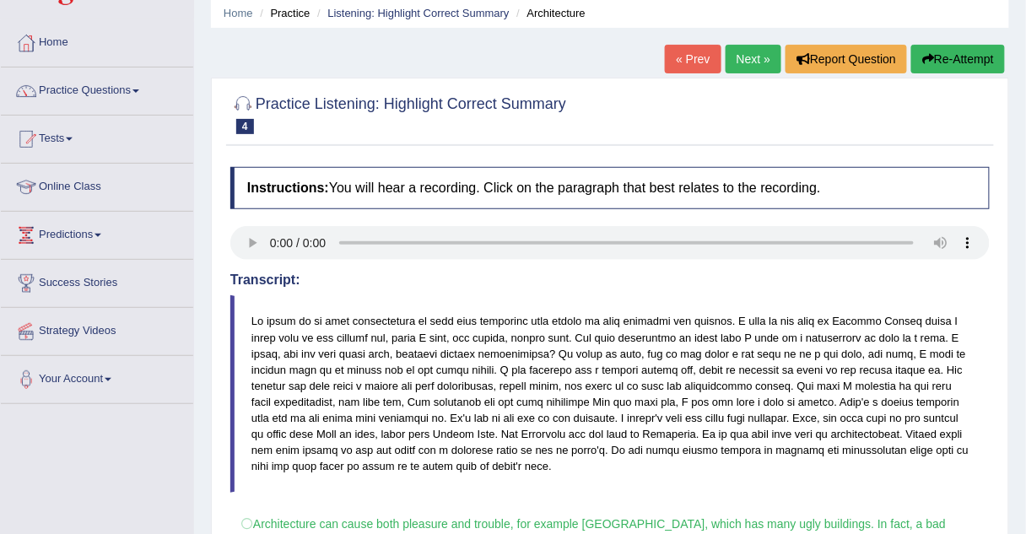
scroll to position [0, 0]
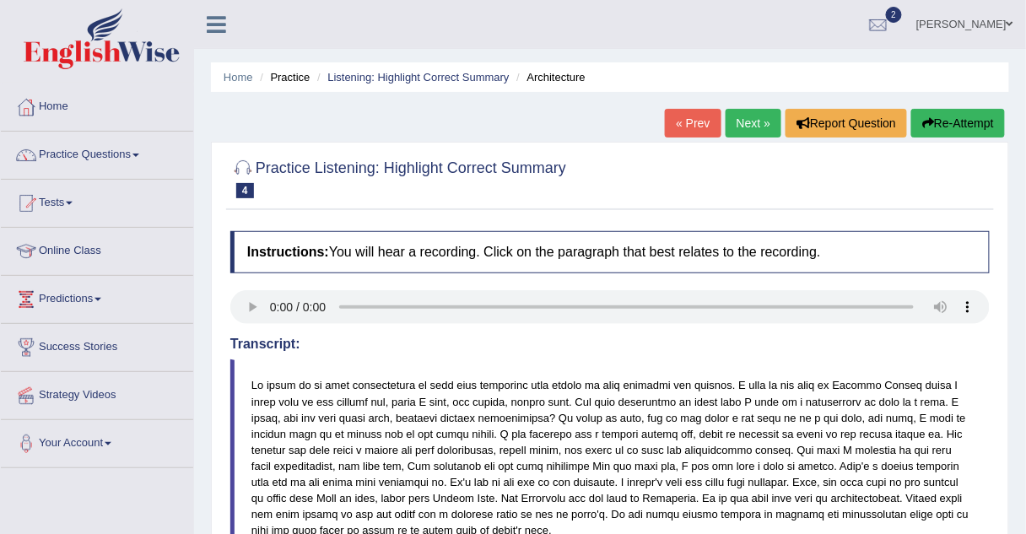
click at [735, 129] on link "Next »" at bounding box center [754, 123] width 56 height 29
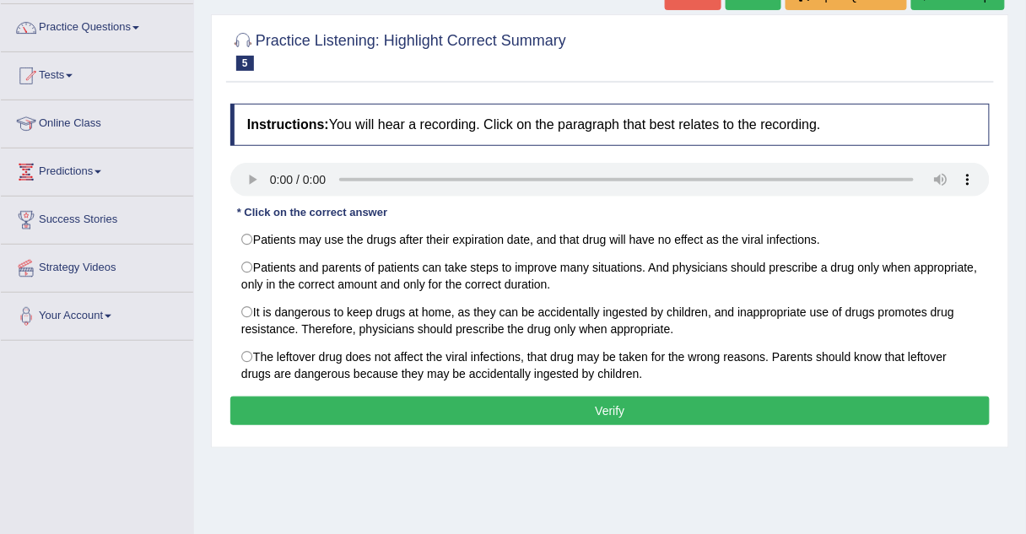
scroll to position [129, 0]
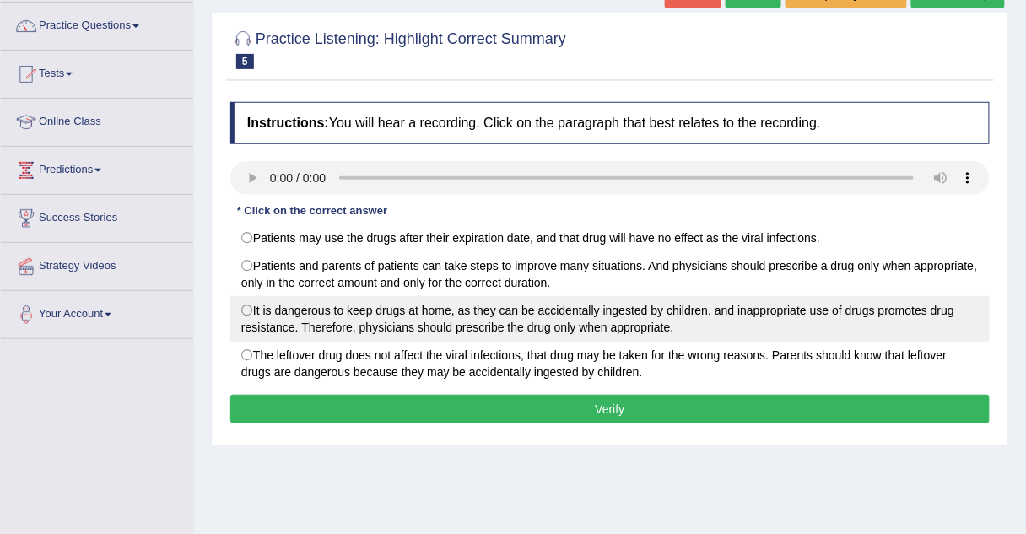
click at [249, 308] on label "It is dangerous to keep drugs at home, as they can be accidentally ingested by …" at bounding box center [609, 319] width 759 height 46
radio input "true"
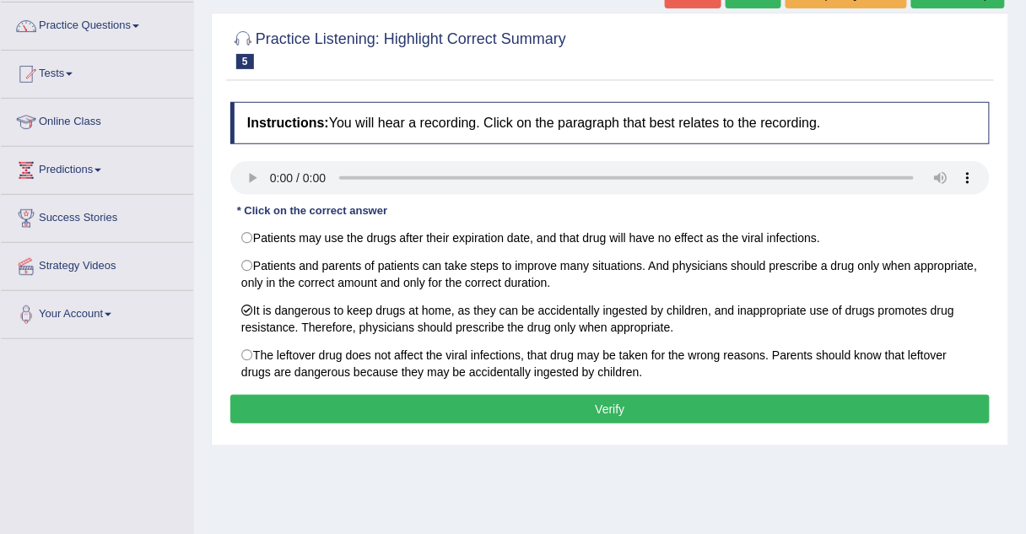
click at [315, 402] on button "Verify" at bounding box center [609, 409] width 759 height 29
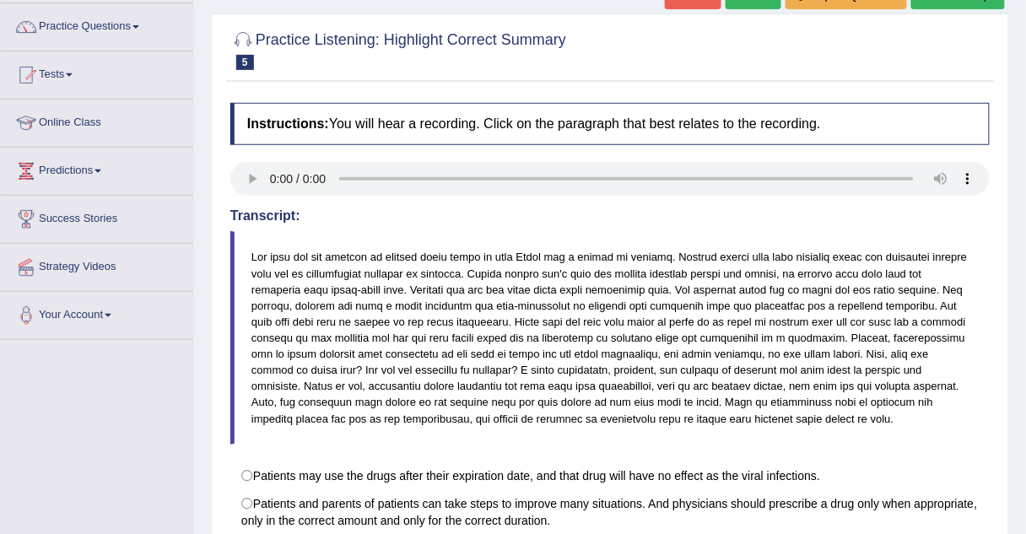
scroll to position [126, 0]
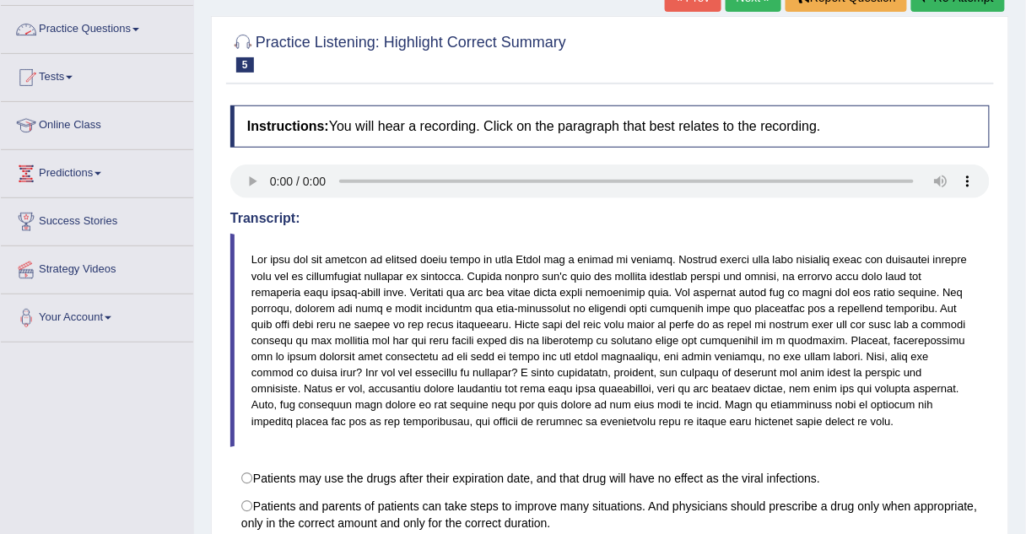
click at [127, 28] on link "Practice Questions" at bounding box center [97, 27] width 192 height 42
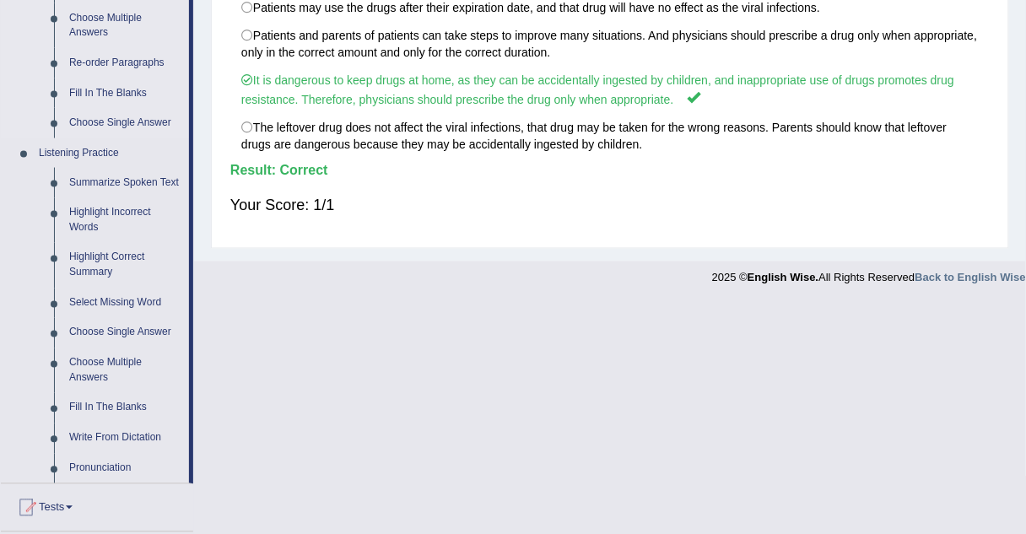
scroll to position [598, 0]
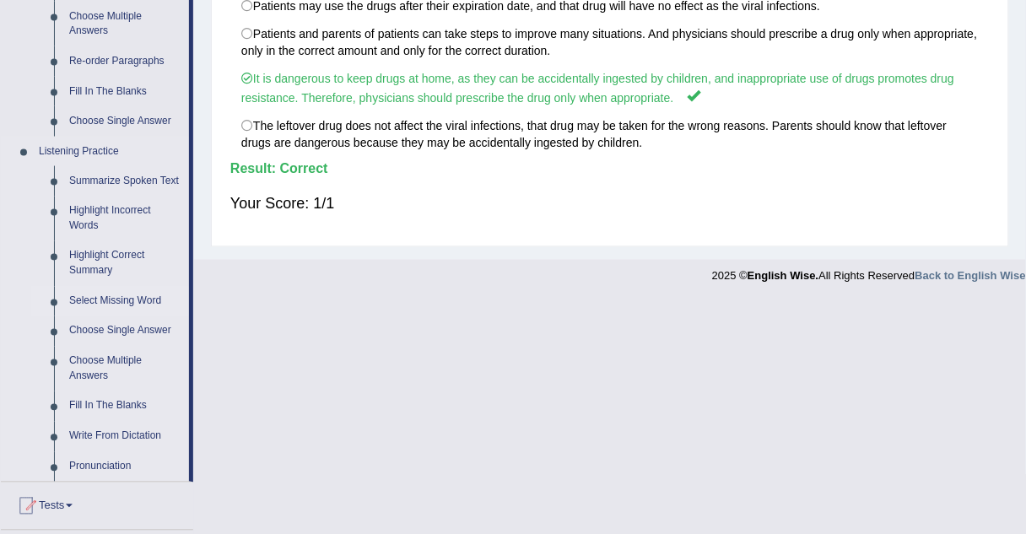
click at [117, 300] on link "Select Missing Word" at bounding box center [125, 302] width 127 height 30
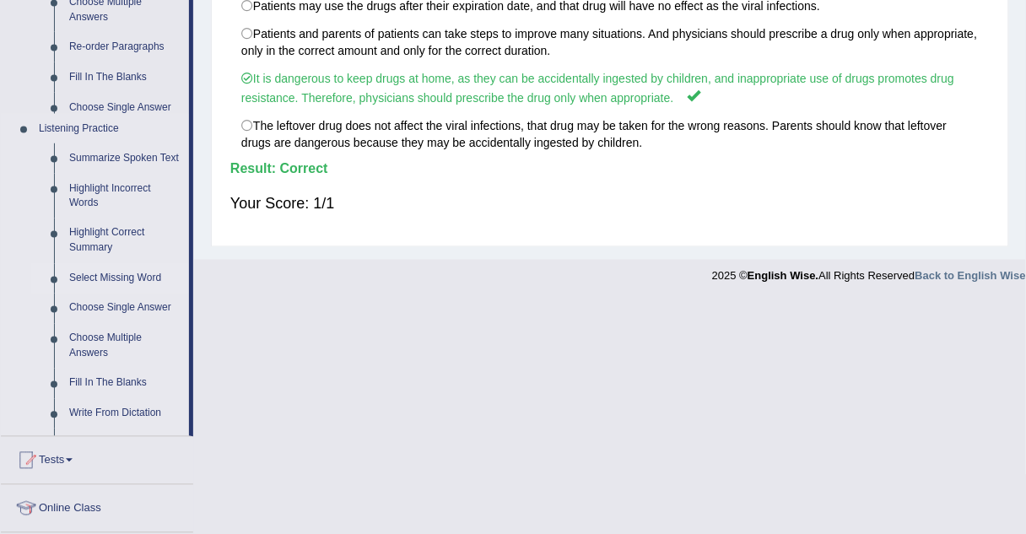
scroll to position [365, 0]
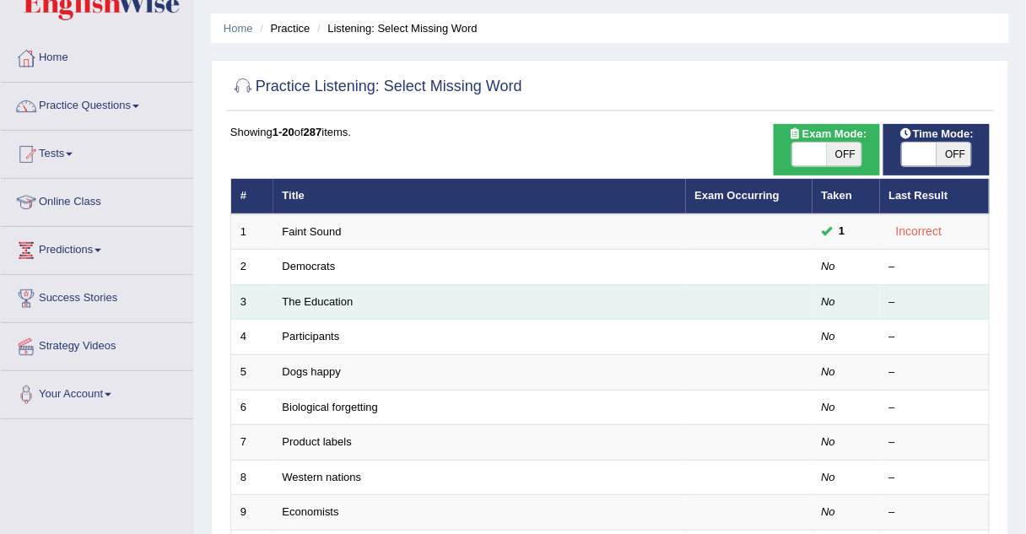
scroll to position [51, 0]
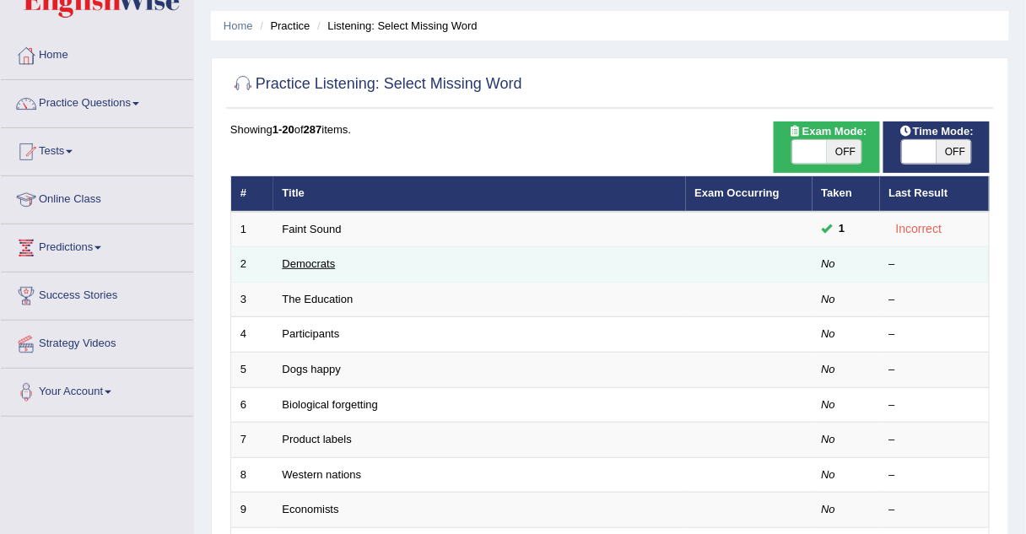
click at [324, 265] on link "Democrats" at bounding box center [309, 263] width 53 height 13
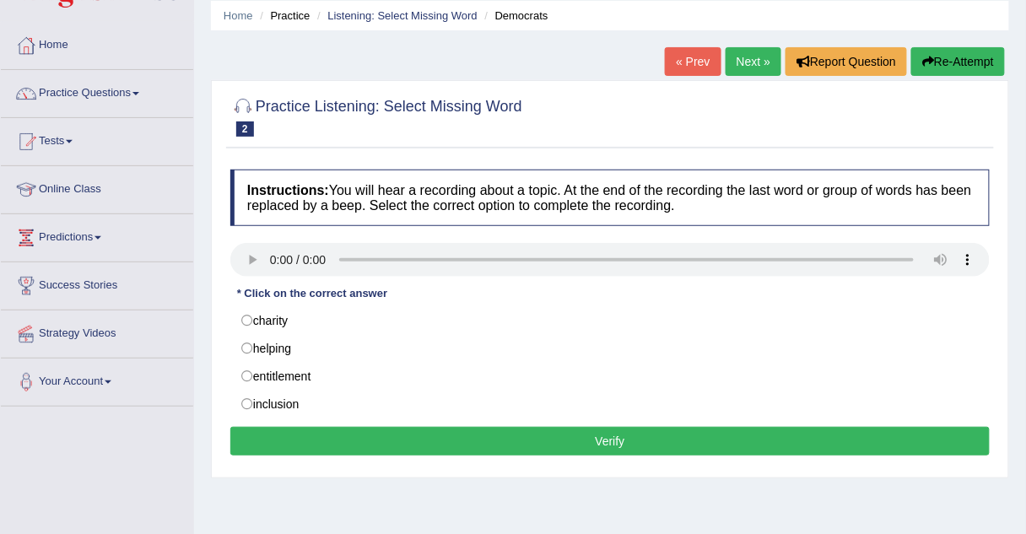
scroll to position [62, 0]
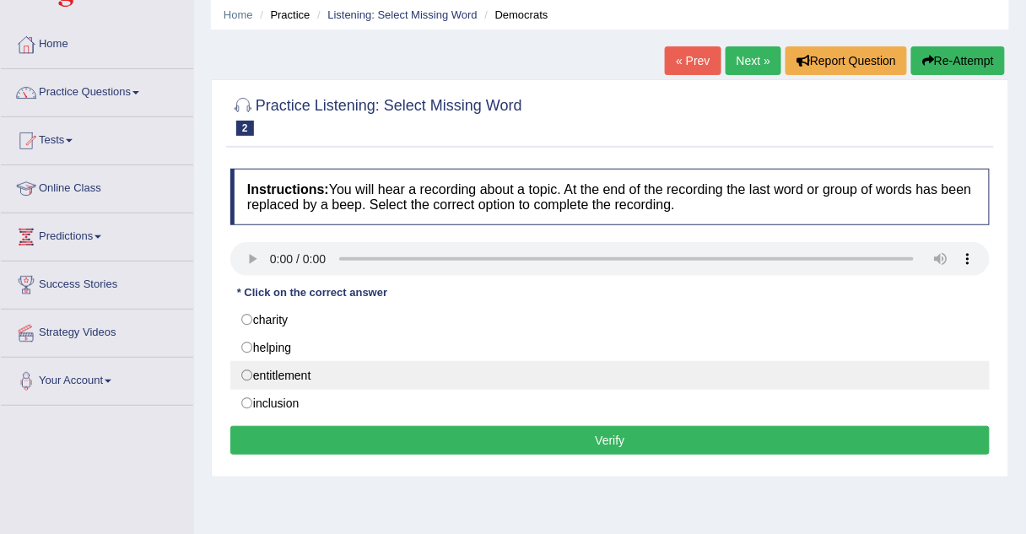
click at [247, 371] on label "entitlement" at bounding box center [609, 375] width 759 height 29
radio input "true"
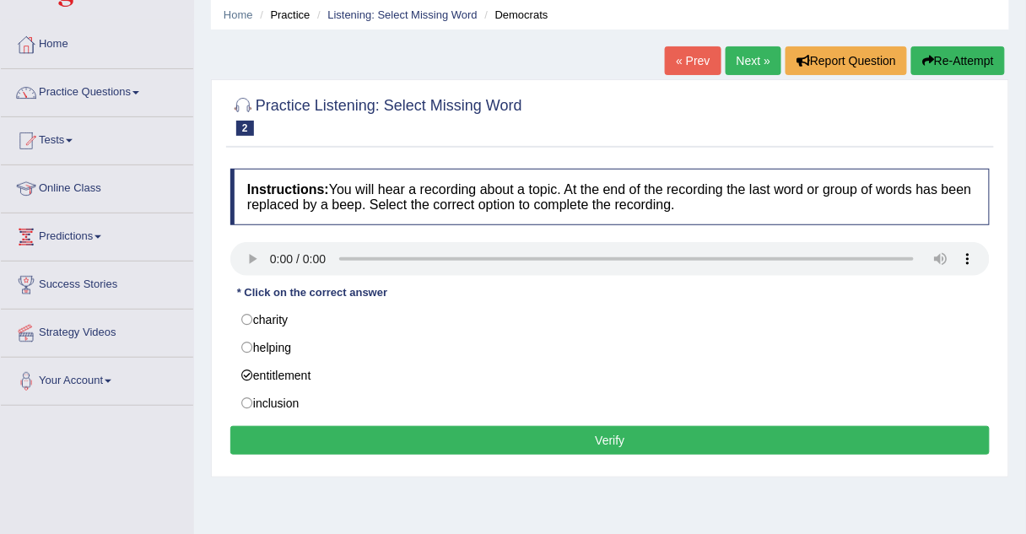
click at [374, 432] on button "Verify" at bounding box center [609, 440] width 759 height 29
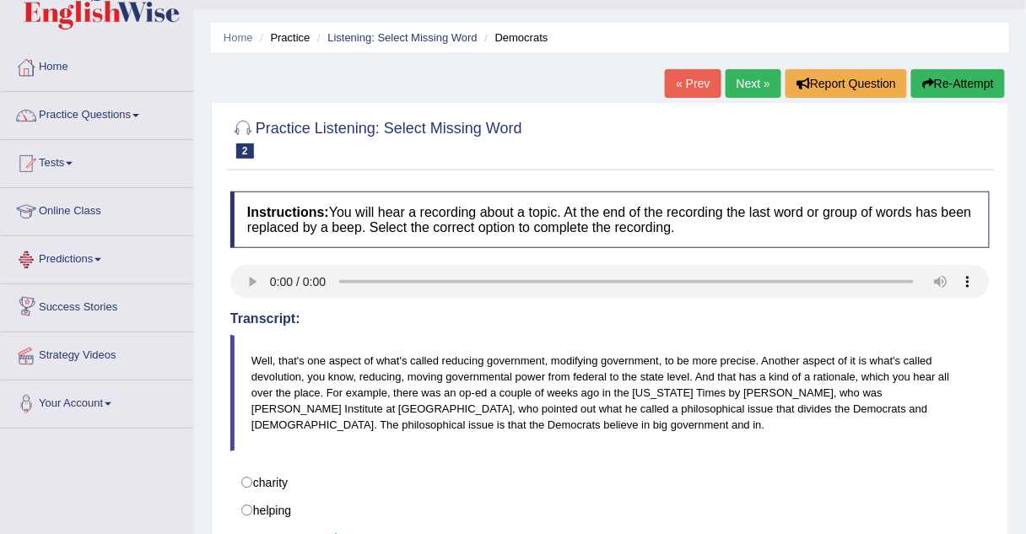
scroll to position [38, 0]
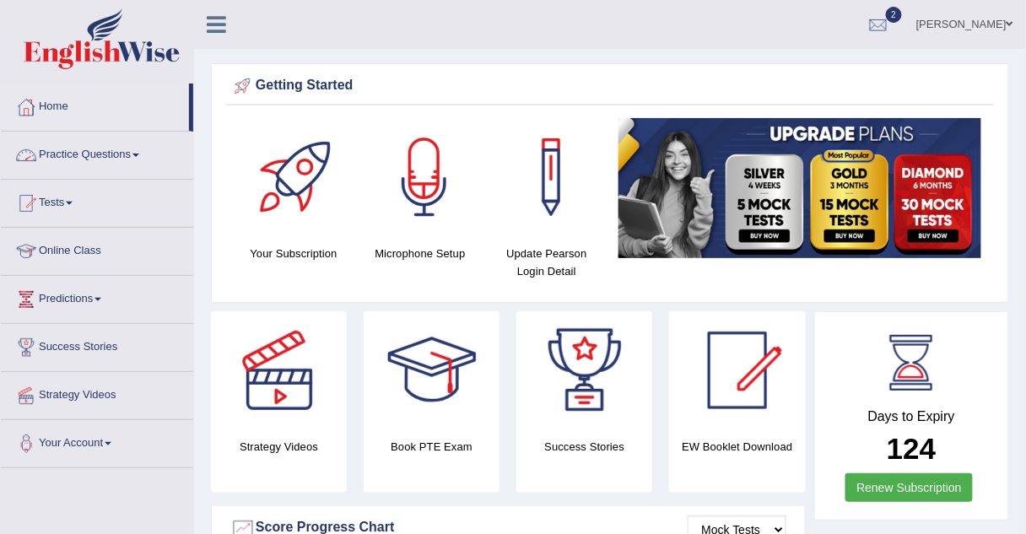
click at [49, 154] on link "Practice Questions" at bounding box center [97, 153] width 192 height 42
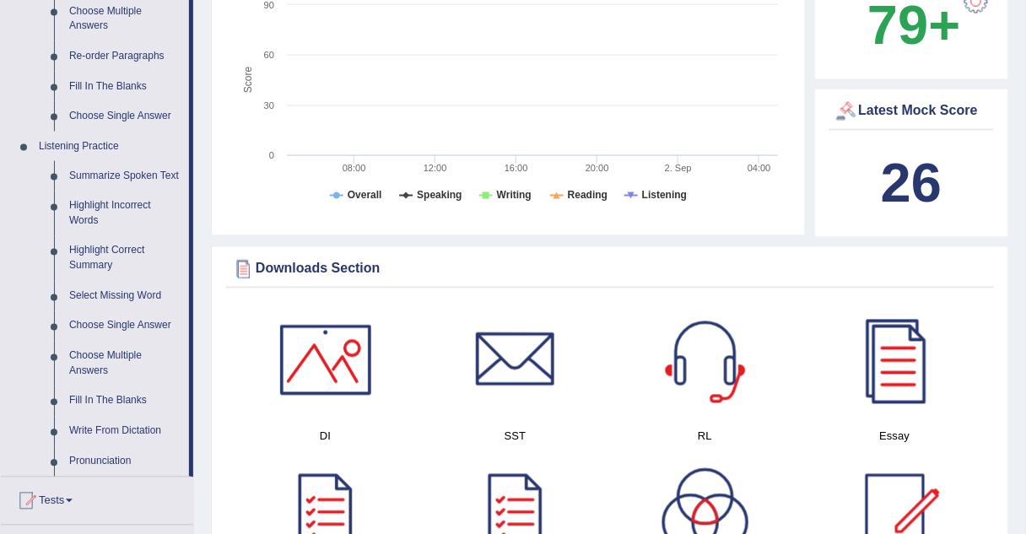
scroll to position [801, 0]
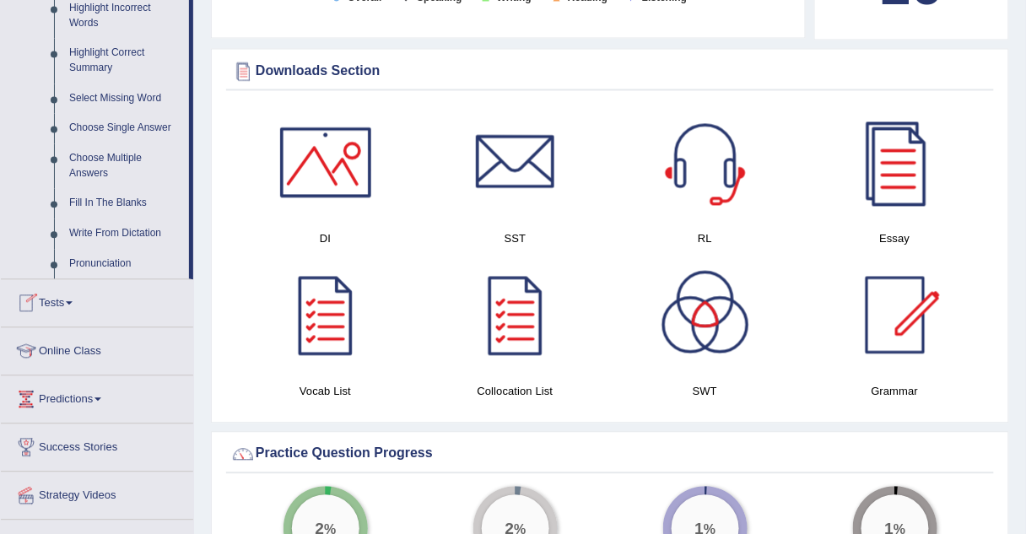
click at [51, 347] on link "Online Class" at bounding box center [97, 349] width 192 height 42
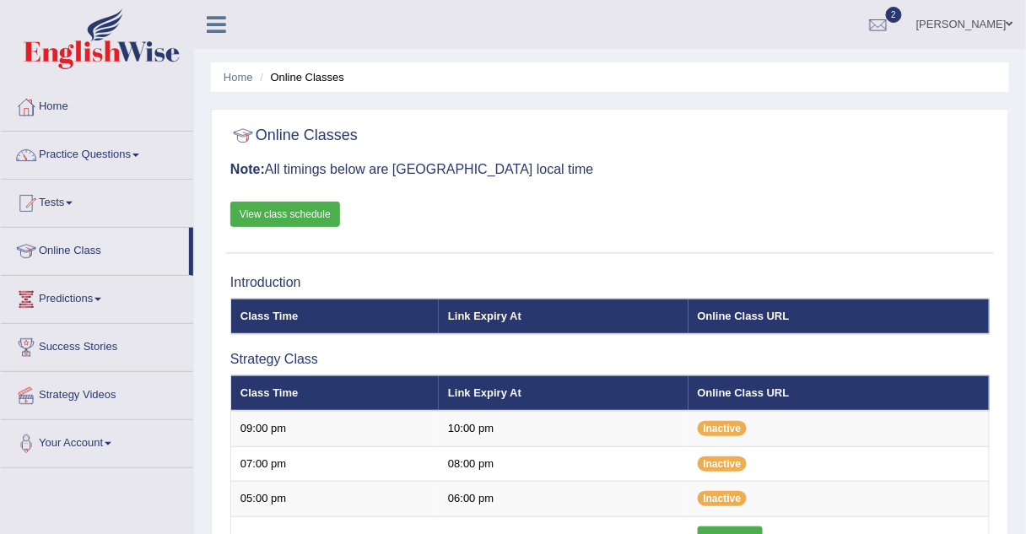
click at [317, 215] on link "View class schedule" at bounding box center [285, 214] width 110 height 25
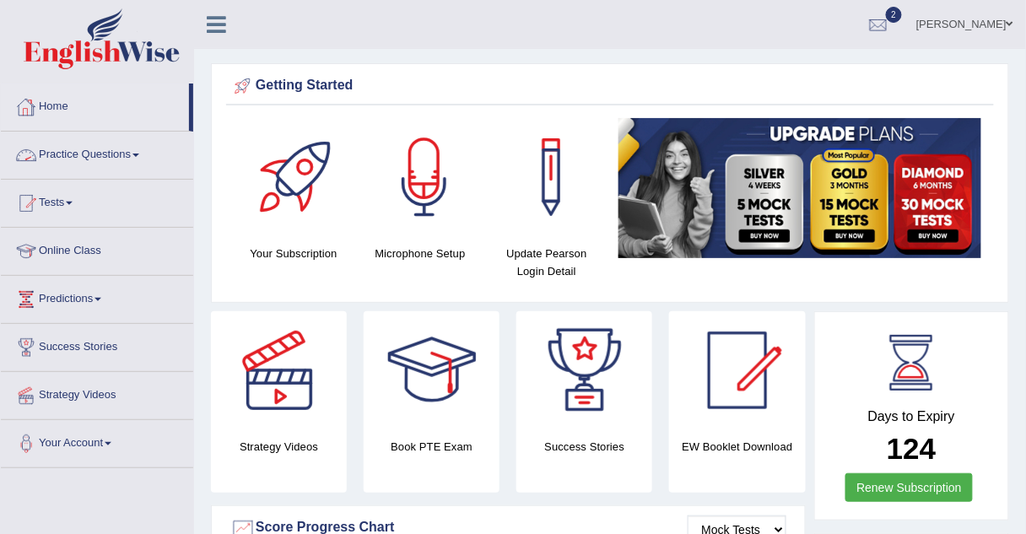
click at [57, 151] on link "Practice Questions" at bounding box center [97, 153] width 192 height 42
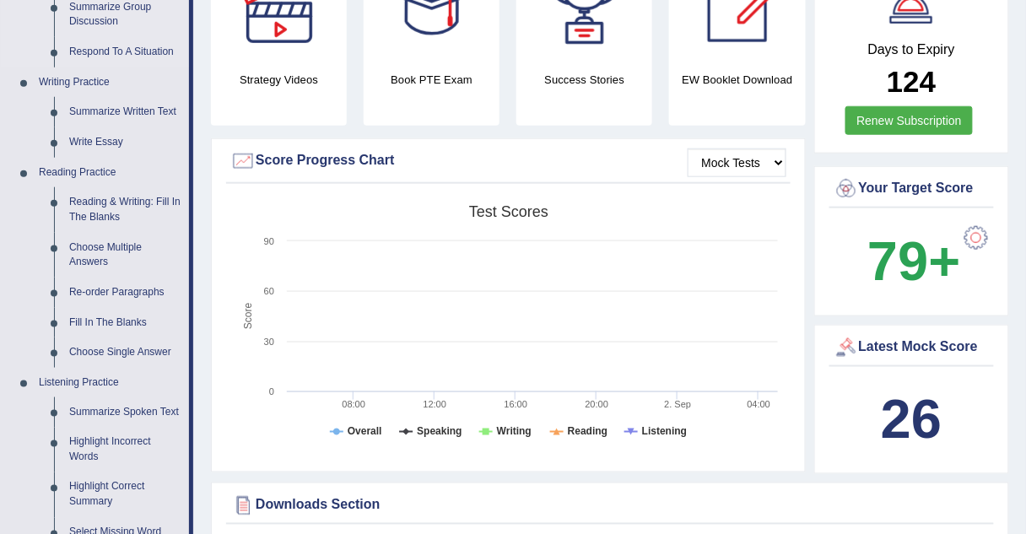
scroll to position [370, 0]
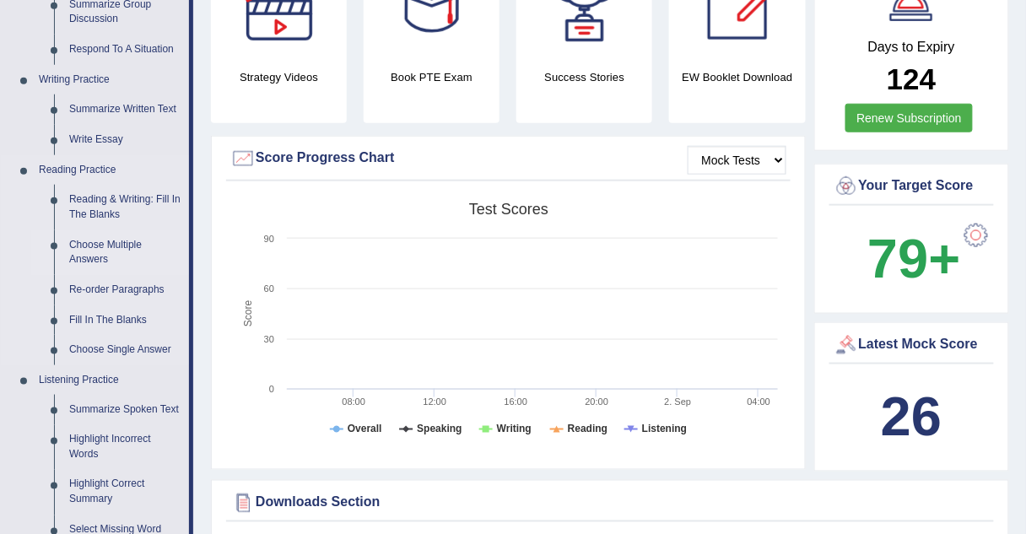
click at [92, 243] on link "Choose Multiple Answers" at bounding box center [125, 252] width 127 height 45
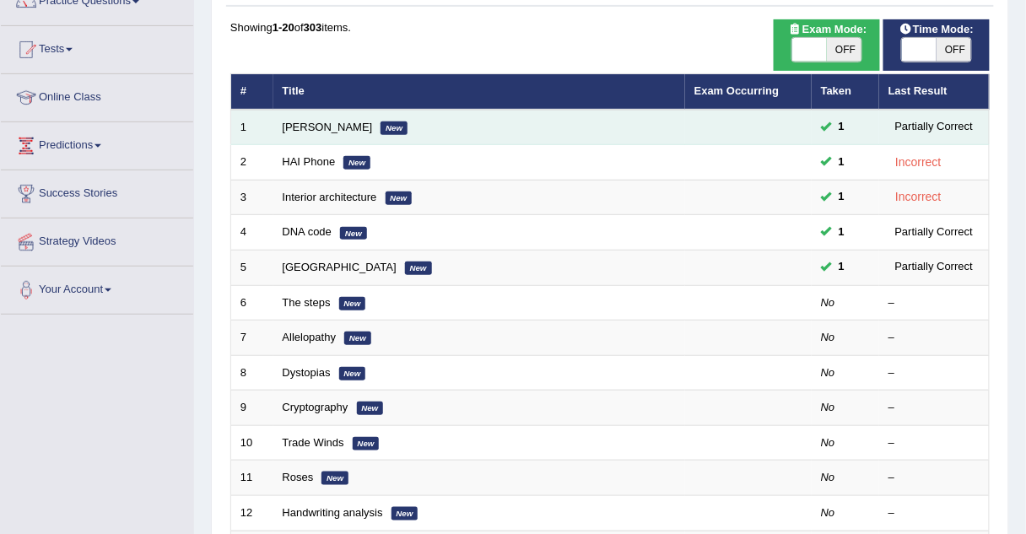
scroll to position [154, 0]
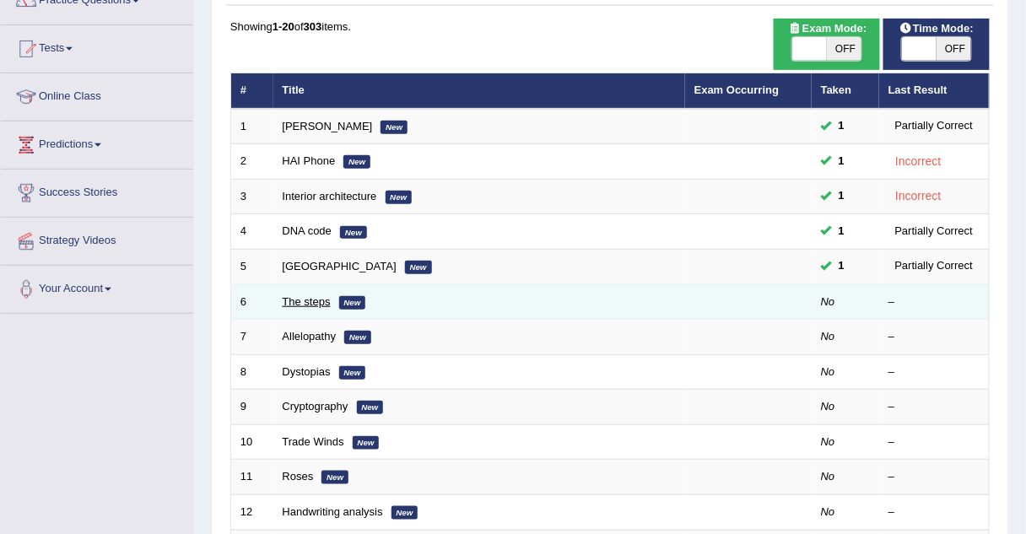
click at [311, 296] on link "The steps" at bounding box center [307, 301] width 48 height 13
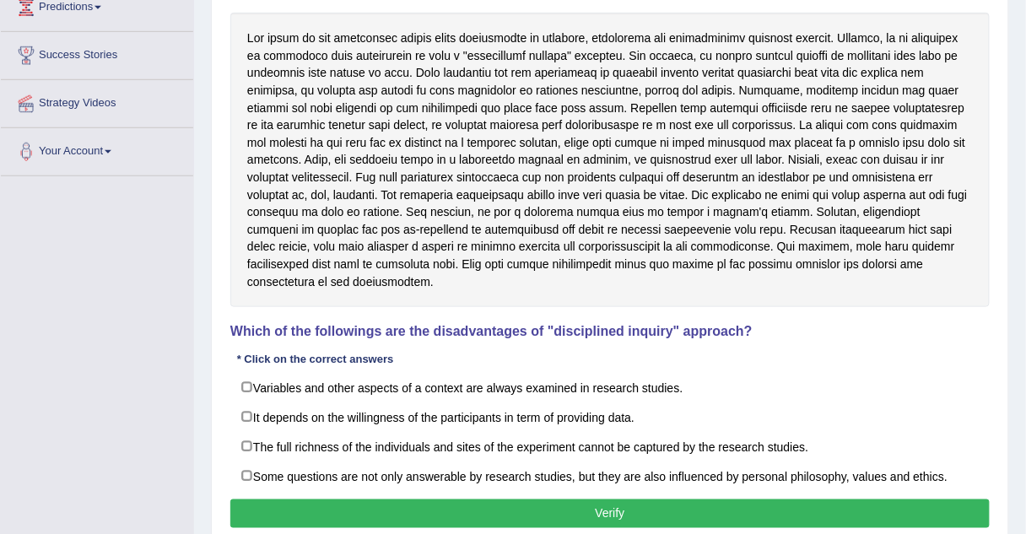
scroll to position [293, 0]
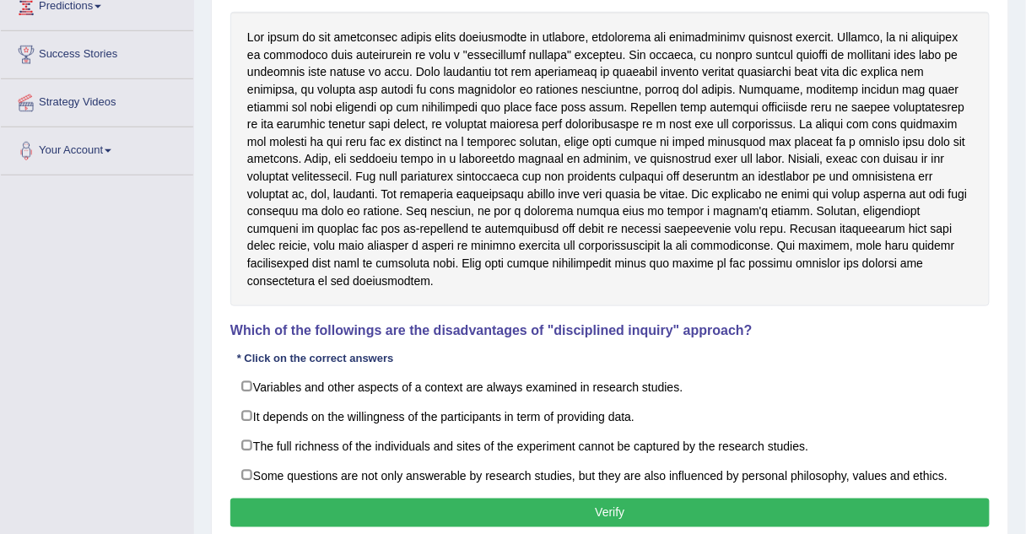
click at [93, 269] on div "Toggle navigation Home Practice Questions Speaking Practice Read Aloud Repeat S…" at bounding box center [513, 151] width 1026 height 889
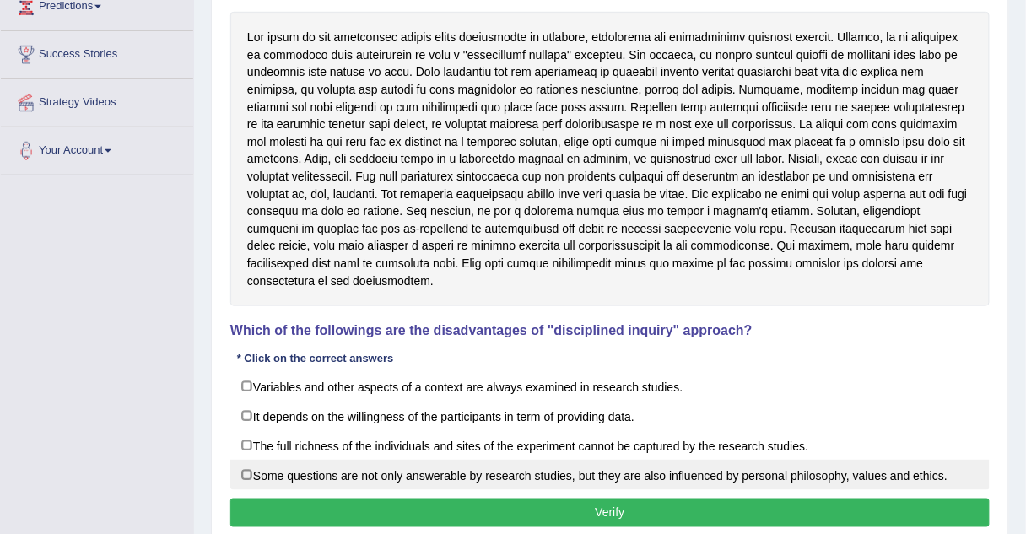
click at [244, 460] on label "Some questions are not only answerable by research studies, but they are also i…" at bounding box center [609, 475] width 759 height 30
checkbox input "true"
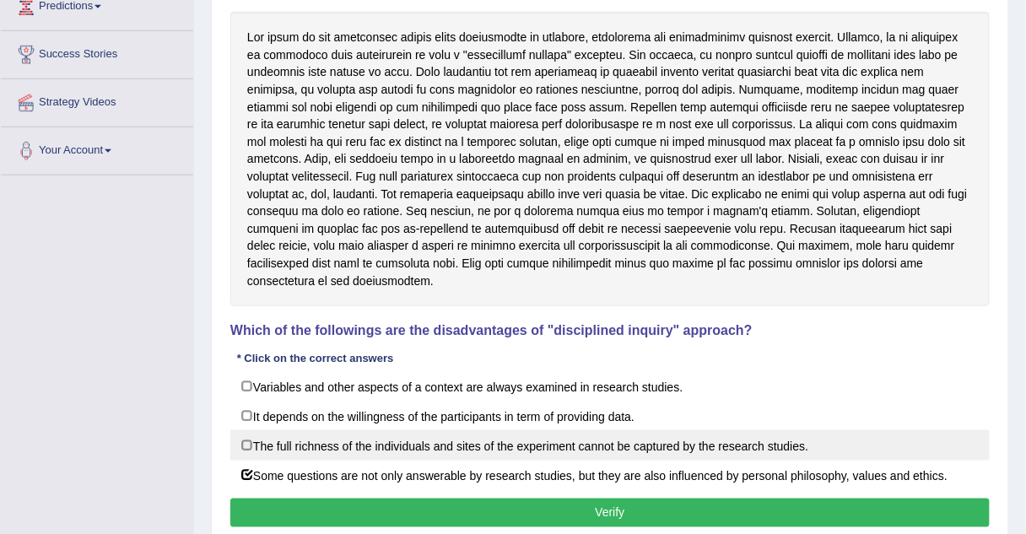
click at [243, 431] on label "The full richness of the individuals and sites of the experiment cannot be capt…" at bounding box center [609, 445] width 759 height 30
checkbox input "true"
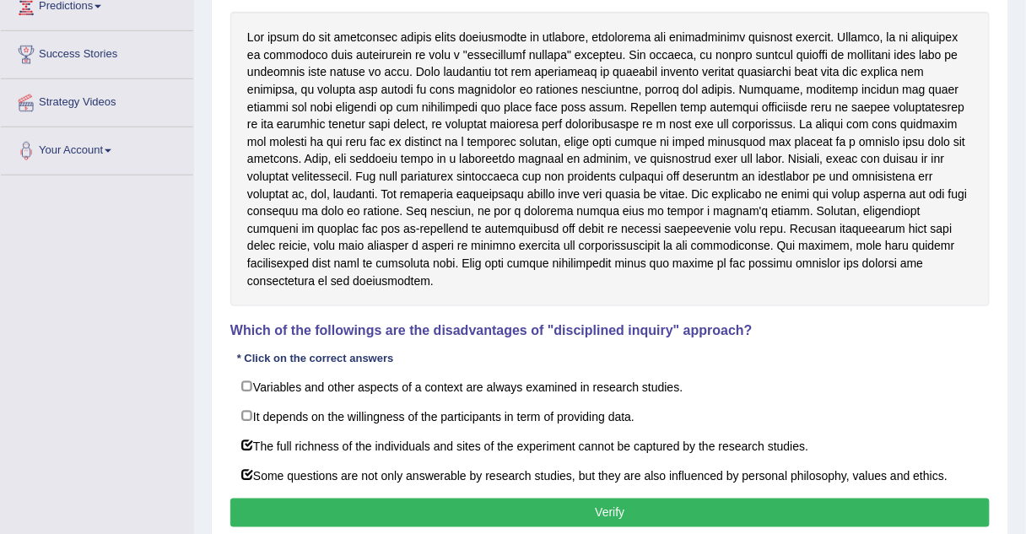
click at [280, 499] on button "Verify" at bounding box center [609, 513] width 759 height 29
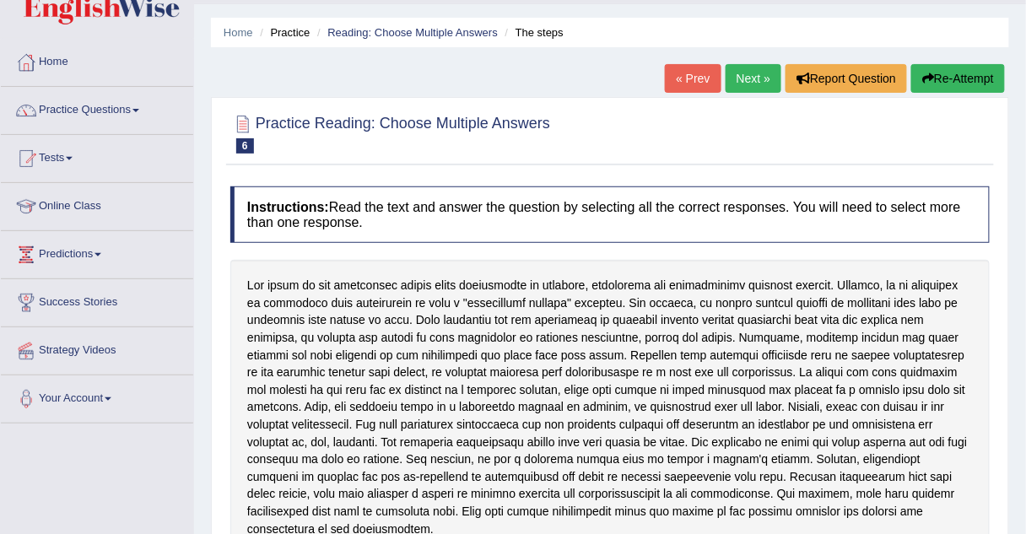
scroll to position [0, 0]
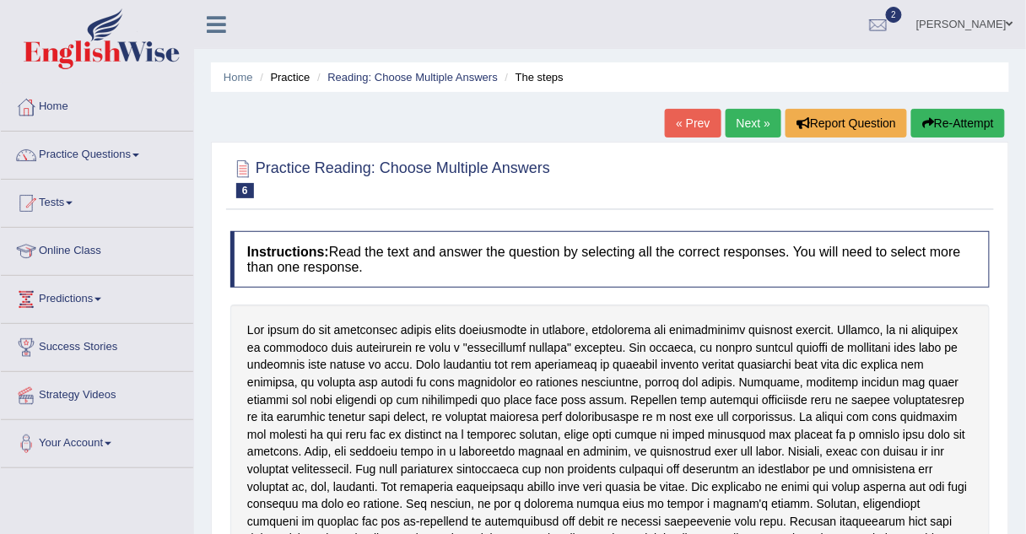
click at [748, 126] on link "Next »" at bounding box center [754, 123] width 56 height 29
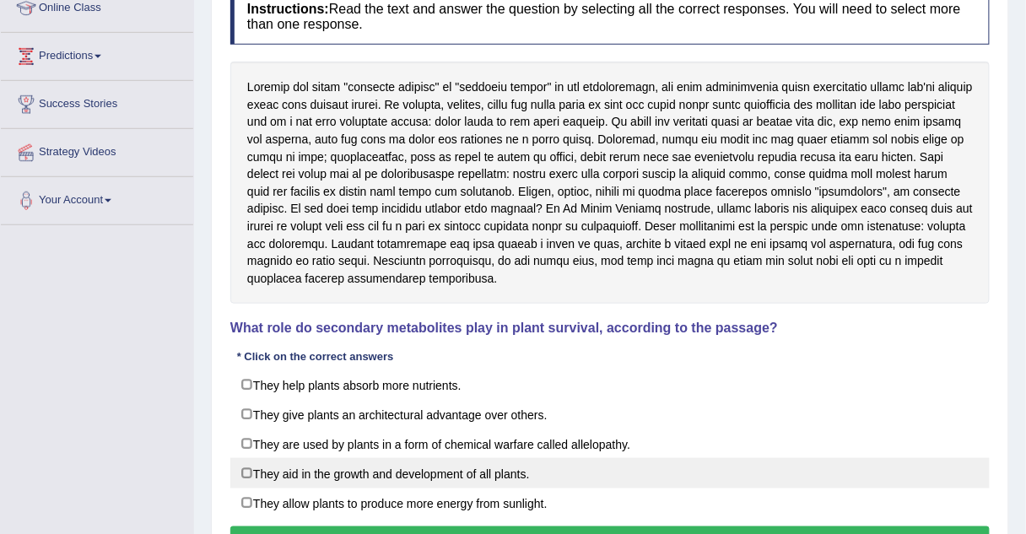
scroll to position [243, 0]
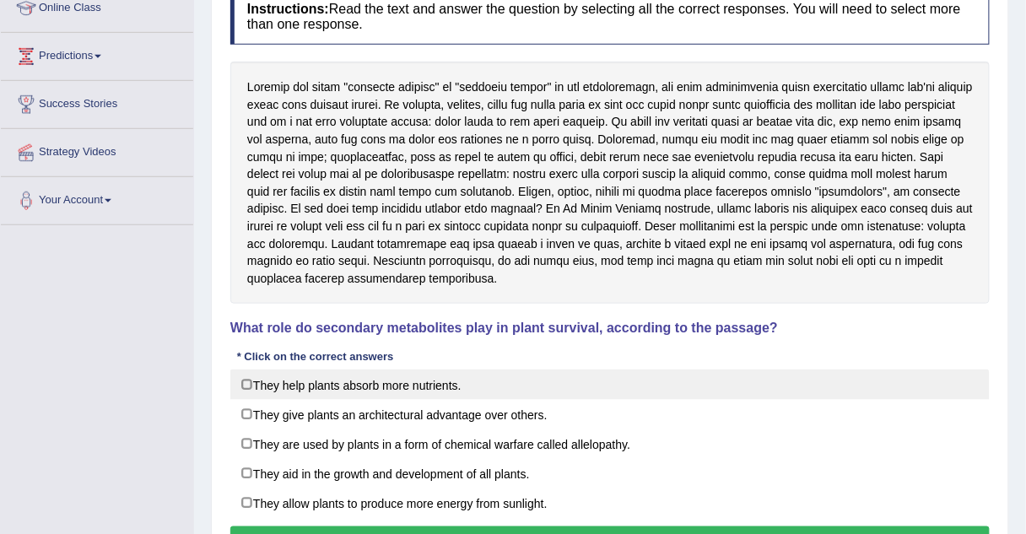
click at [244, 381] on label "They help plants absorb more nutrients." at bounding box center [609, 385] width 759 height 30
checkbox input "true"
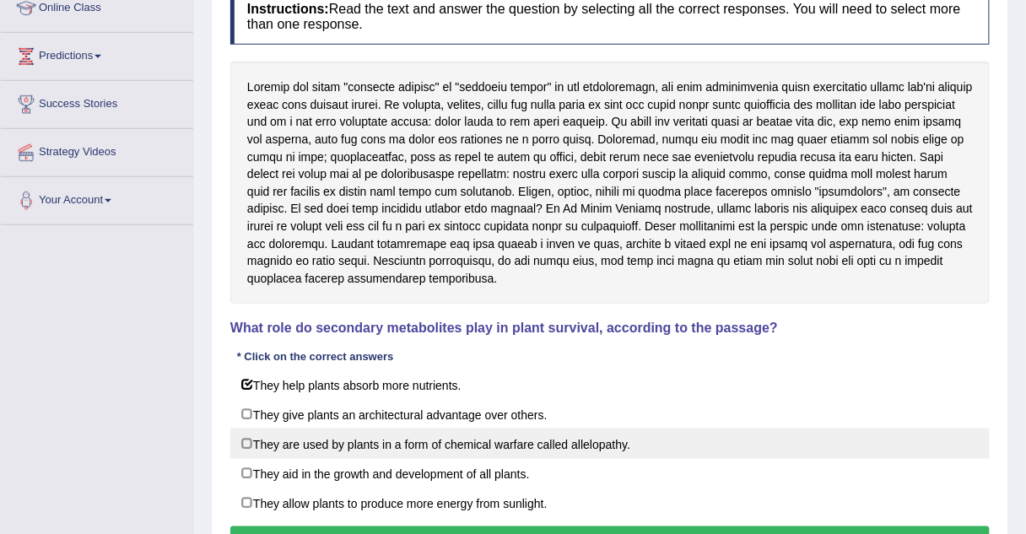
click at [244, 438] on label "They are used by plants in a form of chemical warfare called allelopathy." at bounding box center [609, 444] width 759 height 30
checkbox input "true"
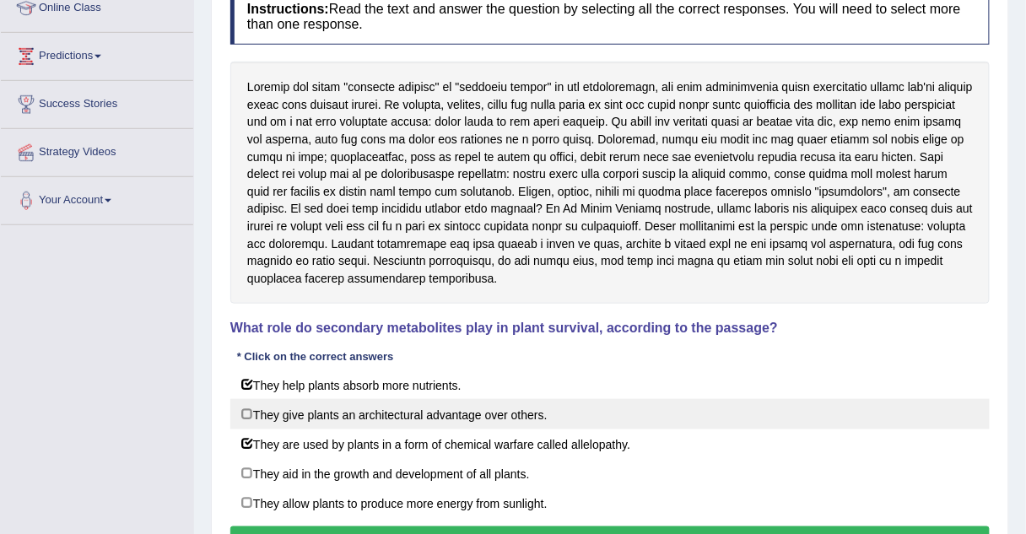
click at [248, 409] on label "They give plants an architectural advantage over others." at bounding box center [609, 414] width 759 height 30
checkbox input "true"
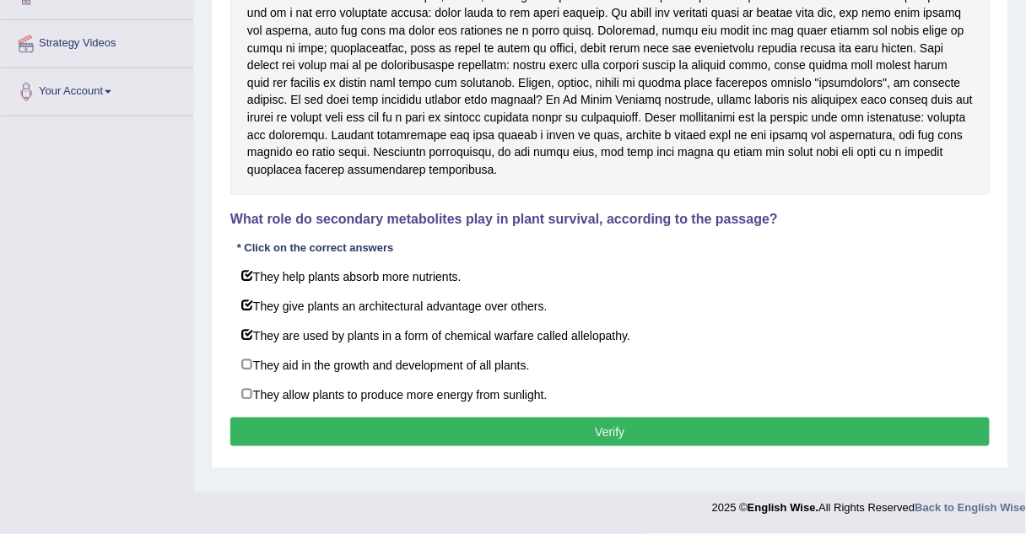
click at [277, 429] on button "Verify" at bounding box center [609, 432] width 759 height 29
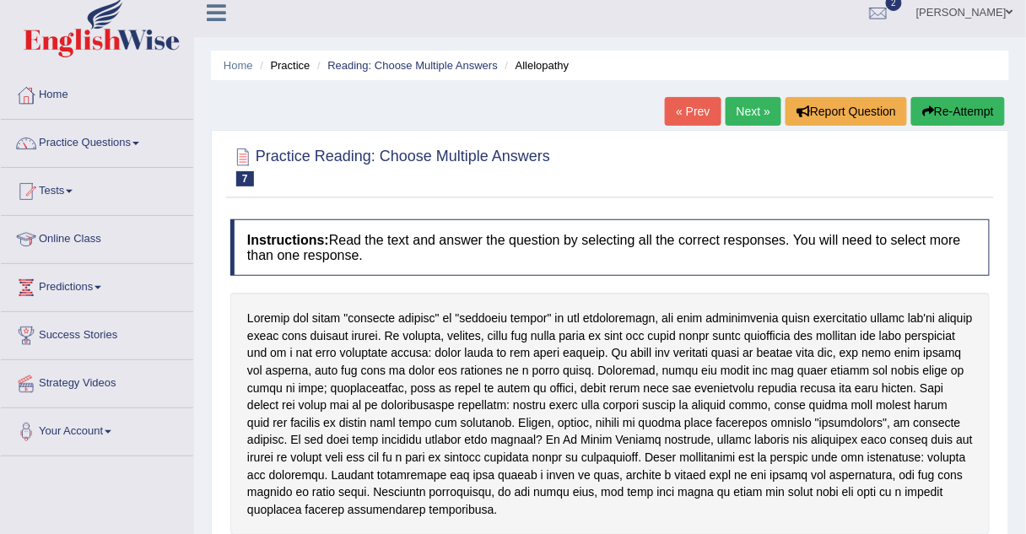
scroll to position [0, 0]
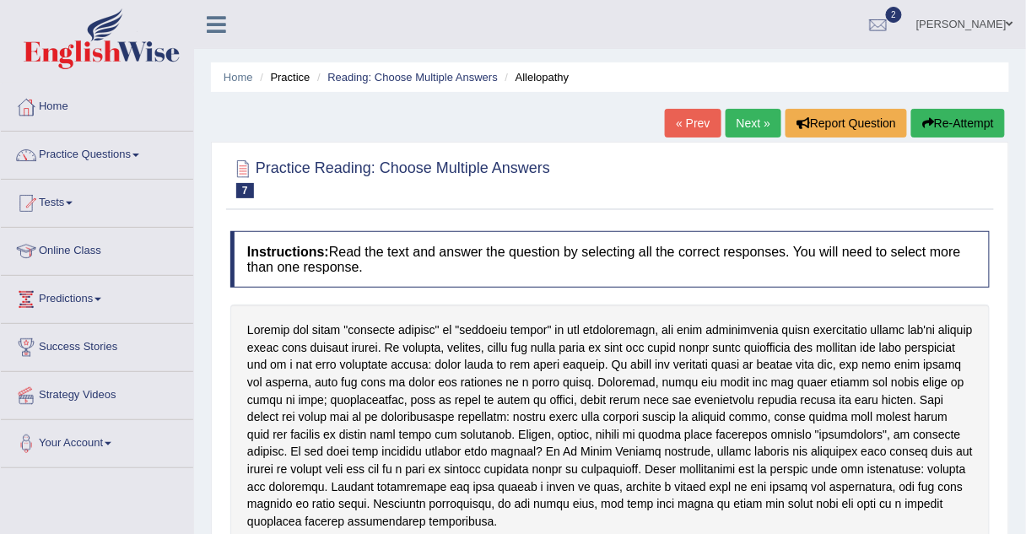
click at [734, 122] on link "Next »" at bounding box center [754, 123] width 56 height 29
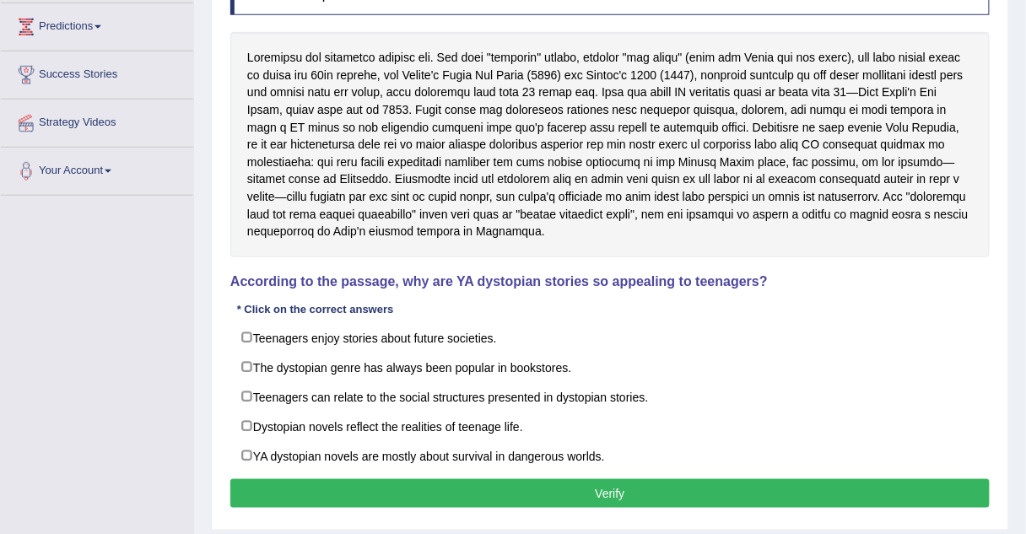
scroll to position [269, 0]
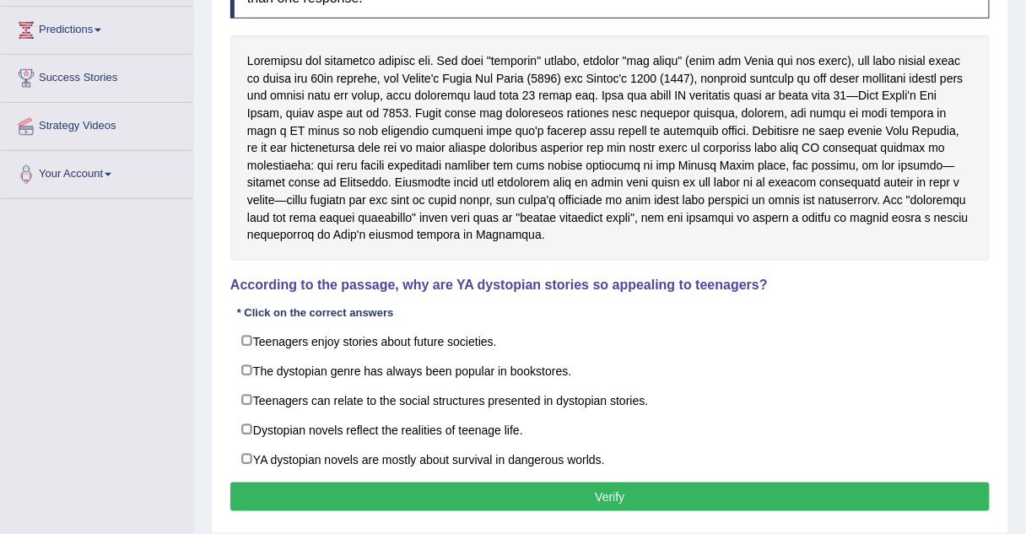
click at [400, 242] on div at bounding box center [609, 147] width 759 height 225
click at [400, 240] on div at bounding box center [609, 147] width 759 height 225
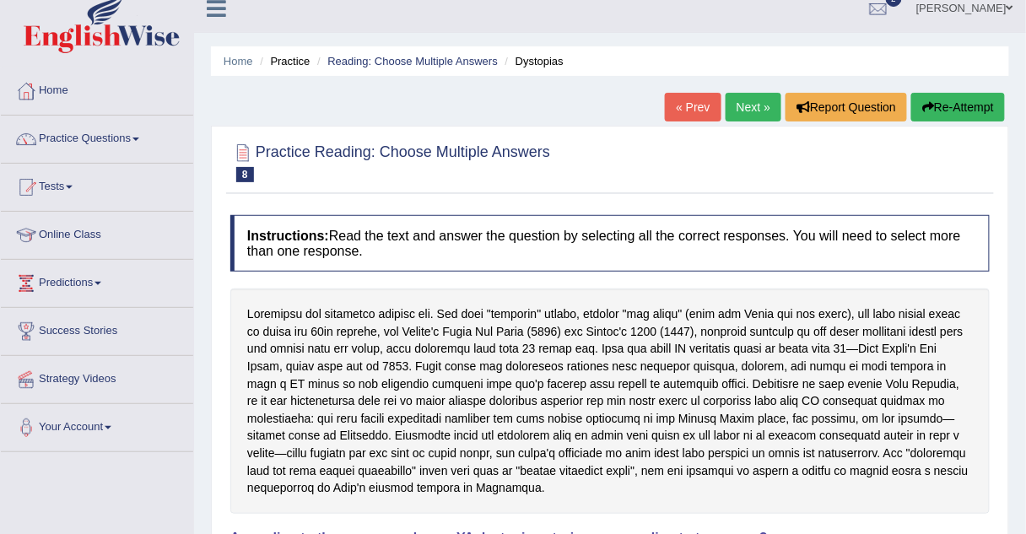
scroll to position [0, 0]
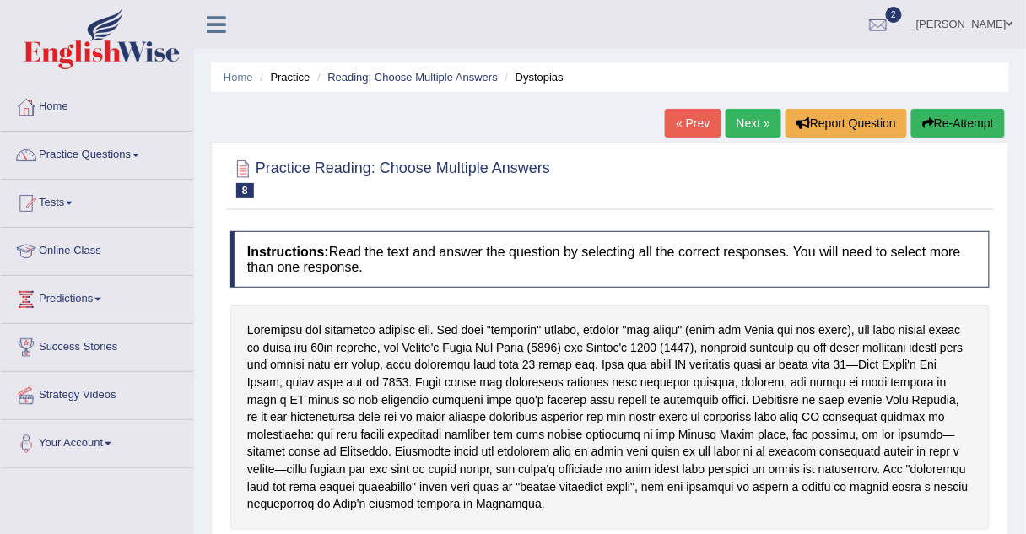
click at [748, 125] on link "Next »" at bounding box center [754, 123] width 56 height 29
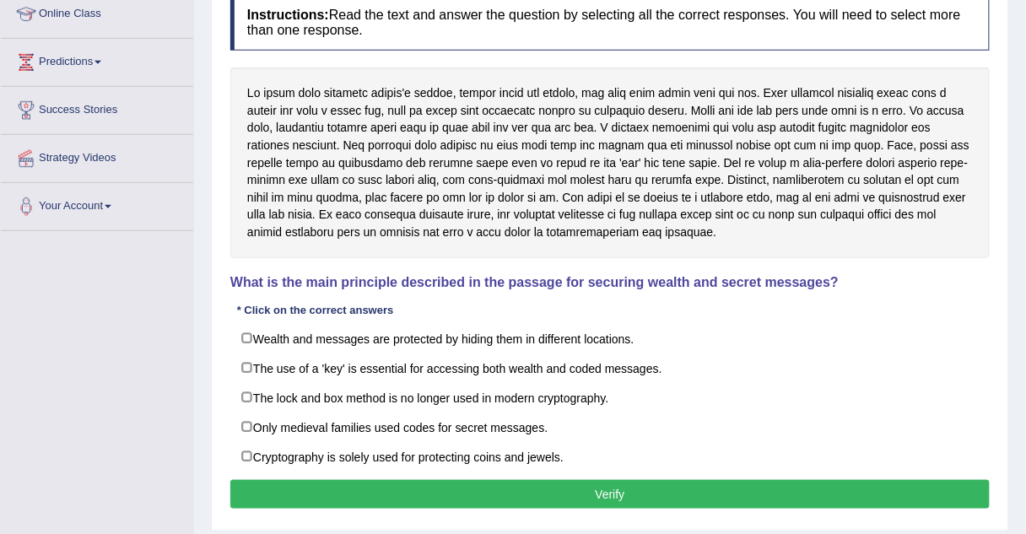
scroll to position [240, 0]
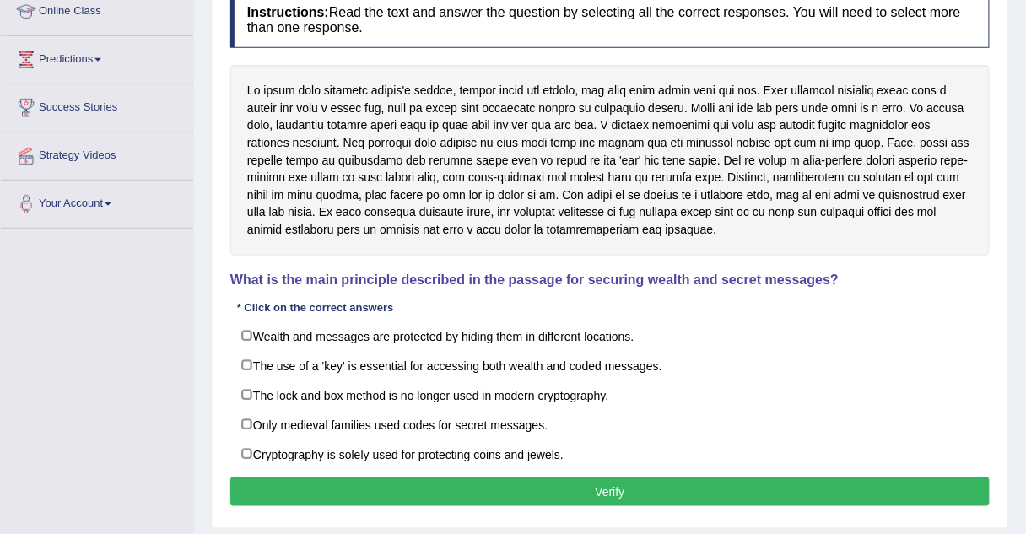
click at [418, 277] on h4 "What is the main principle described in the passage for securing wealth and sec…" at bounding box center [609, 280] width 759 height 15
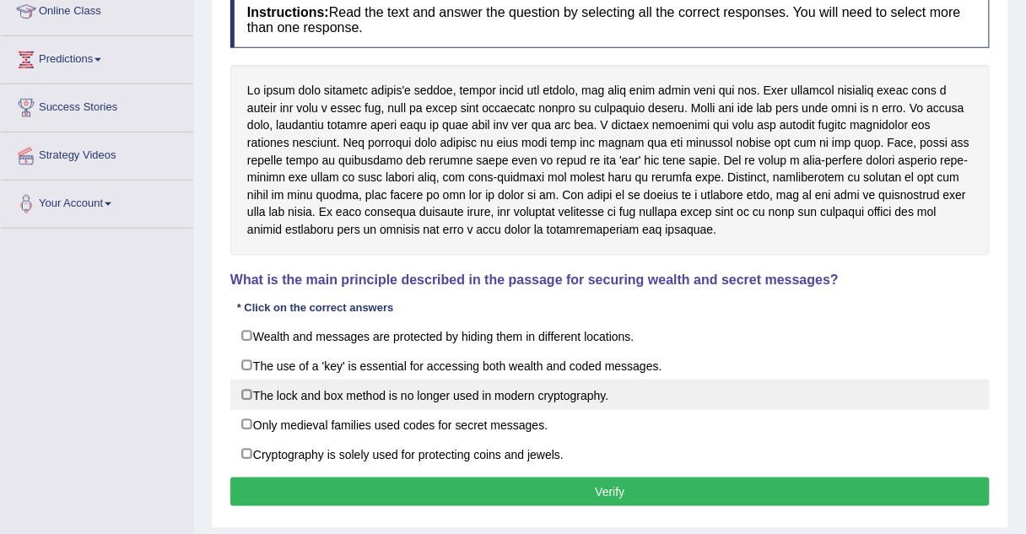
click at [240, 396] on label "The lock and box method is no longer used in modern cryptography." at bounding box center [609, 395] width 759 height 30
checkbox input "true"
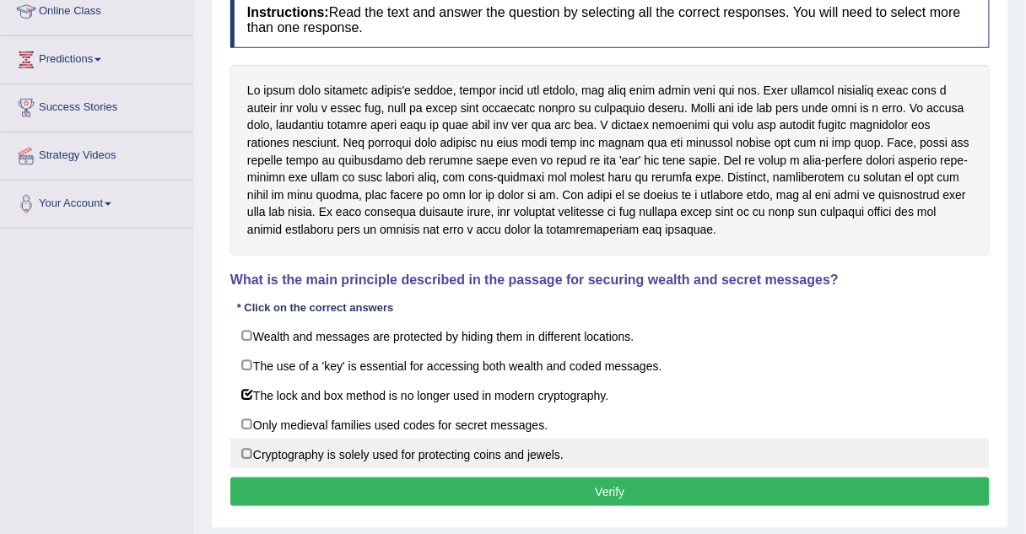
click at [239, 448] on label "Cryptography is solely used for protecting coins and jewels." at bounding box center [609, 454] width 759 height 30
checkbox input "true"
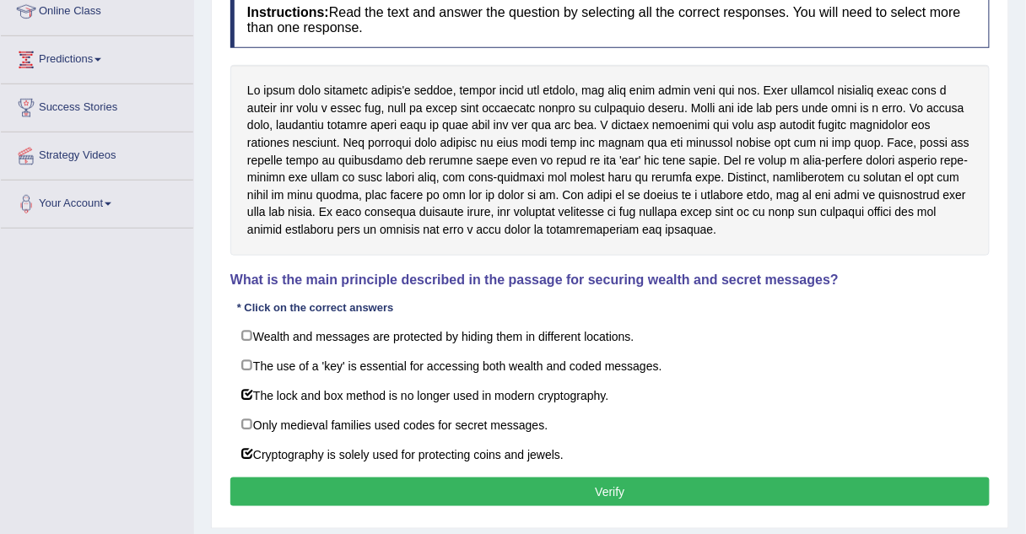
click at [359, 478] on button "Verify" at bounding box center [609, 492] width 759 height 29
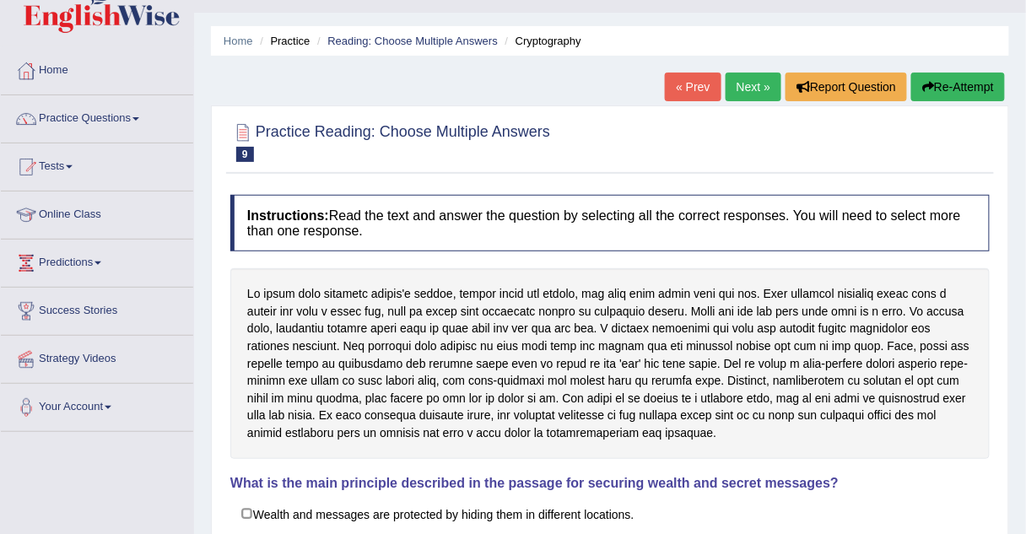
scroll to position [28, 0]
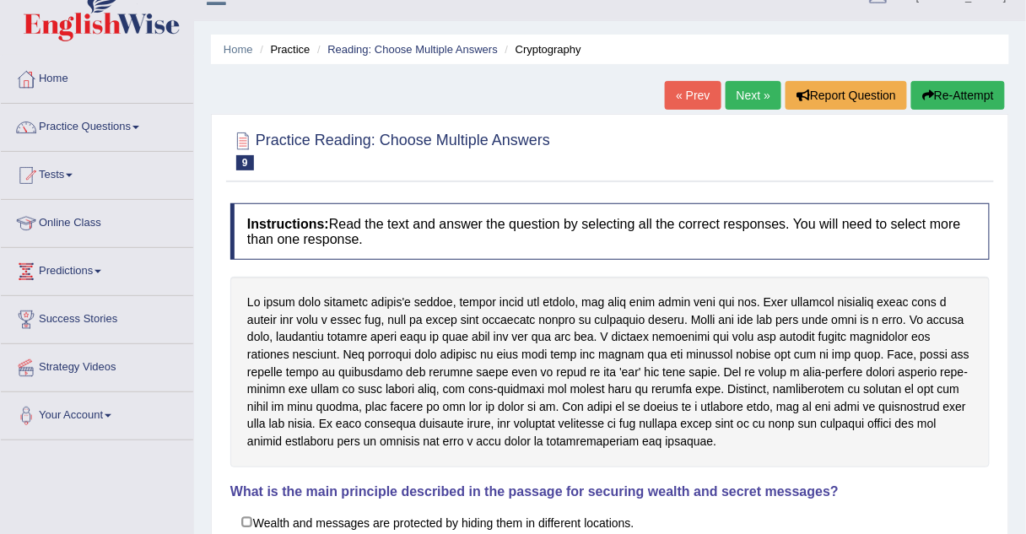
click at [748, 99] on link "Next »" at bounding box center [754, 95] width 56 height 29
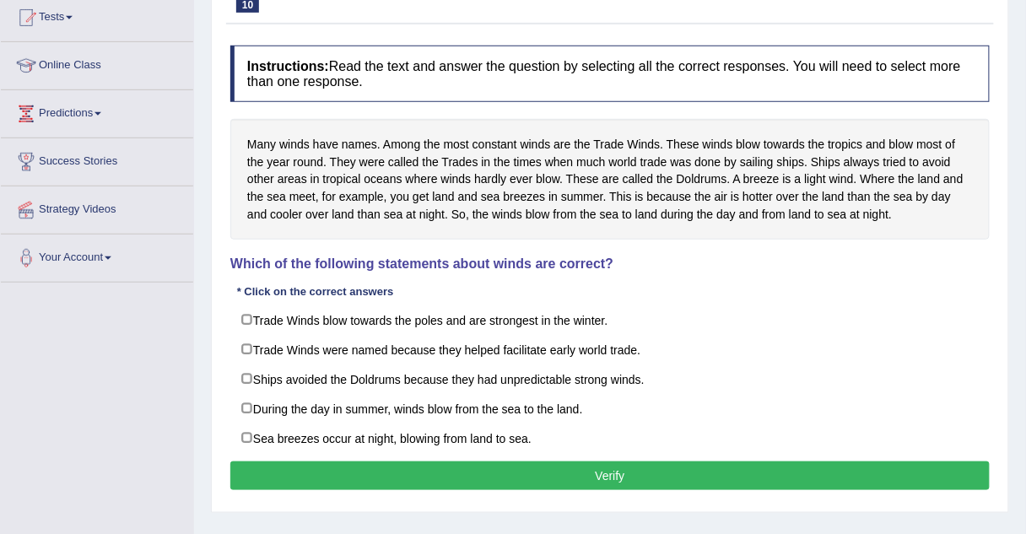
scroll to position [186, 0]
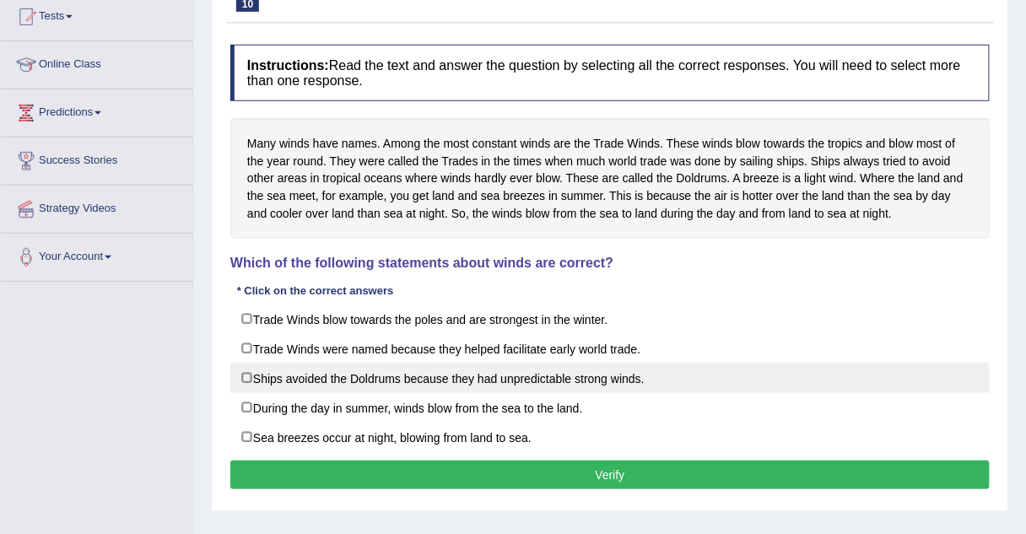
click at [243, 378] on label "Ships avoided the Doldrums because they had unpredictable strong winds." at bounding box center [609, 378] width 759 height 30
checkbox input "true"
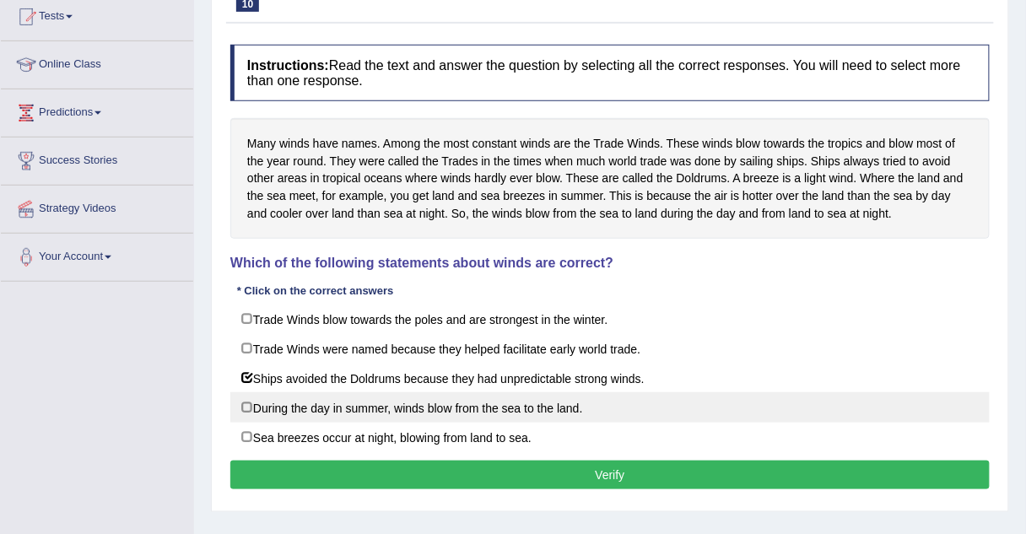
click at [250, 413] on label "During the day in summer, winds blow from the sea to the land." at bounding box center [609, 407] width 759 height 30
checkbox input "true"
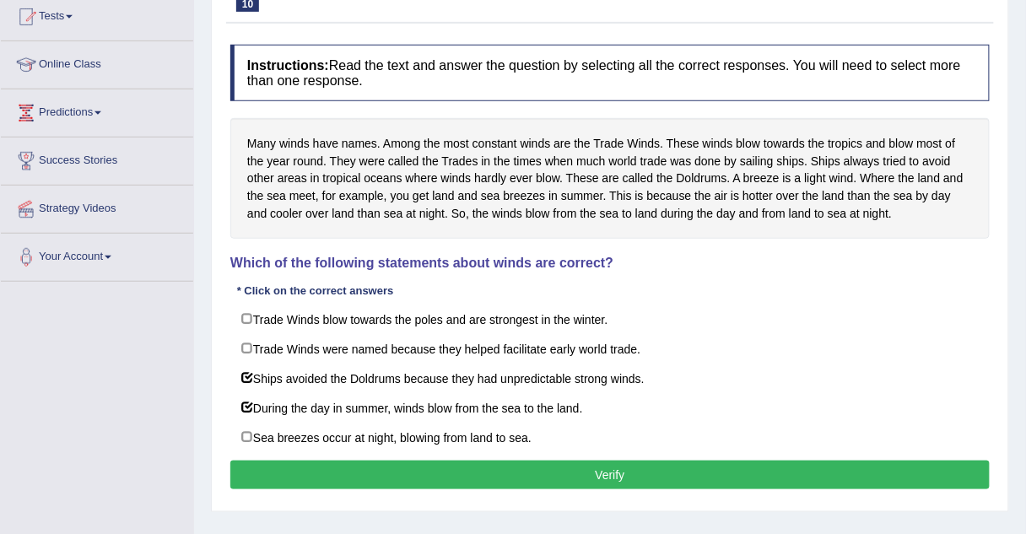
click at [337, 461] on button "Verify" at bounding box center [609, 475] width 759 height 29
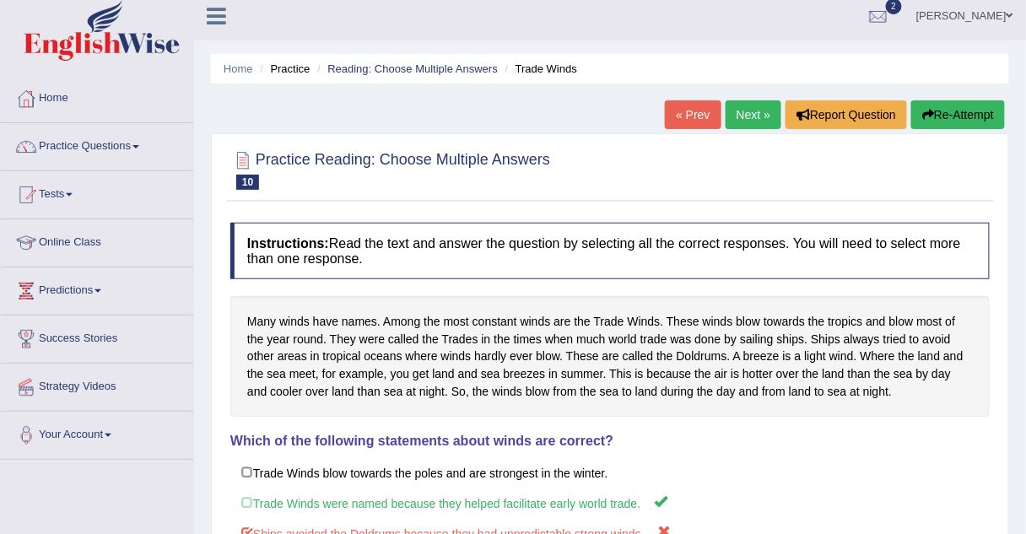
scroll to position [6, 0]
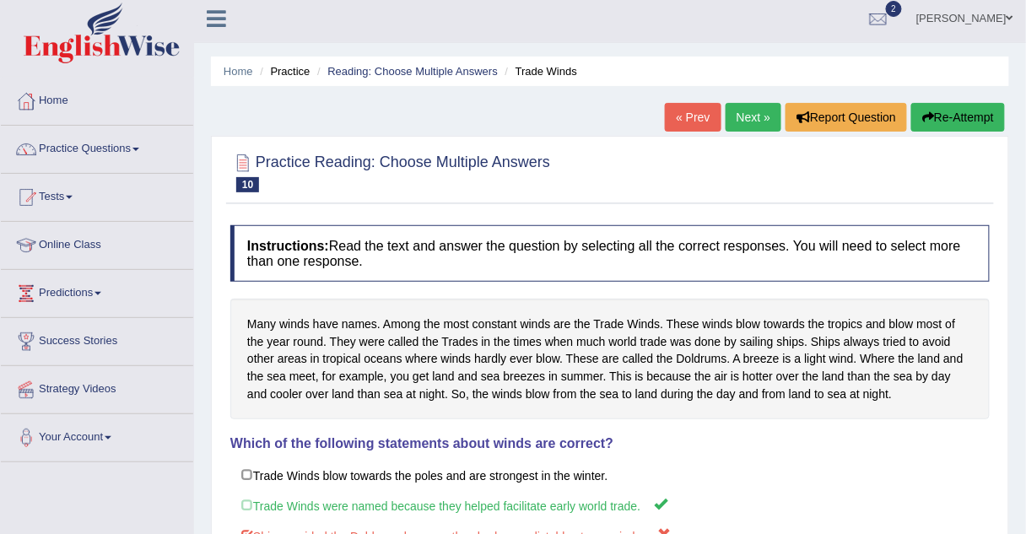
click at [738, 124] on link "Next »" at bounding box center [754, 117] width 56 height 29
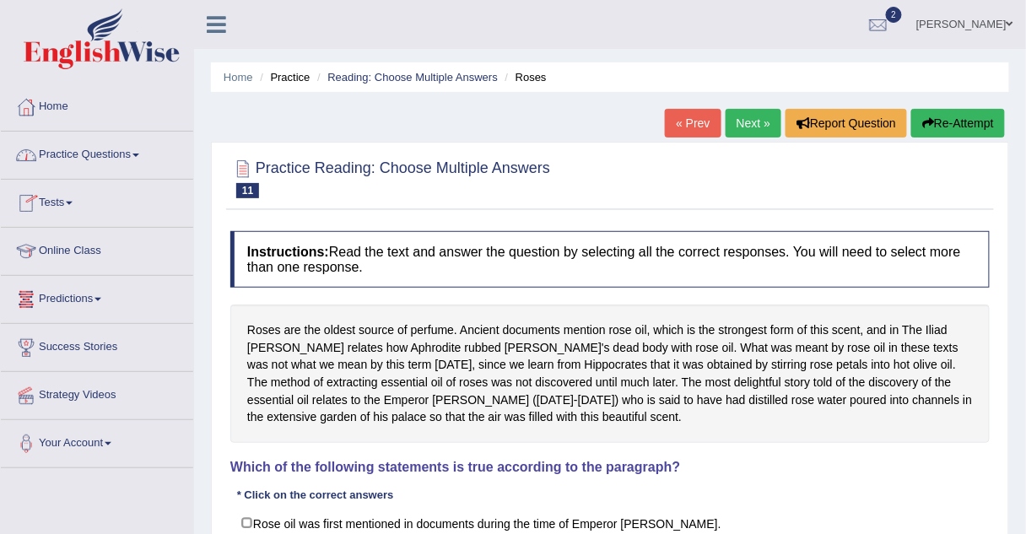
click at [54, 202] on link "Tests" at bounding box center [97, 201] width 192 height 42
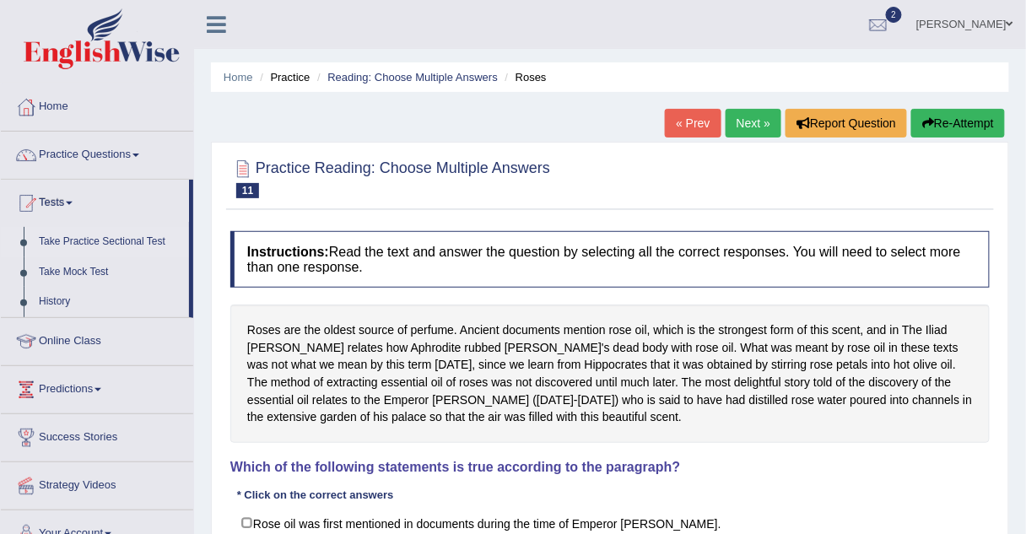
click at [87, 240] on link "Take Practice Sectional Test" at bounding box center [110, 242] width 158 height 30
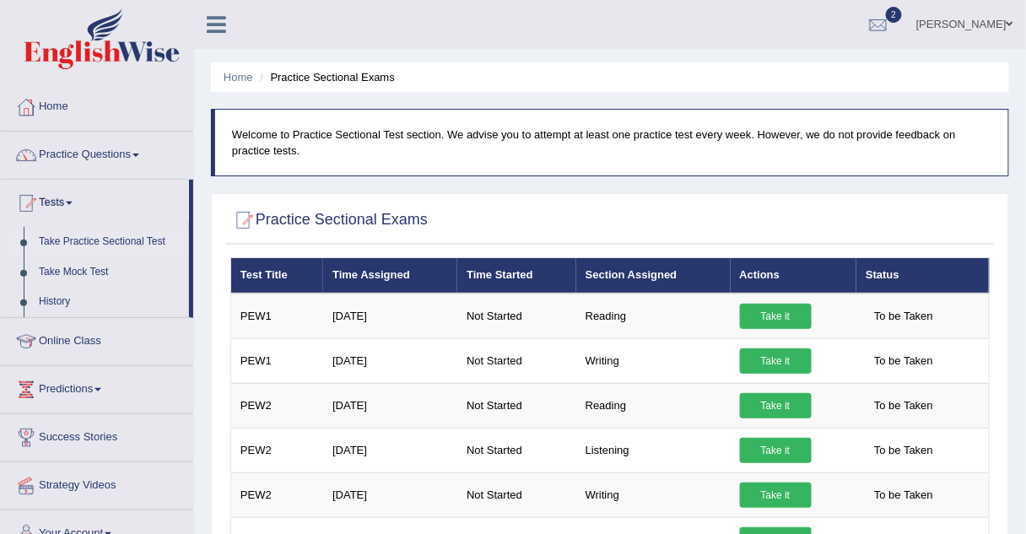
click at [122, 152] on link "Practice Questions" at bounding box center [97, 153] width 192 height 42
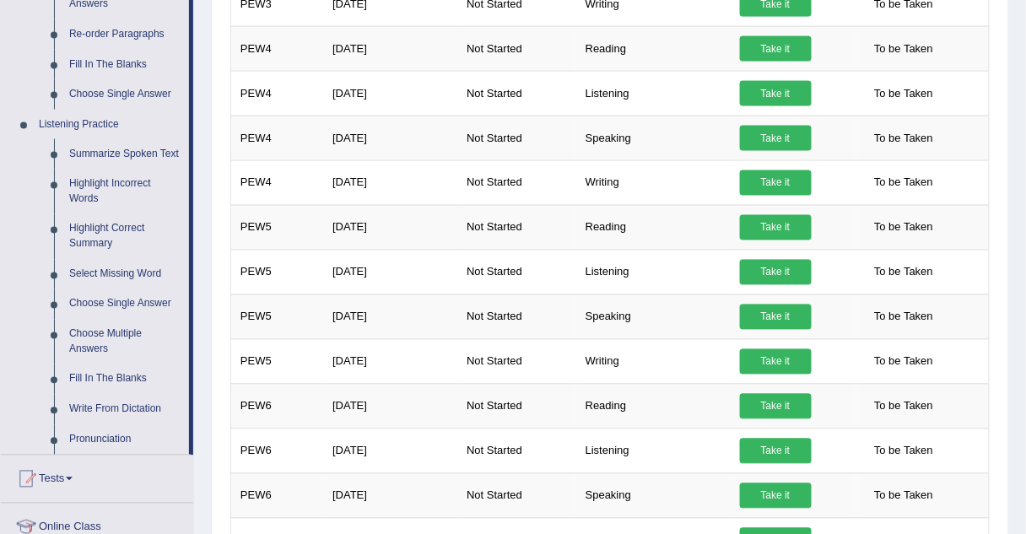
scroll to position [624, 0]
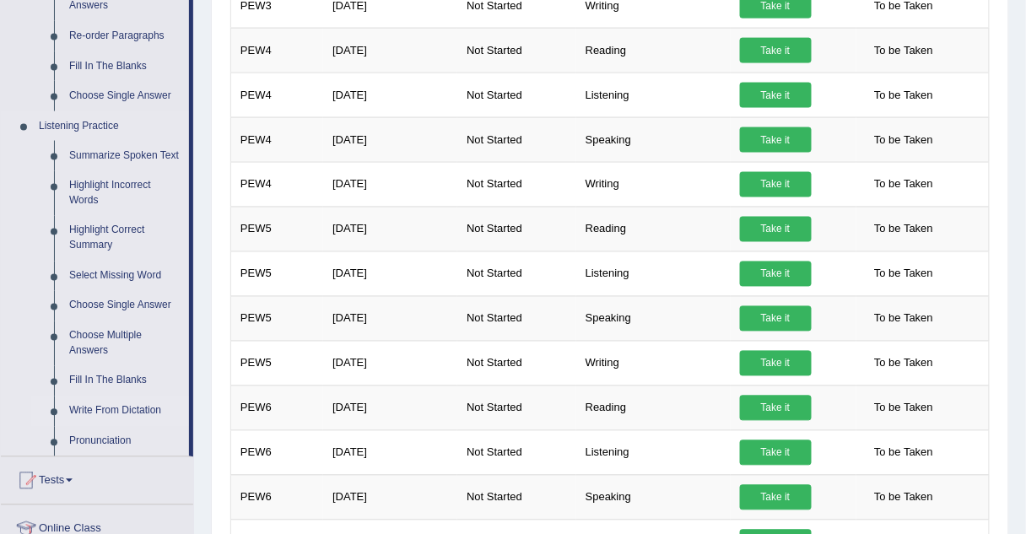
click at [70, 410] on link "Write From Dictation" at bounding box center [125, 412] width 127 height 30
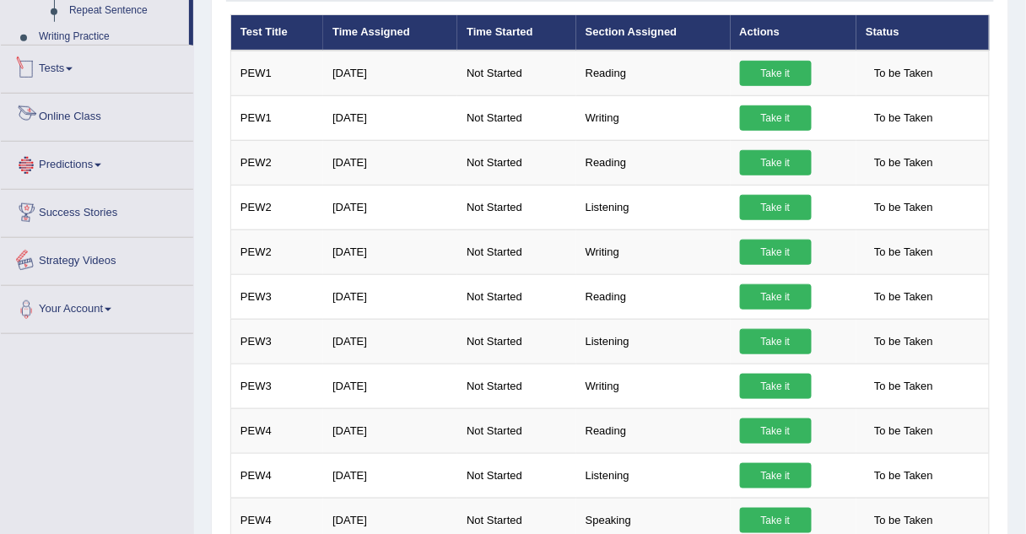
scroll to position [575, 0]
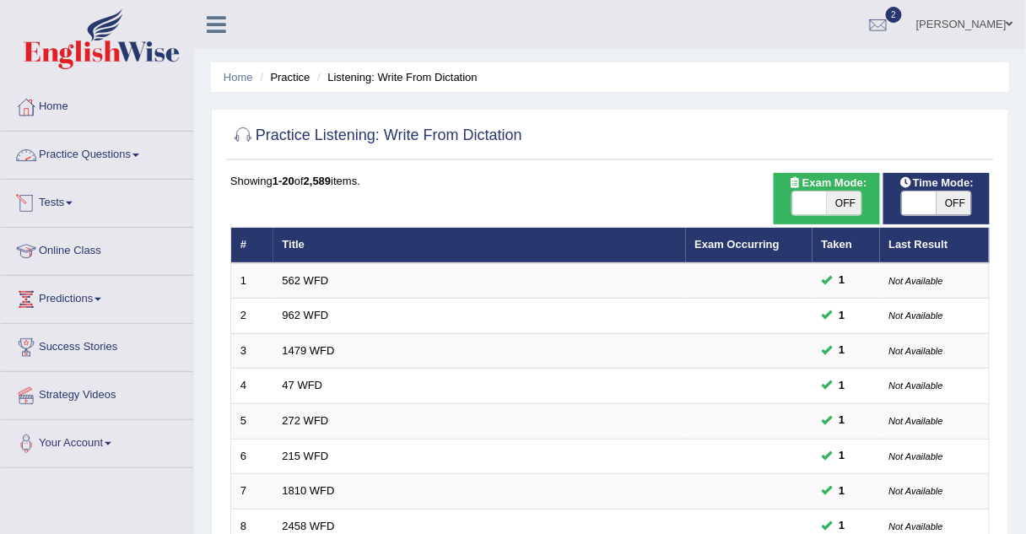
click at [97, 157] on link "Practice Questions" at bounding box center [97, 153] width 192 height 42
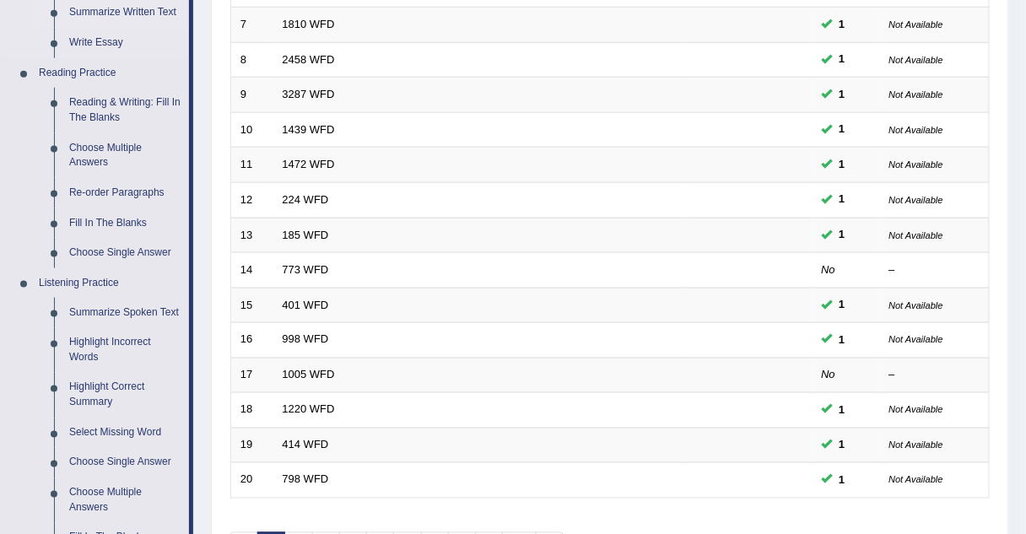
scroll to position [463, 0]
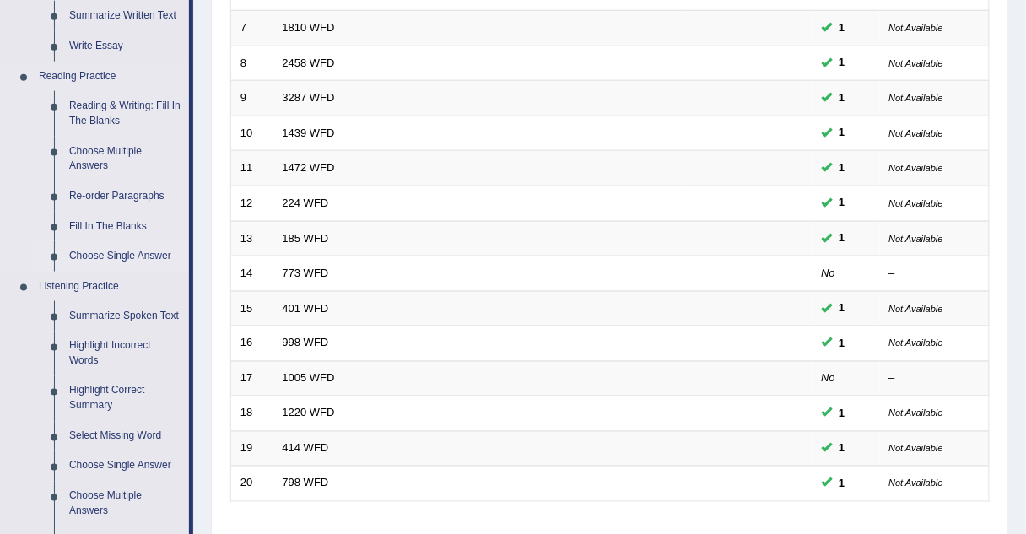
click at [84, 254] on link "Choose Single Answer" at bounding box center [125, 256] width 127 height 30
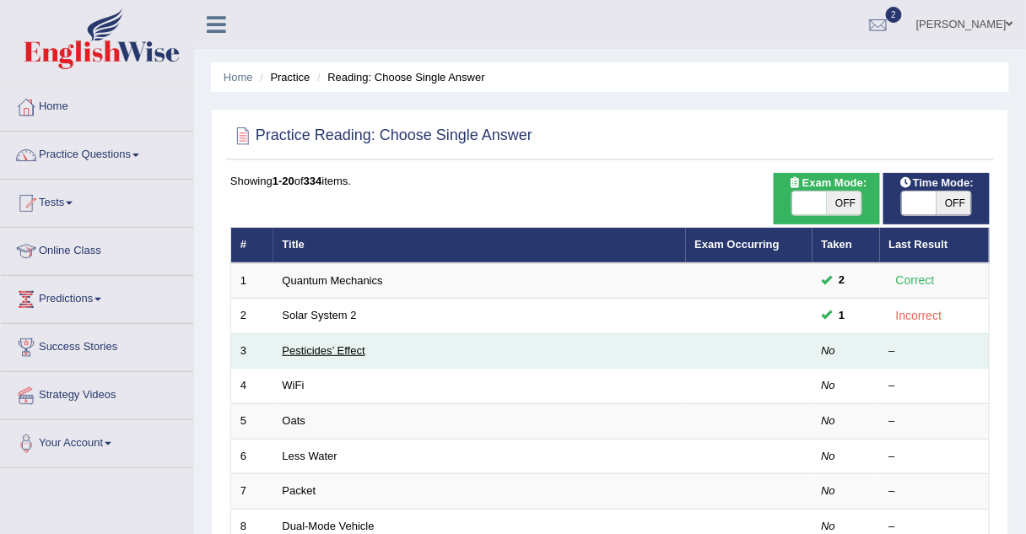
click at [288, 352] on link "Pesticides’ Effect" at bounding box center [324, 350] width 83 height 13
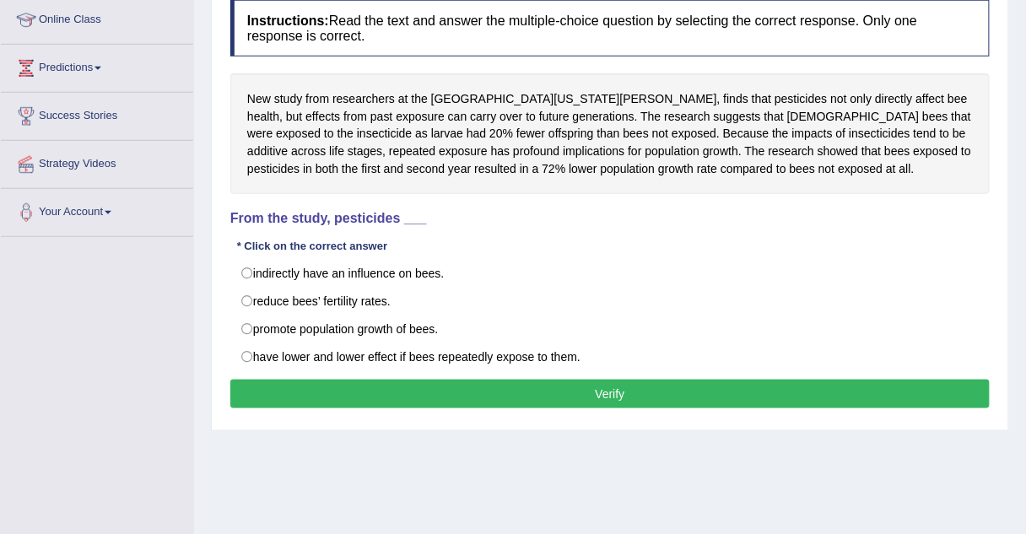
scroll to position [232, 0]
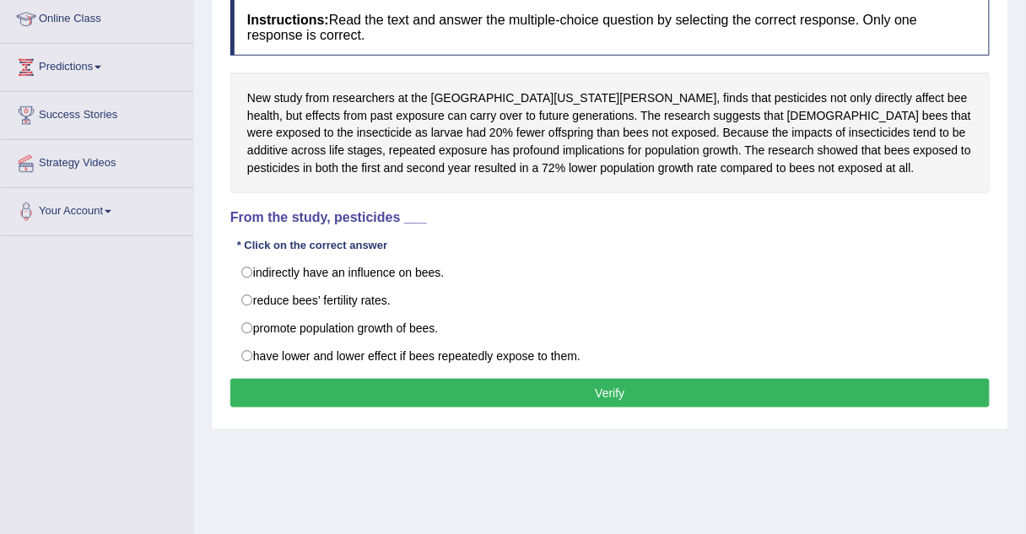
click at [471, 138] on div "New study from researchers at the University of California, Davis, finds that p…" at bounding box center [609, 133] width 759 height 121
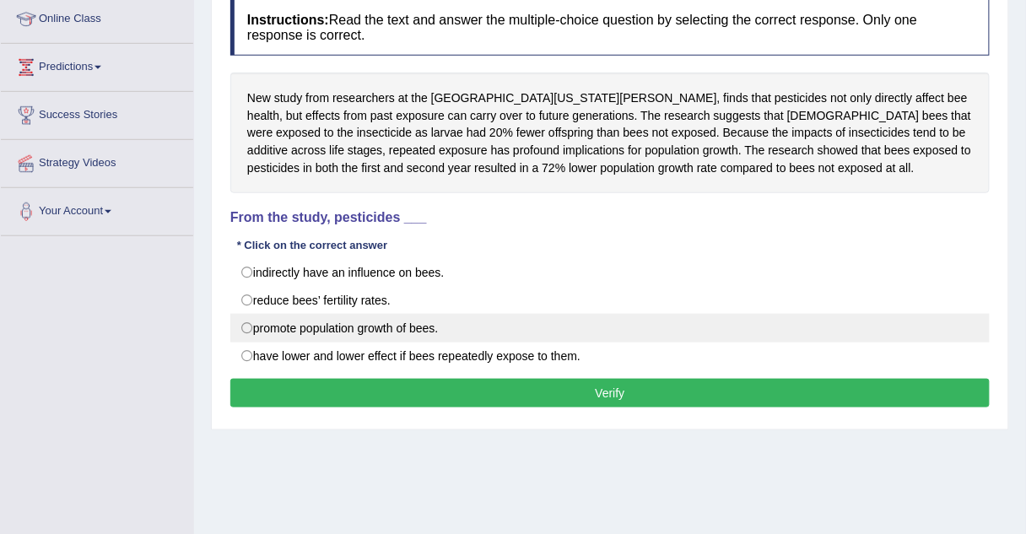
click at [249, 330] on label "promote population growth of bees." at bounding box center [609, 328] width 759 height 29
radio input "true"
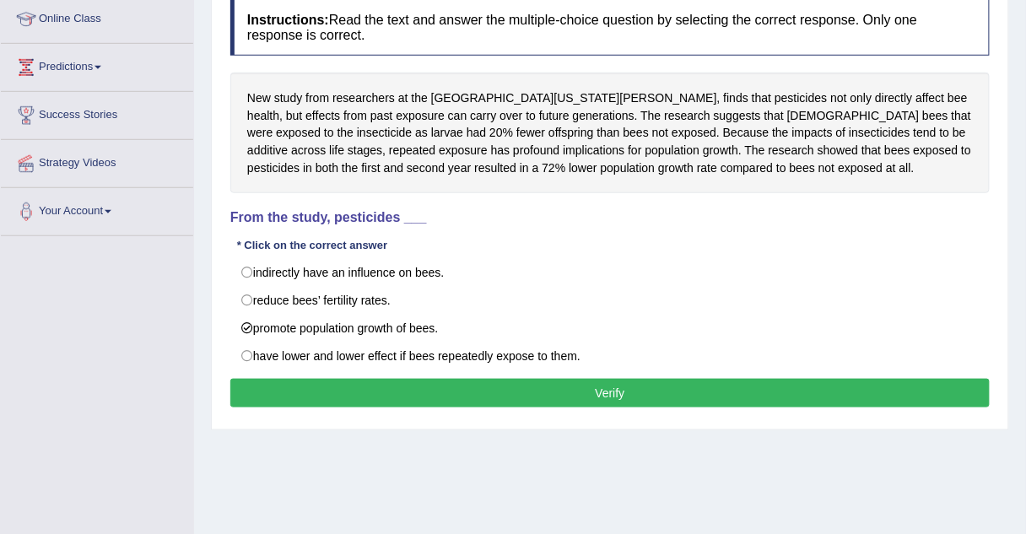
click at [304, 388] on button "Verify" at bounding box center [609, 393] width 759 height 29
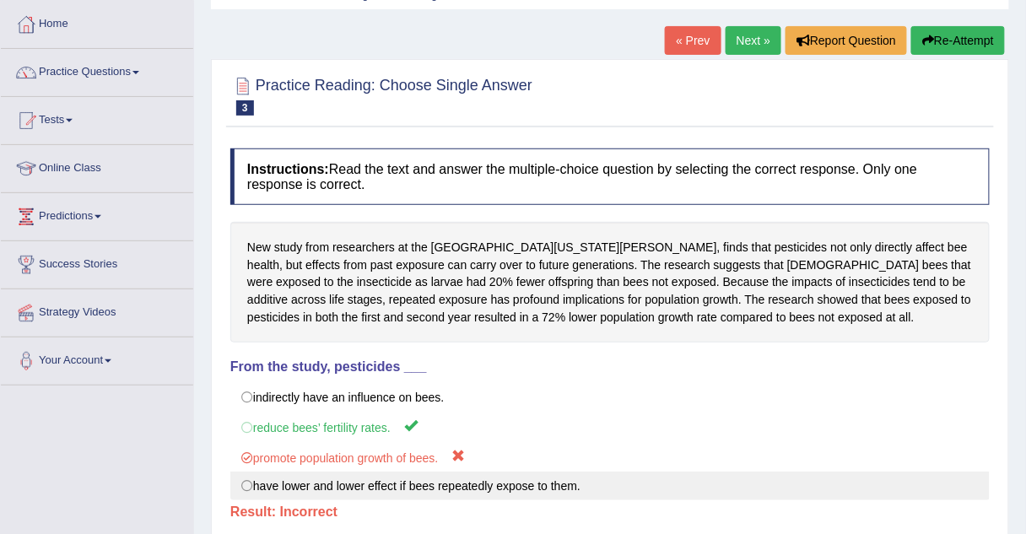
scroll to position [82, 0]
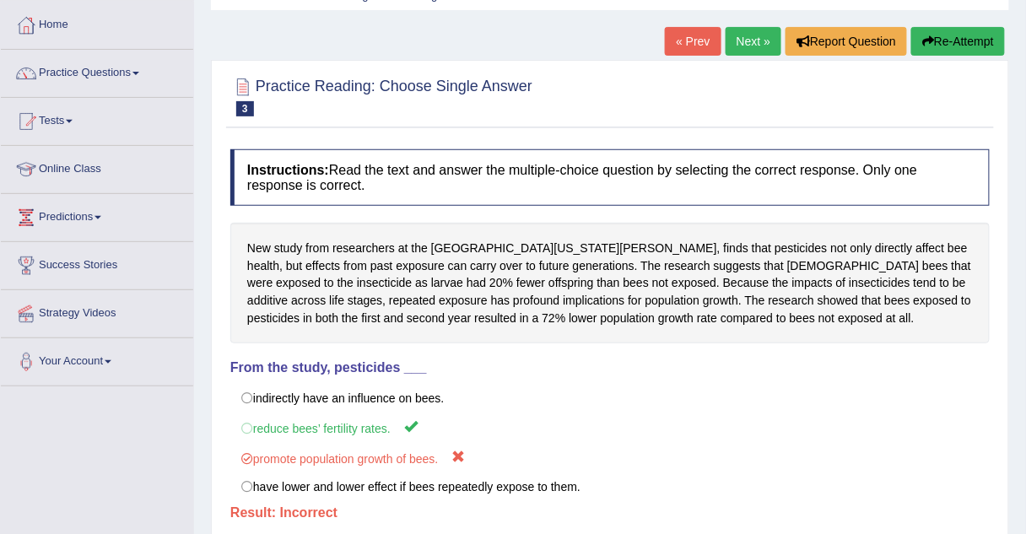
click at [763, 41] on link "Next »" at bounding box center [754, 41] width 56 height 29
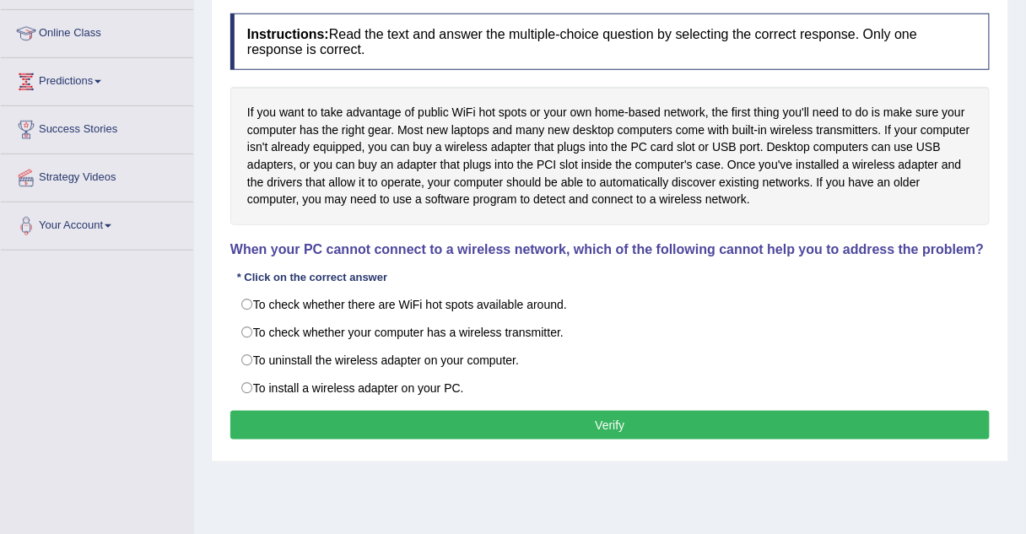
scroll to position [219, 0]
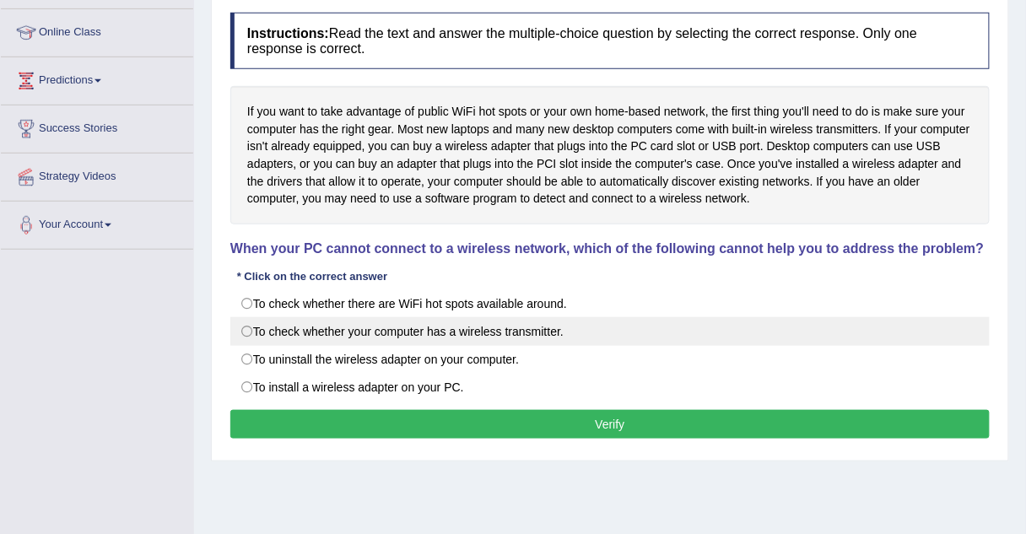
click at [246, 331] on label "To check whether your computer has a wireless transmitter." at bounding box center [609, 331] width 759 height 29
radio input "true"
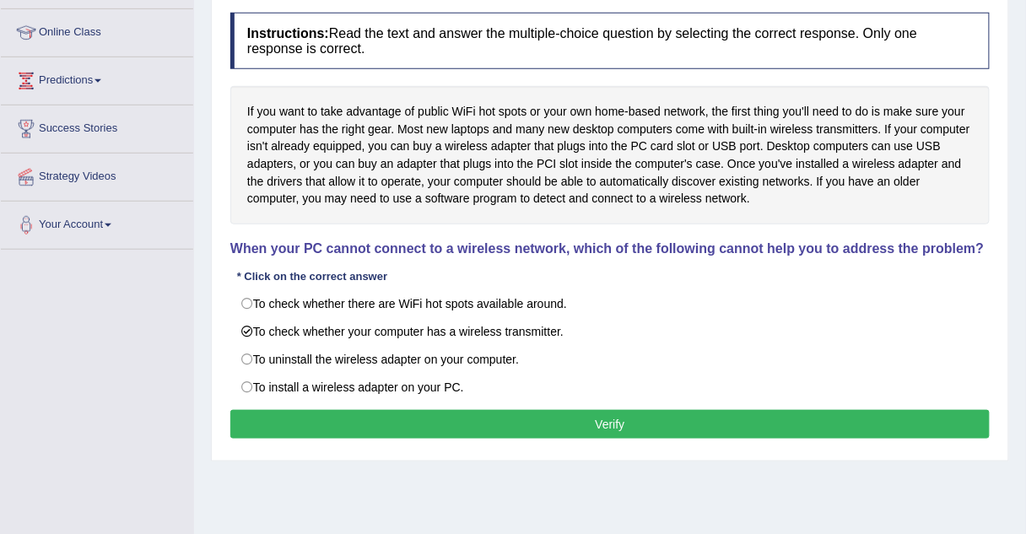
click at [319, 419] on button "Verify" at bounding box center [609, 424] width 759 height 29
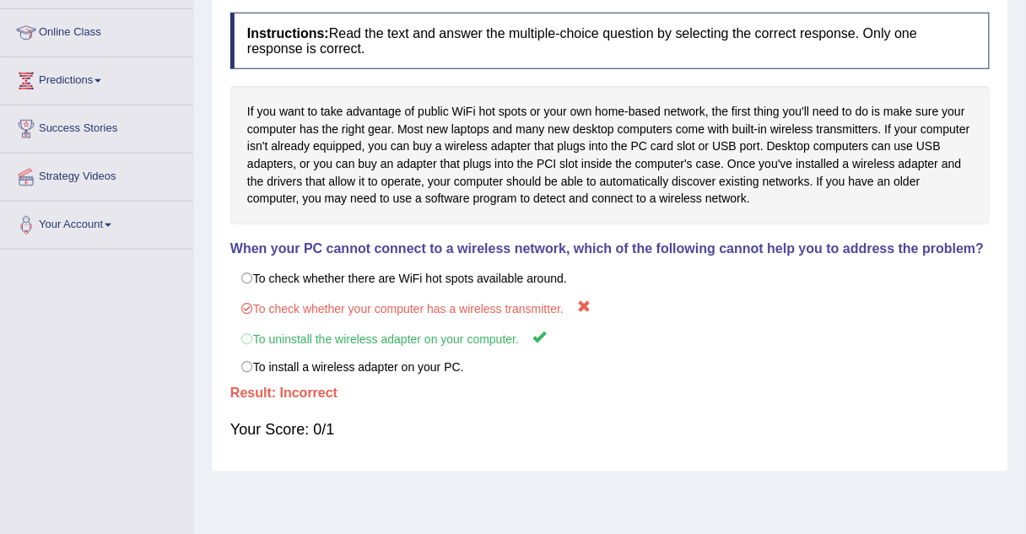
scroll to position [0, 0]
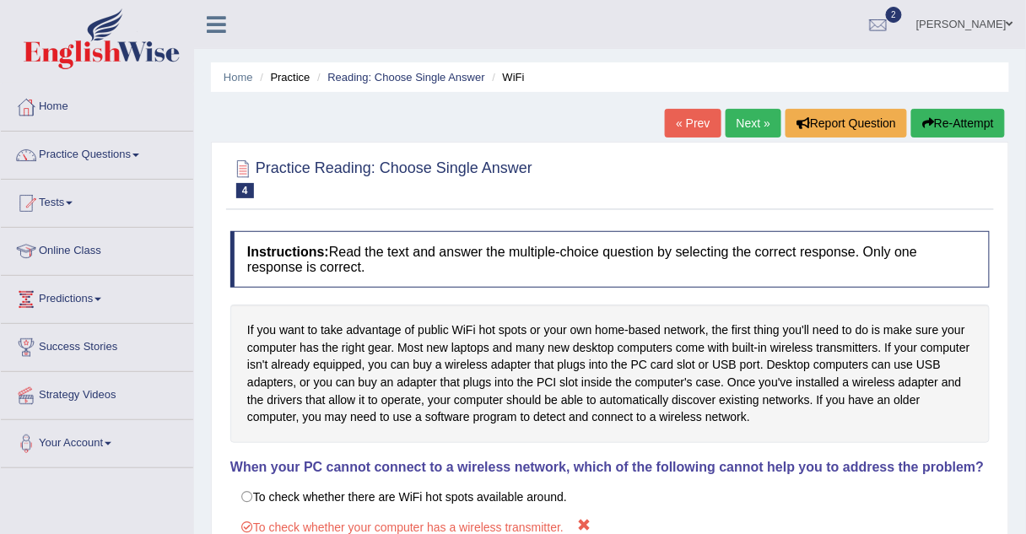
click at [738, 127] on link "Next »" at bounding box center [754, 123] width 56 height 29
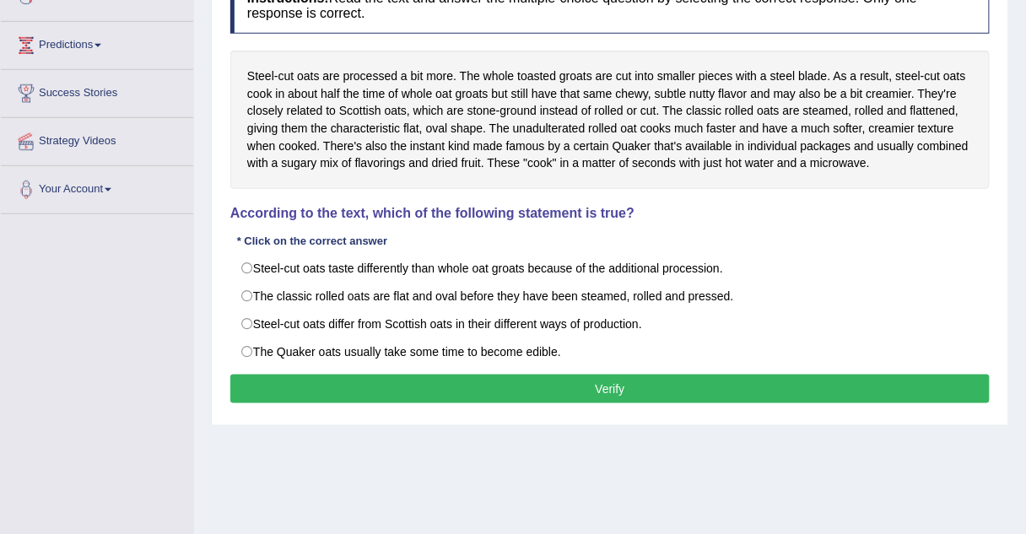
scroll to position [255, 0]
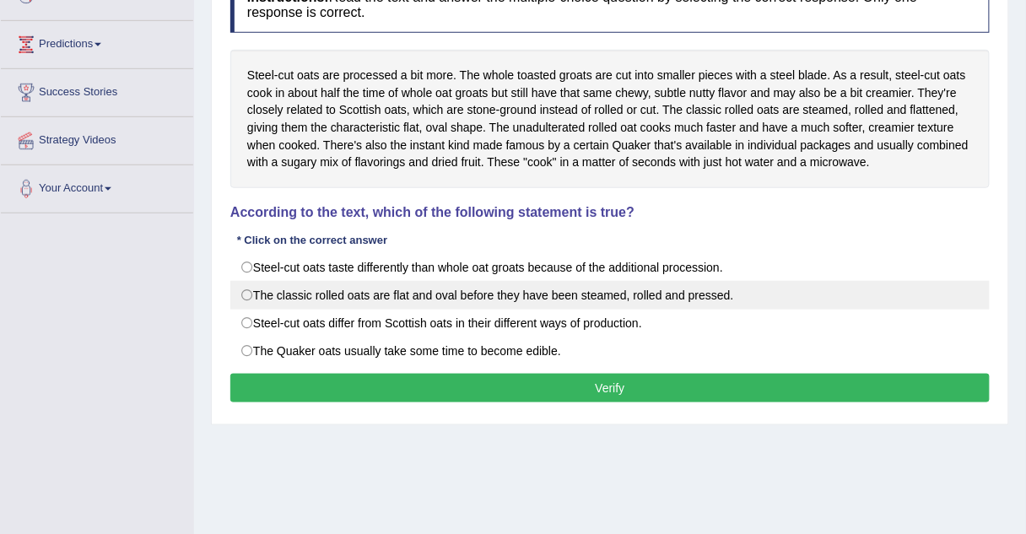
click at [246, 292] on label "The classic rolled oats are flat and oval before they have been steamed, rolled…" at bounding box center [609, 295] width 759 height 29
radio input "true"
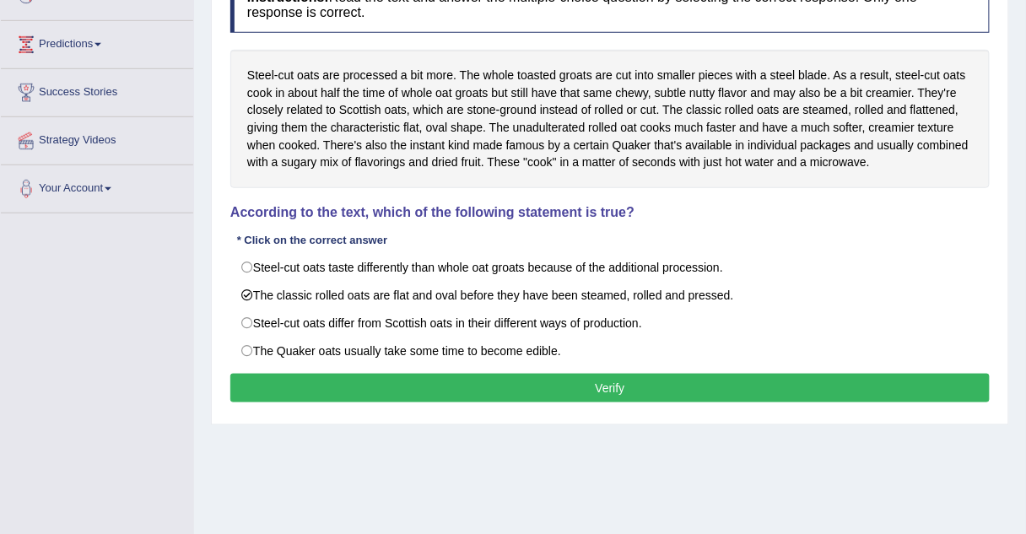
click at [271, 375] on button "Verify" at bounding box center [609, 388] width 759 height 29
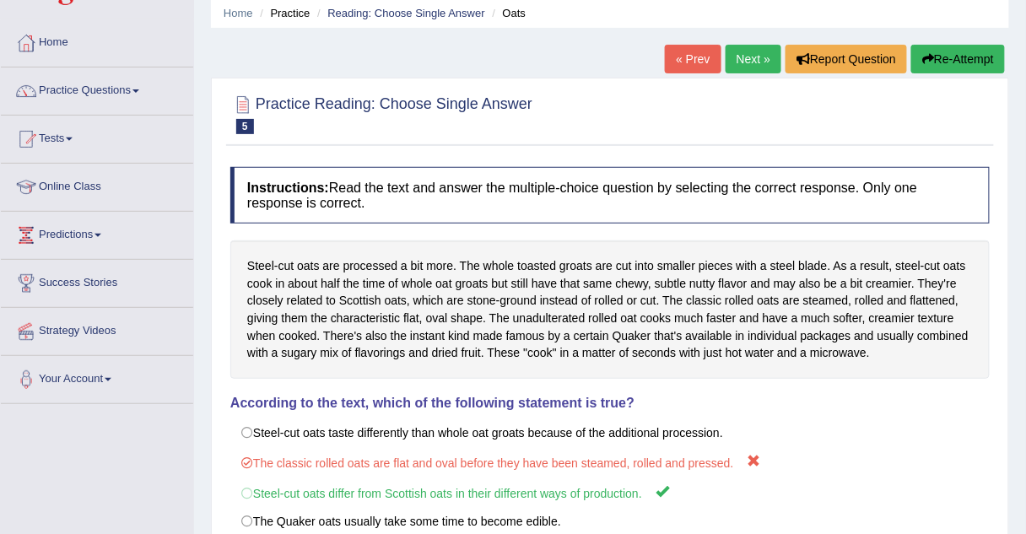
scroll to position [63, 0]
click at [765, 50] on link "Next »" at bounding box center [754, 60] width 56 height 29
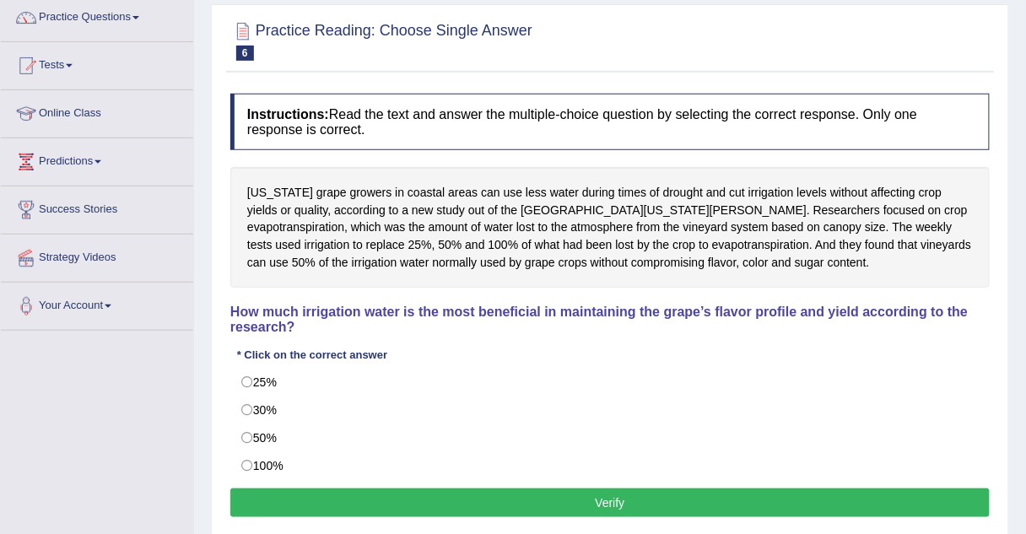
scroll to position [159, 0]
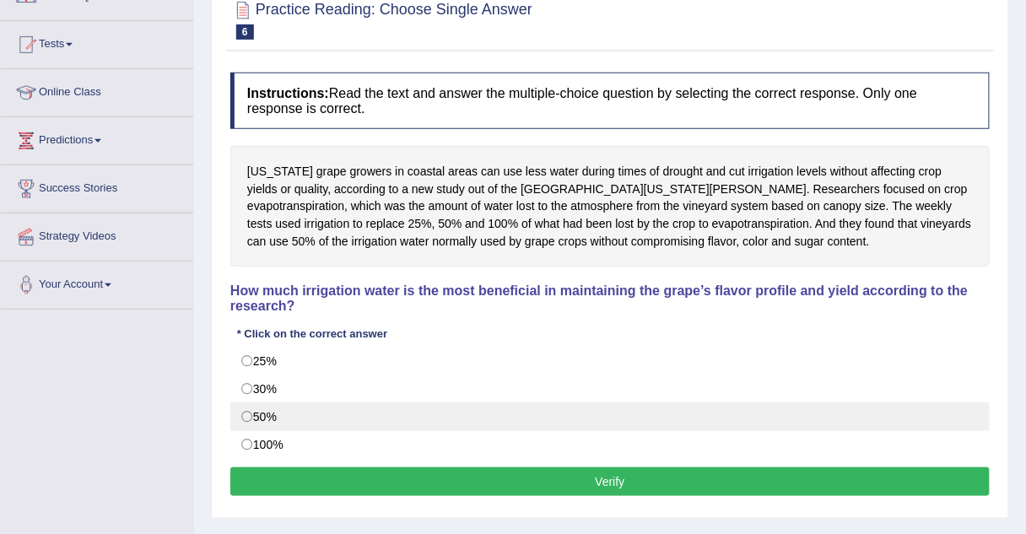
click at [244, 402] on label "50%" at bounding box center [609, 416] width 759 height 29
radio input "true"
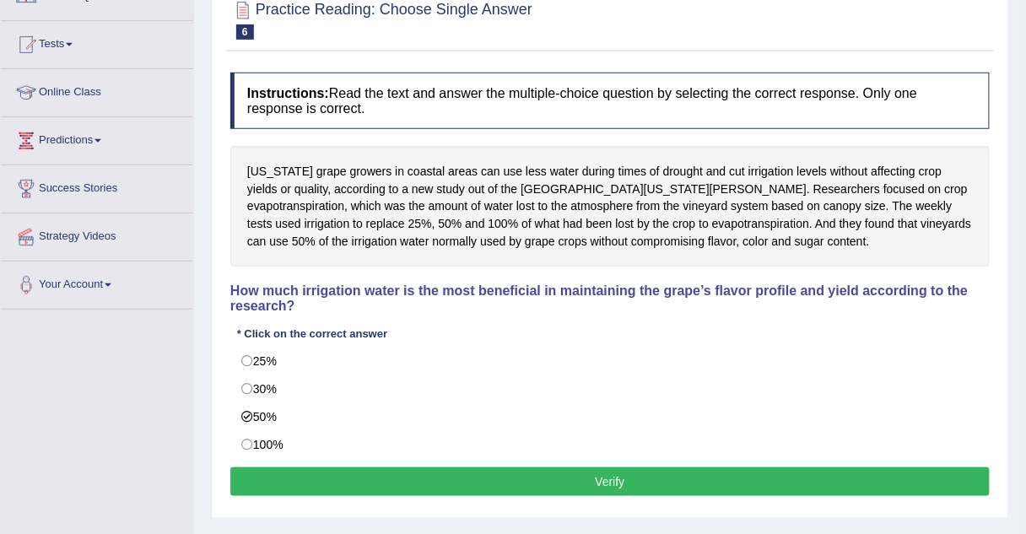
click at [284, 467] on button "Verify" at bounding box center [609, 481] width 759 height 29
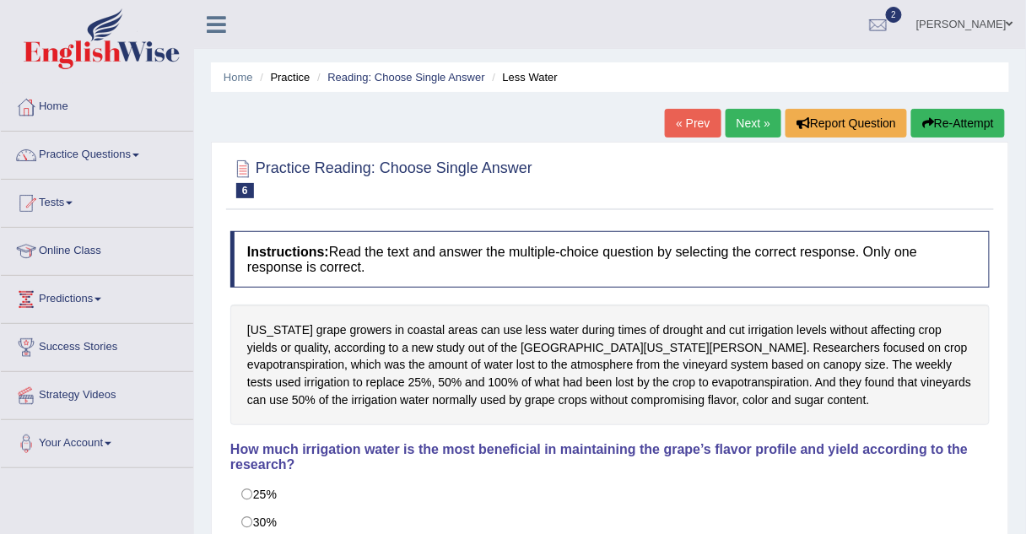
scroll to position [0, 0]
click at [747, 119] on link "Next »" at bounding box center [754, 123] width 56 height 29
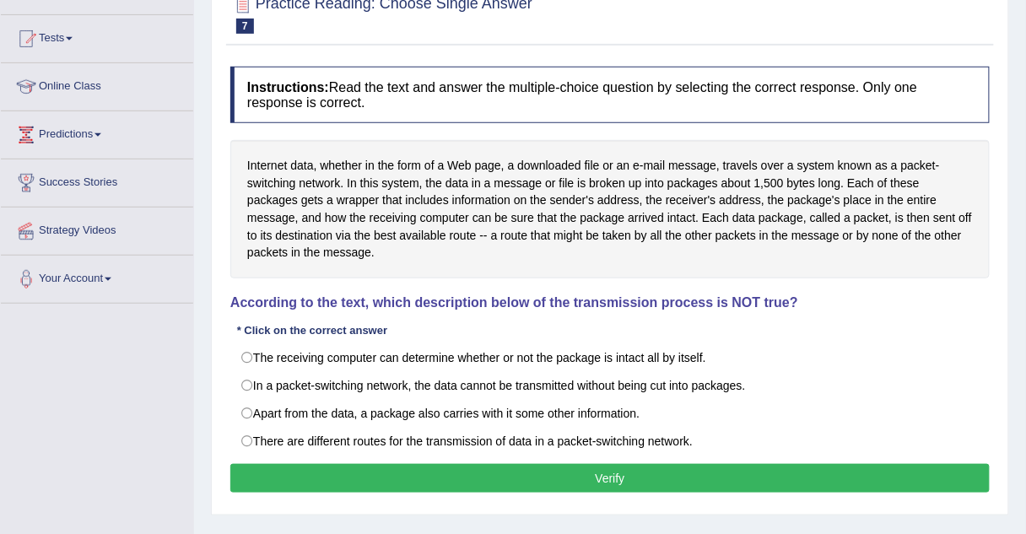
scroll to position [170, 0]
